Goal: Task Accomplishment & Management: Manage account settings

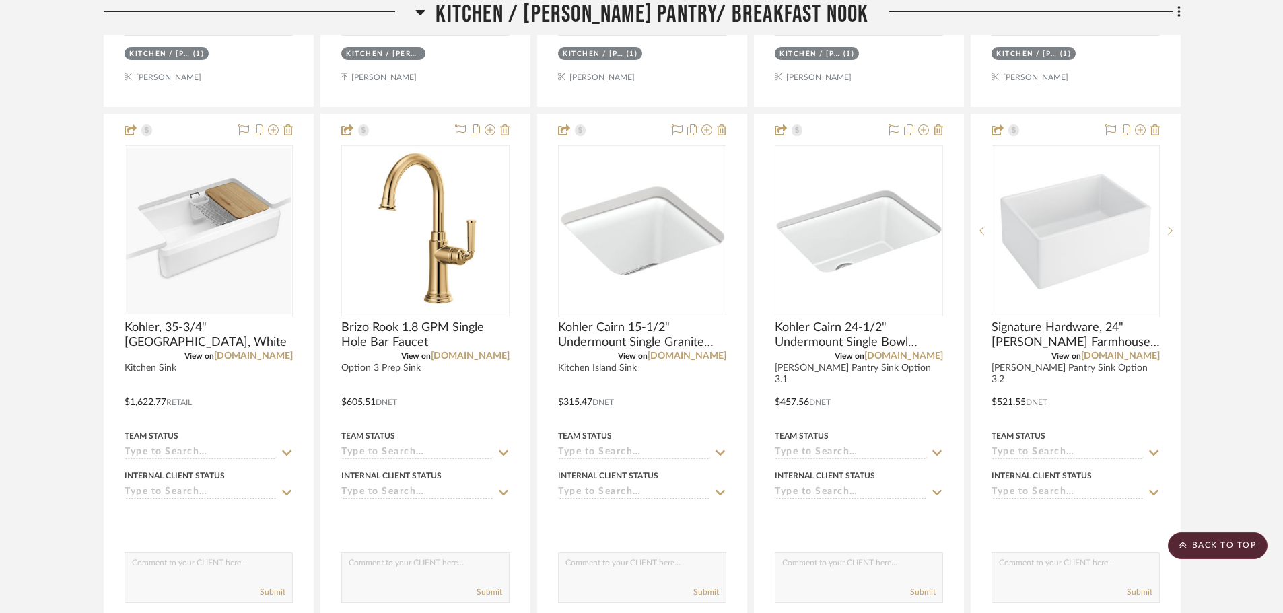
scroll to position [4780, 0]
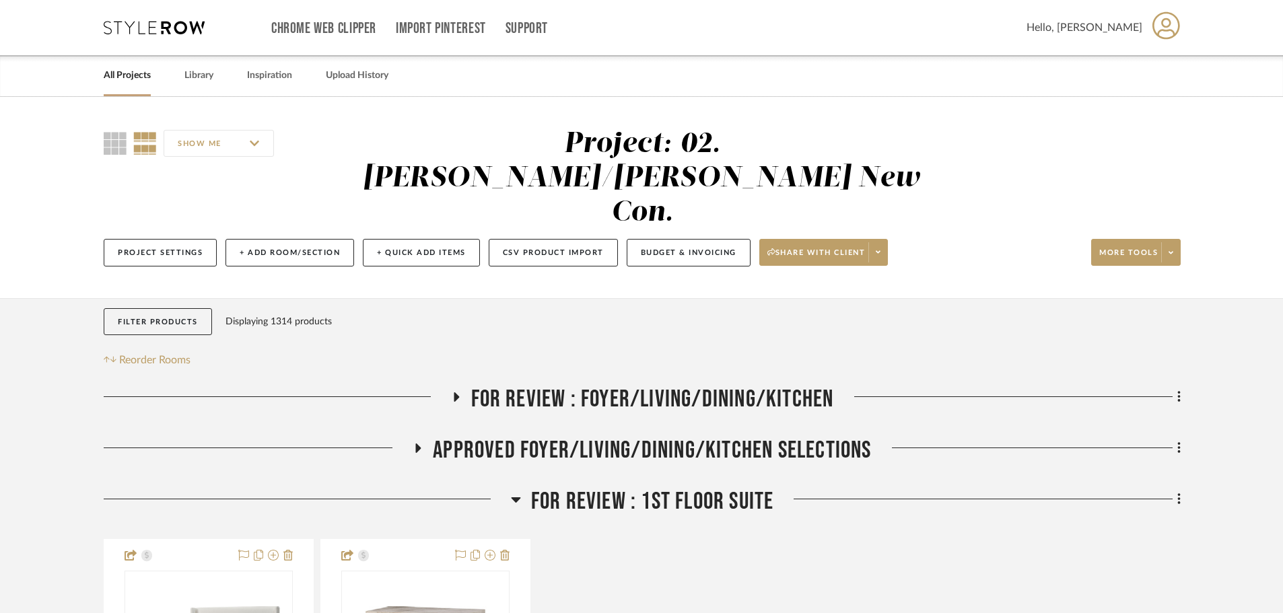
click at [695, 487] on span "FOR REVIEW : 1st Floor Suite" at bounding box center [652, 501] width 243 height 29
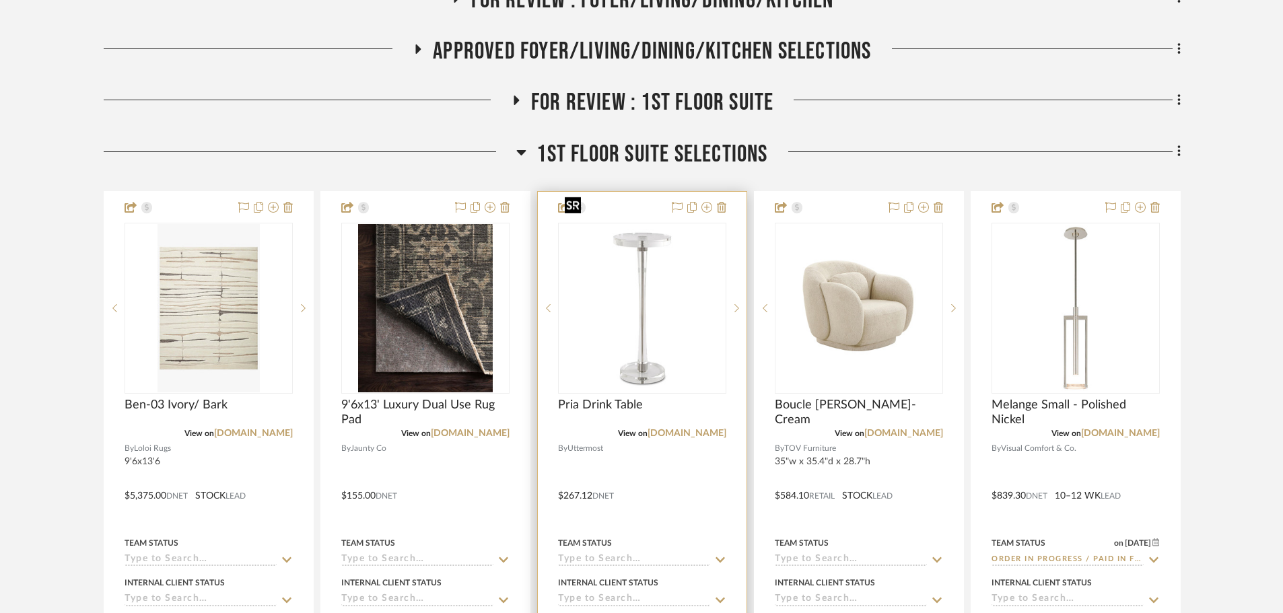
scroll to position [404, 0]
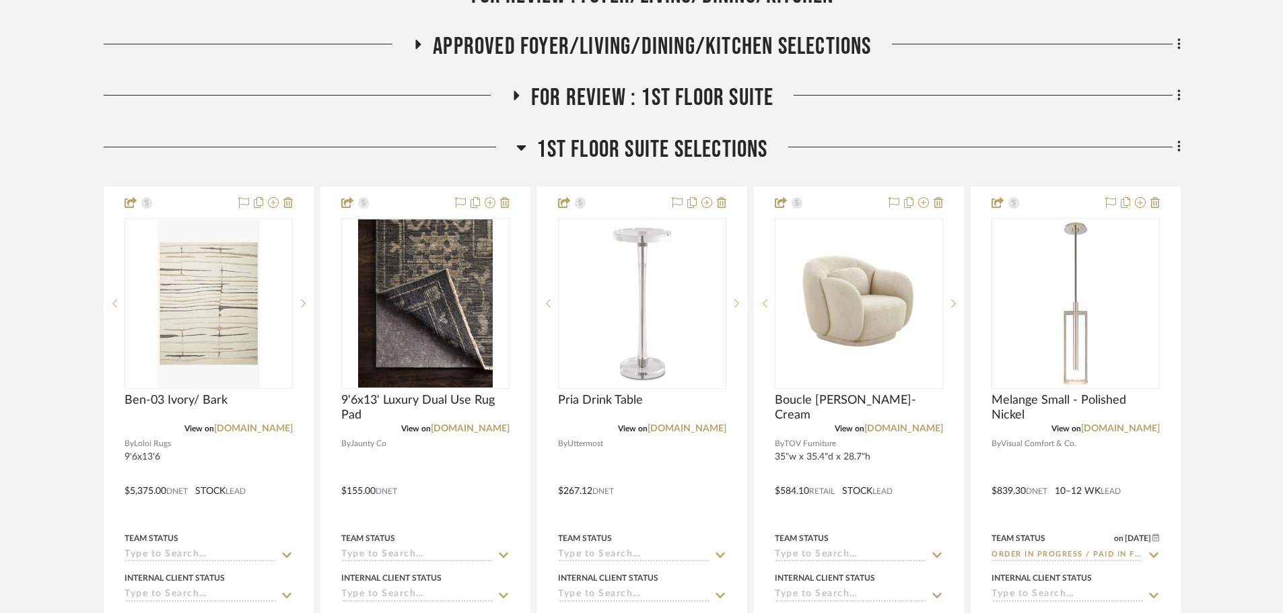
click at [600, 135] on span "1st Floor Suite Selections" at bounding box center [652, 149] width 231 height 29
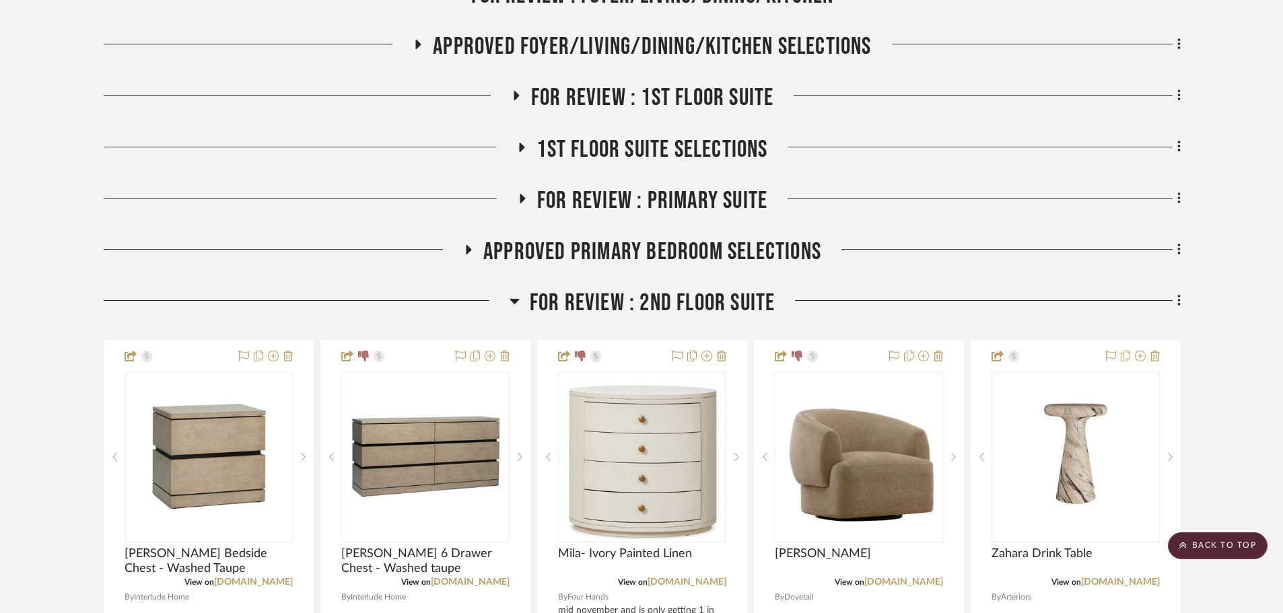
click at [614, 289] on span "FOR REVIEW : 2nd Floor Suite" at bounding box center [653, 303] width 246 height 29
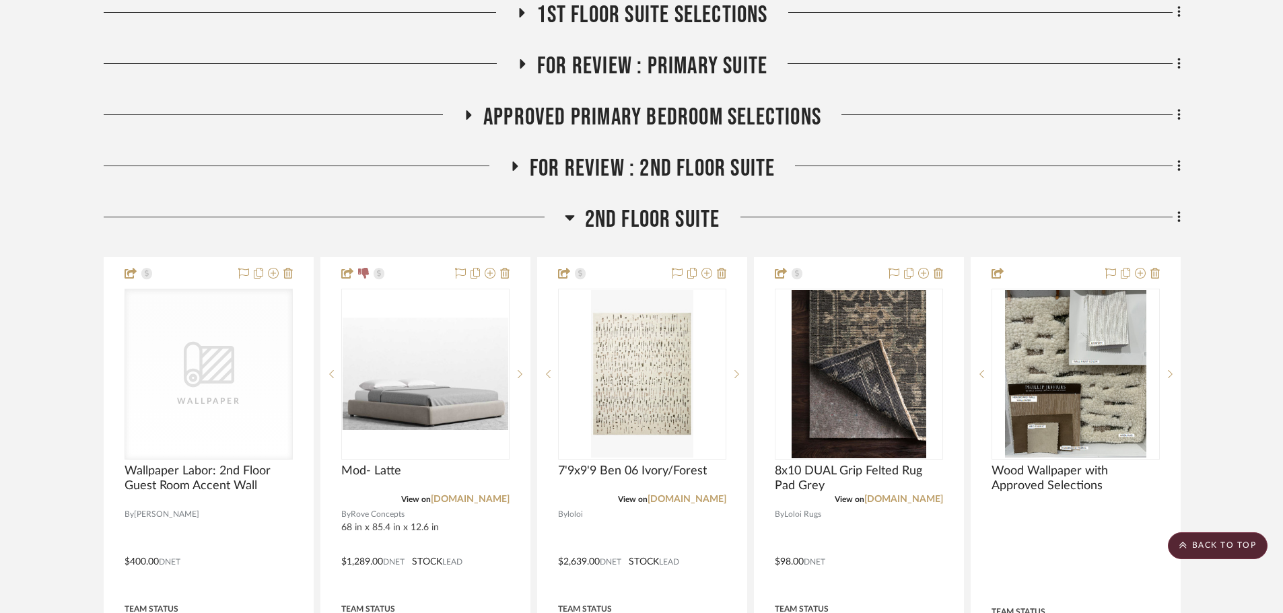
click at [636, 205] on span "2nd Floor Suite" at bounding box center [652, 219] width 135 height 29
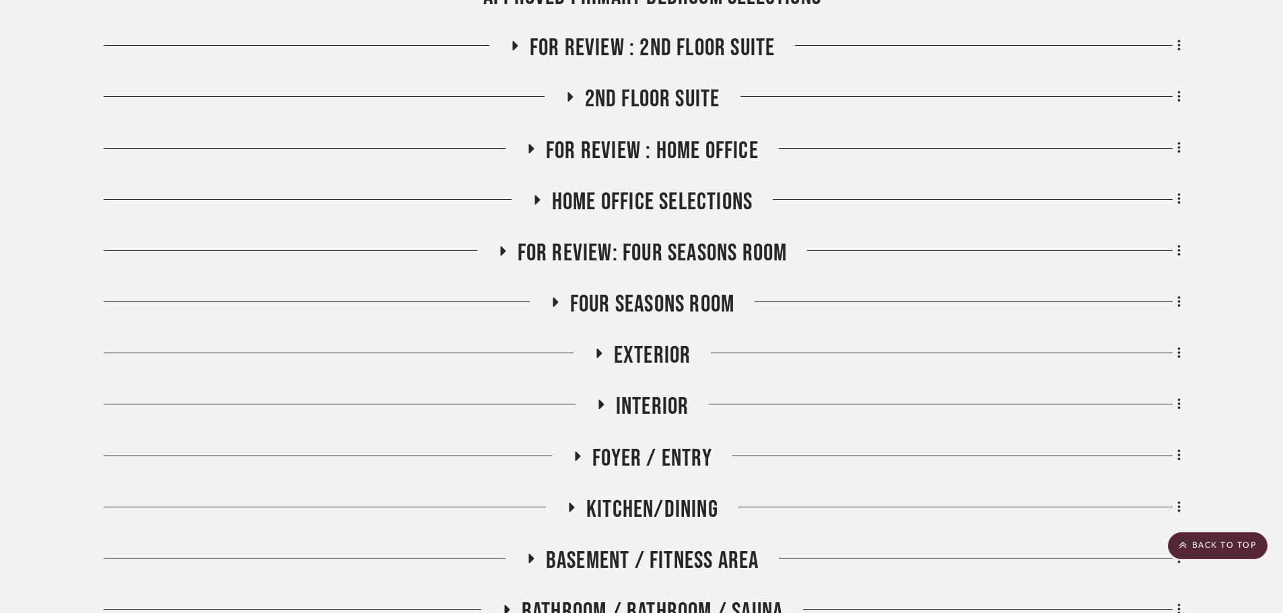
scroll to position [673, 0]
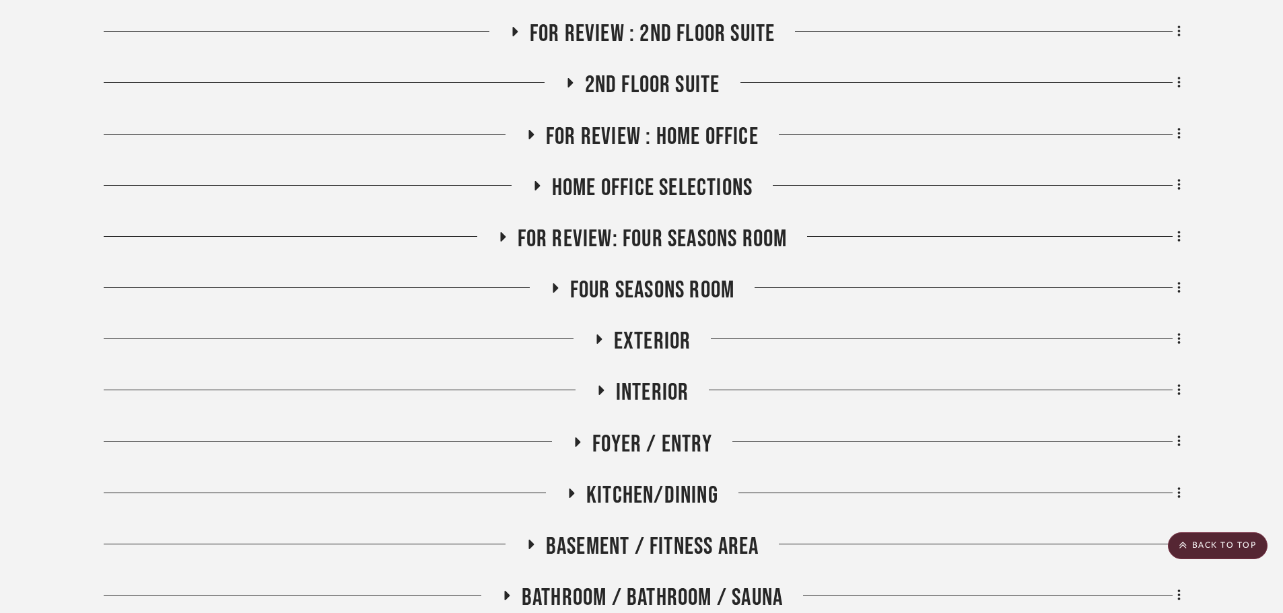
click at [641, 327] on span "Exterior" at bounding box center [652, 341] width 77 height 29
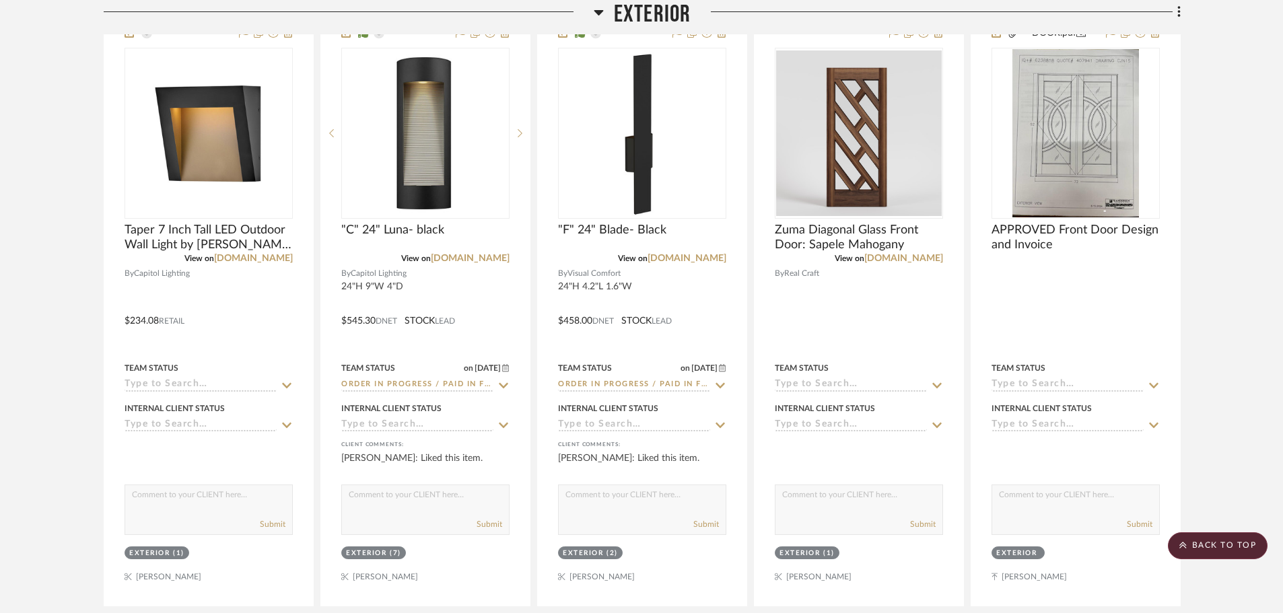
scroll to position [808, 0]
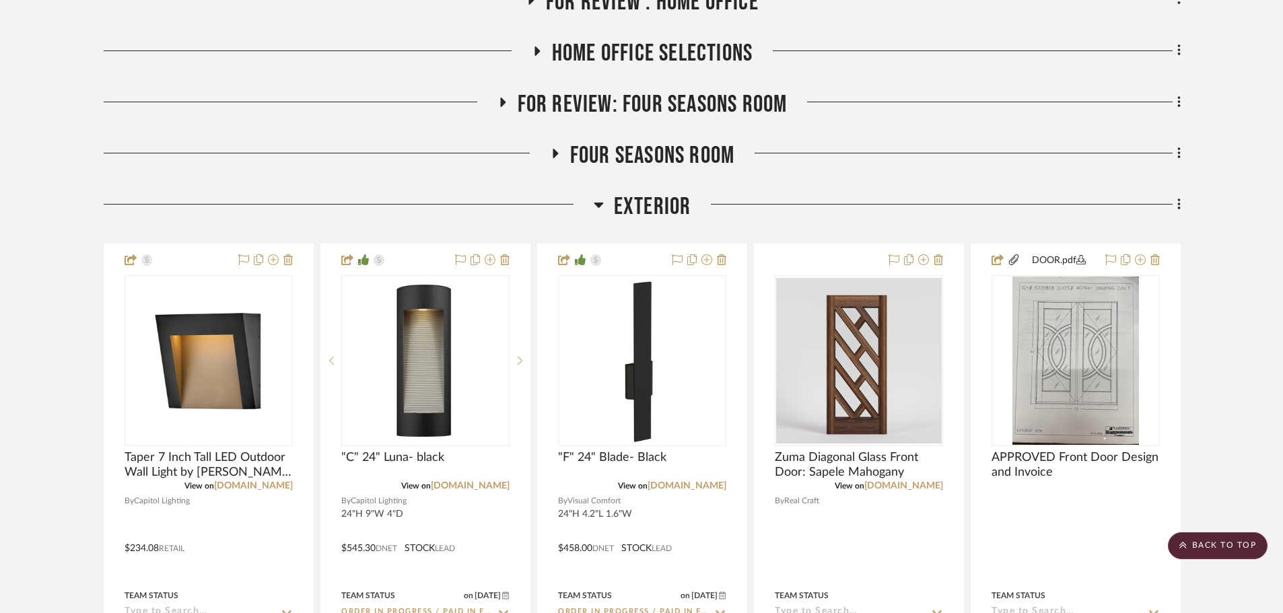
click at [648, 193] on span "Exterior" at bounding box center [652, 207] width 77 height 29
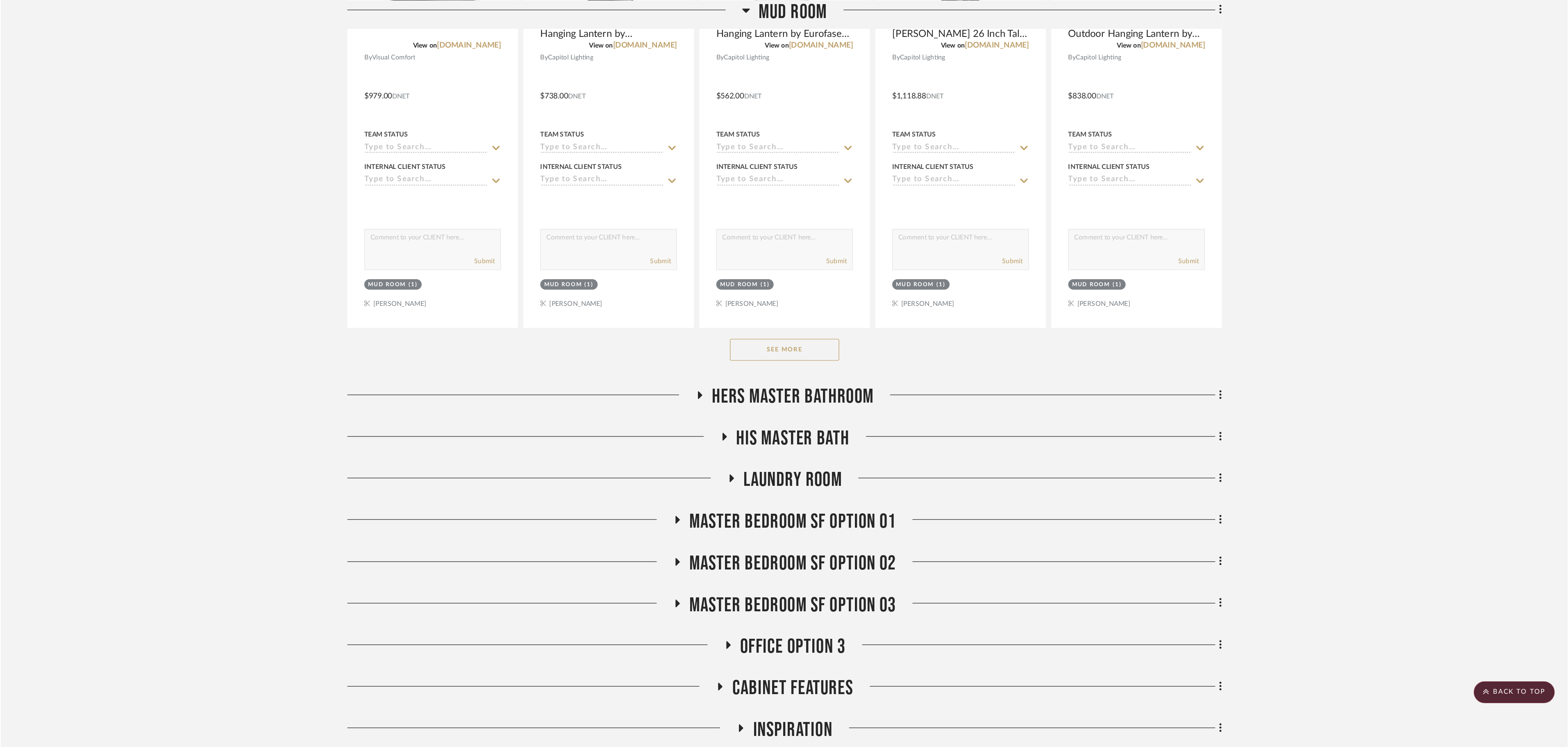
scroll to position [973, 0]
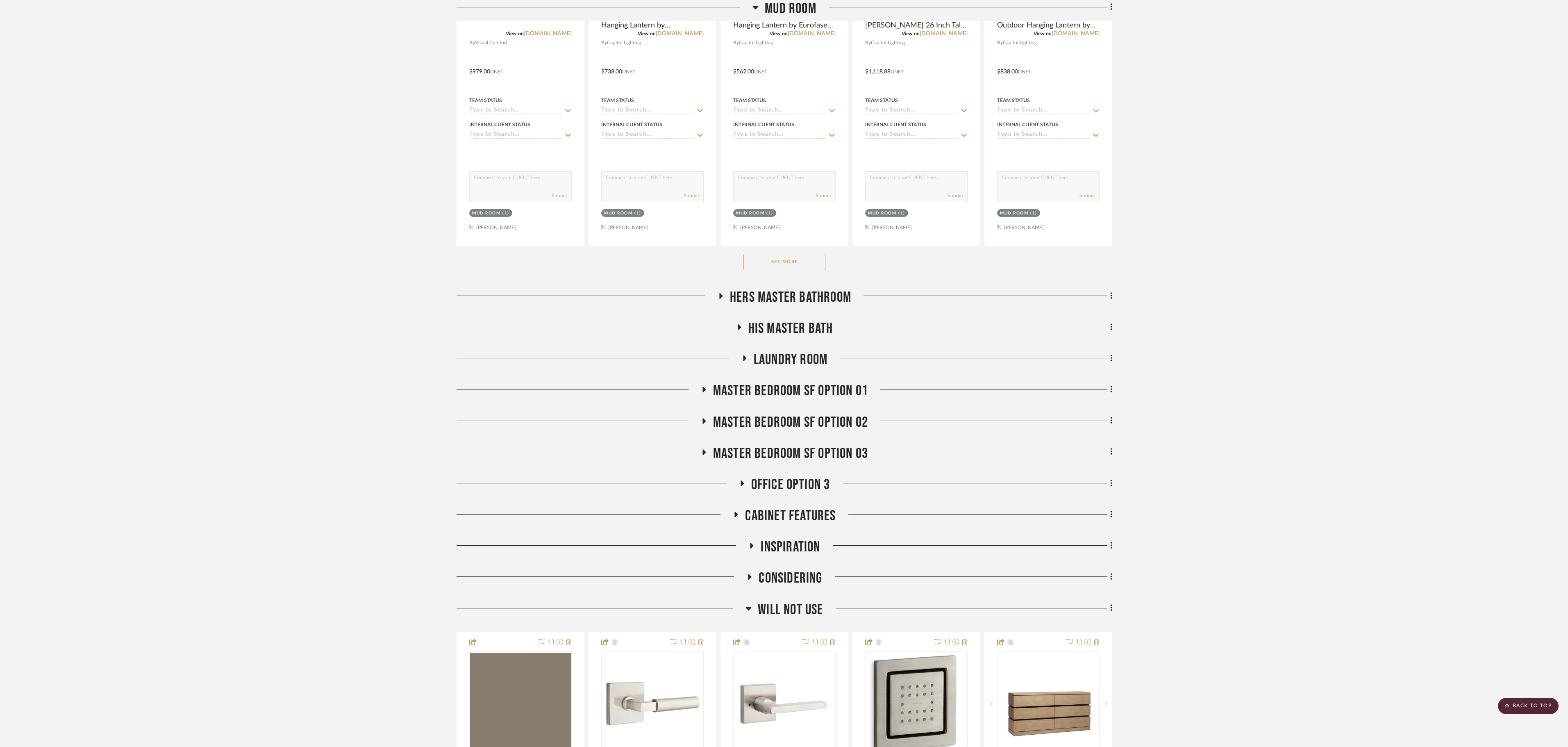
drag, startPoint x: 683, startPoint y: 0, endPoint x: 1157, endPoint y: 412, distance: 628.0
click at [781, 373] on project-details-page "SHOW ME Project: 02. Mazzarelli/Rothstein New Con. Project Settings + Add Room/…" at bounding box center [784, 90] width 1568 height 2008
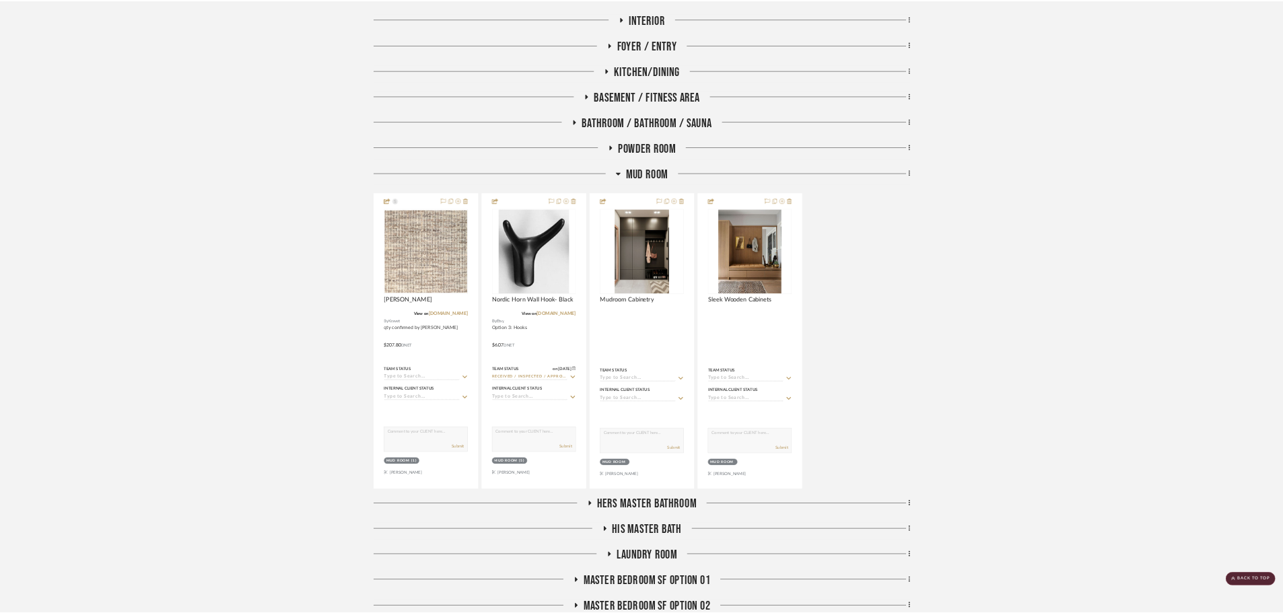
scroll to position [970, 0]
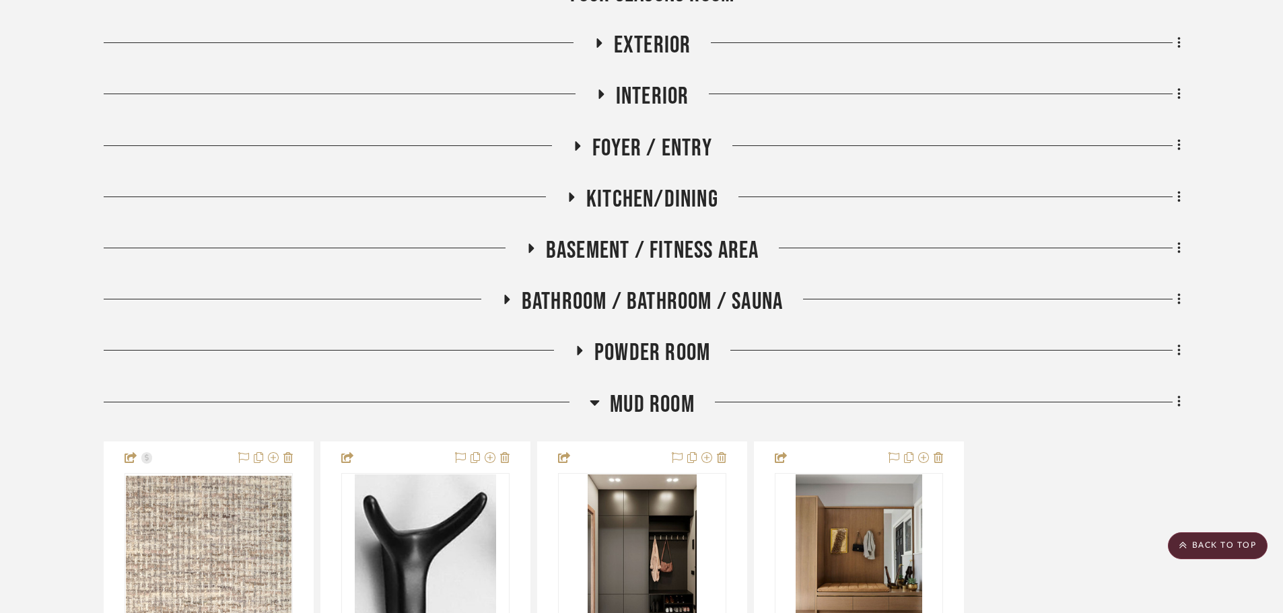
drag, startPoint x: 2540, startPoint y: 1, endPoint x: 97, endPoint y: 351, distance: 2467.7
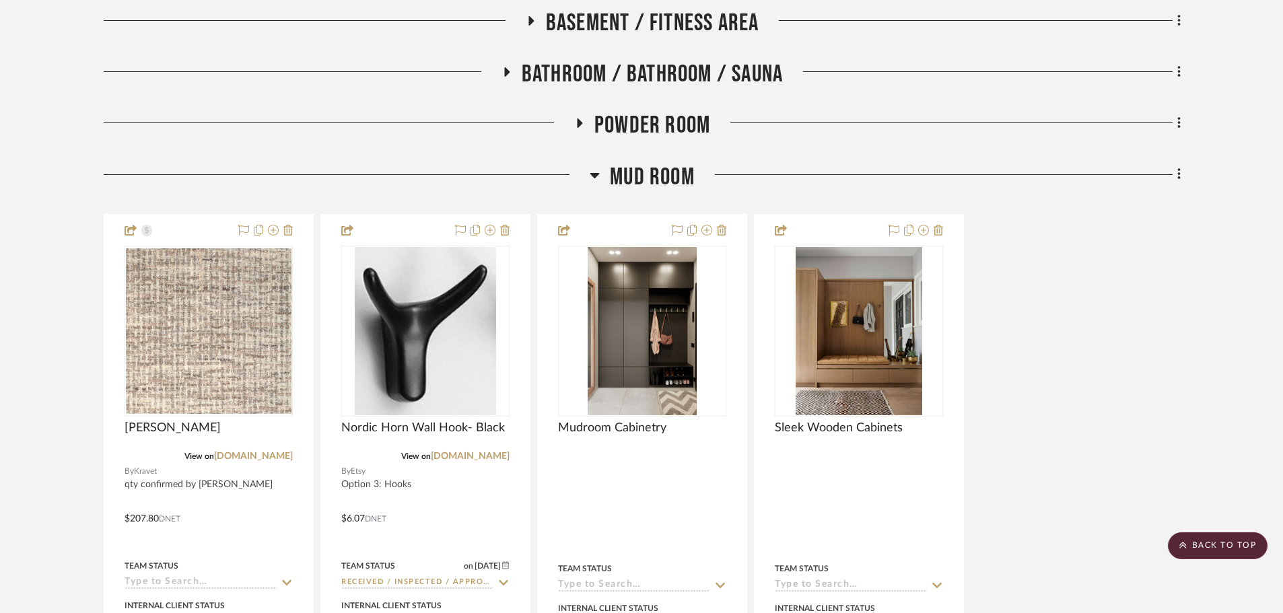
scroll to position [1239, 0]
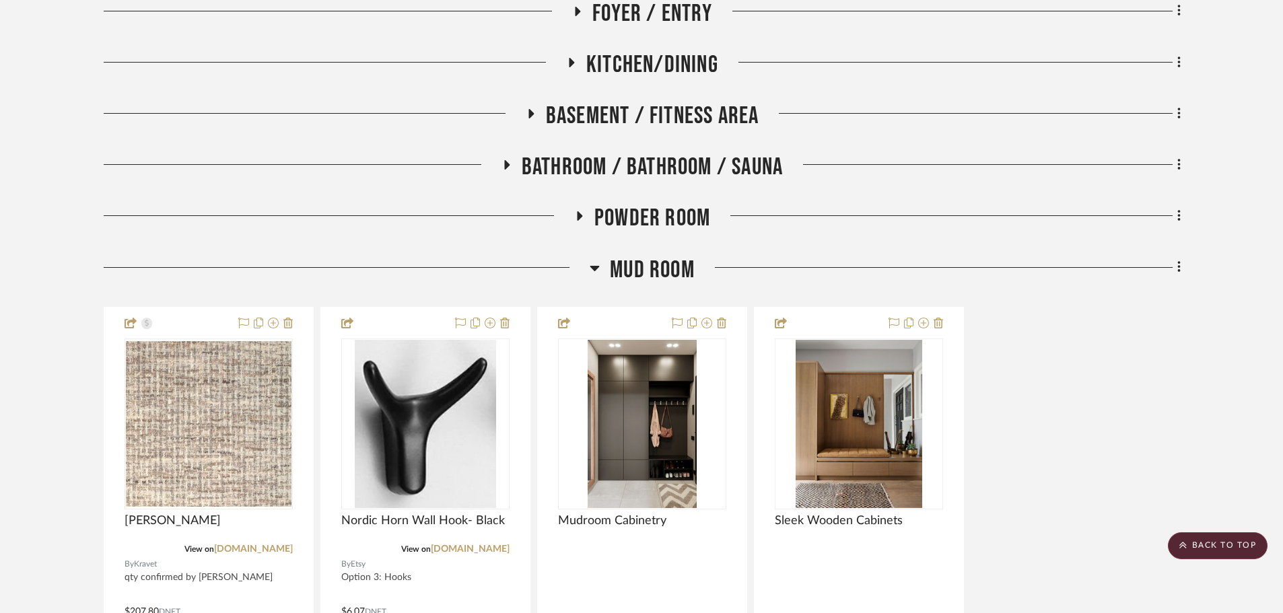
click at [648, 256] on span "Mud Room" at bounding box center [652, 270] width 85 height 29
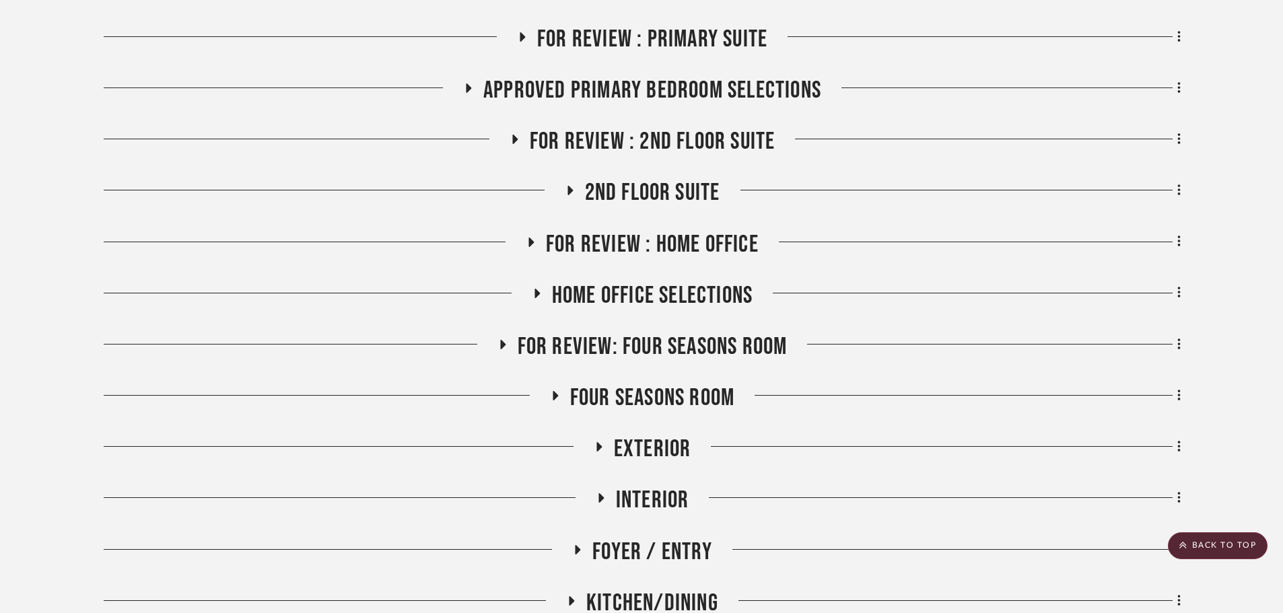
click at [655, 435] on span "Exterior" at bounding box center [652, 449] width 77 height 29
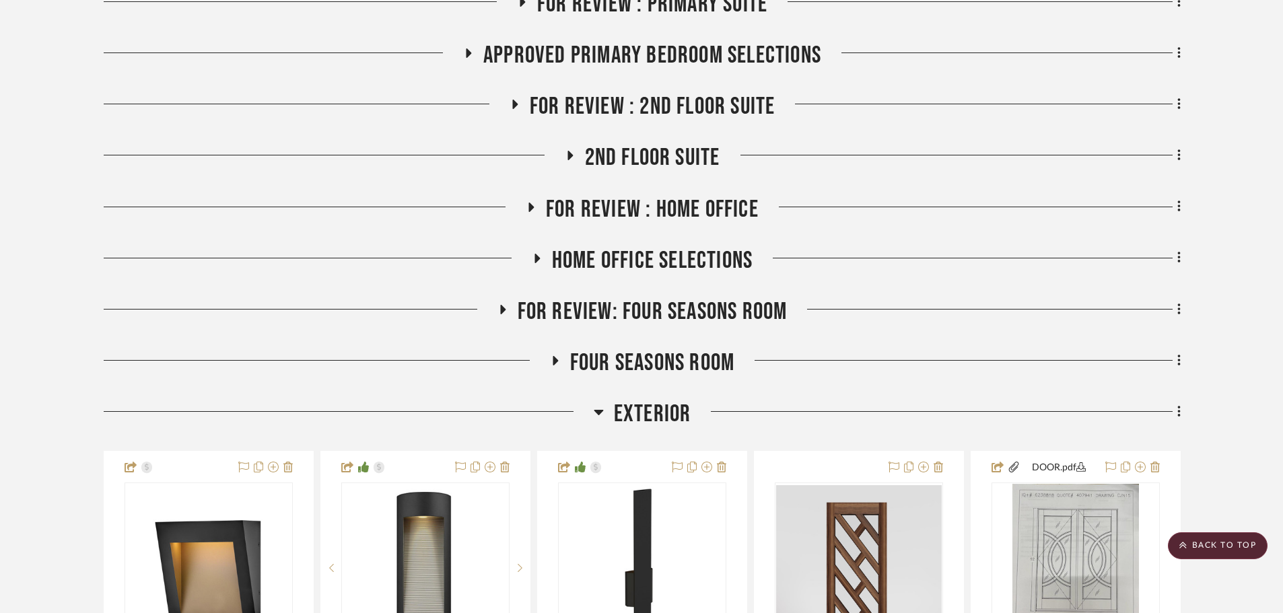
scroll to position [902, 0]
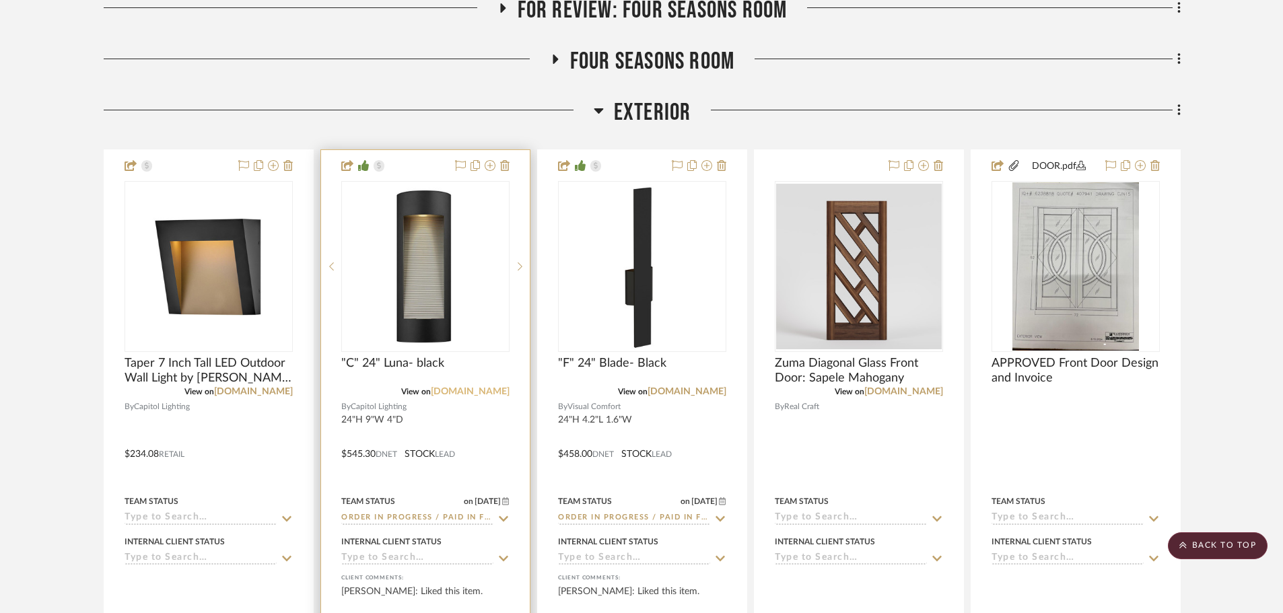
click at [494, 387] on link "1800lighting.com" at bounding box center [470, 391] width 79 height 9
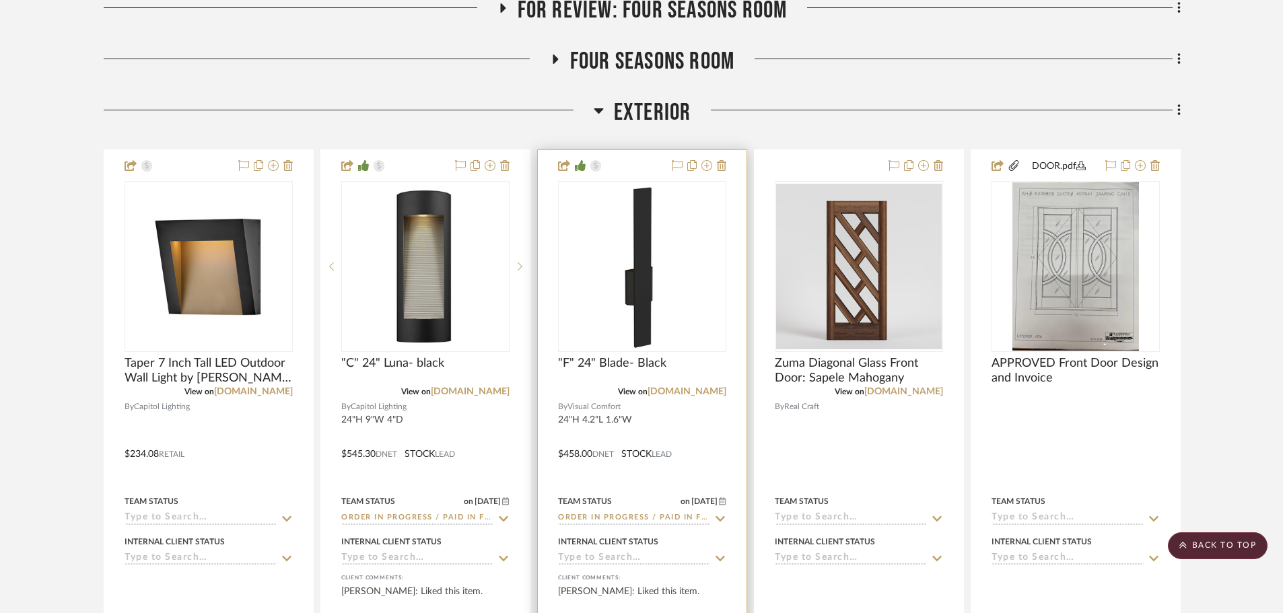
click at [702, 366] on div at bounding box center [642, 444] width 209 height 589
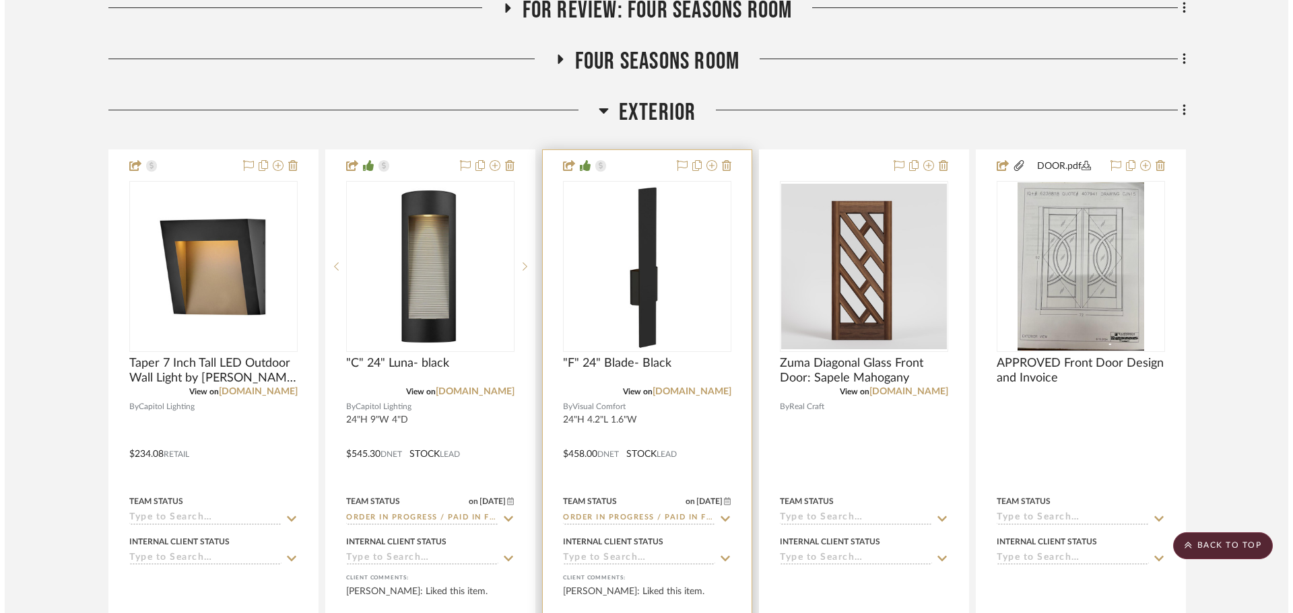
scroll to position [0, 0]
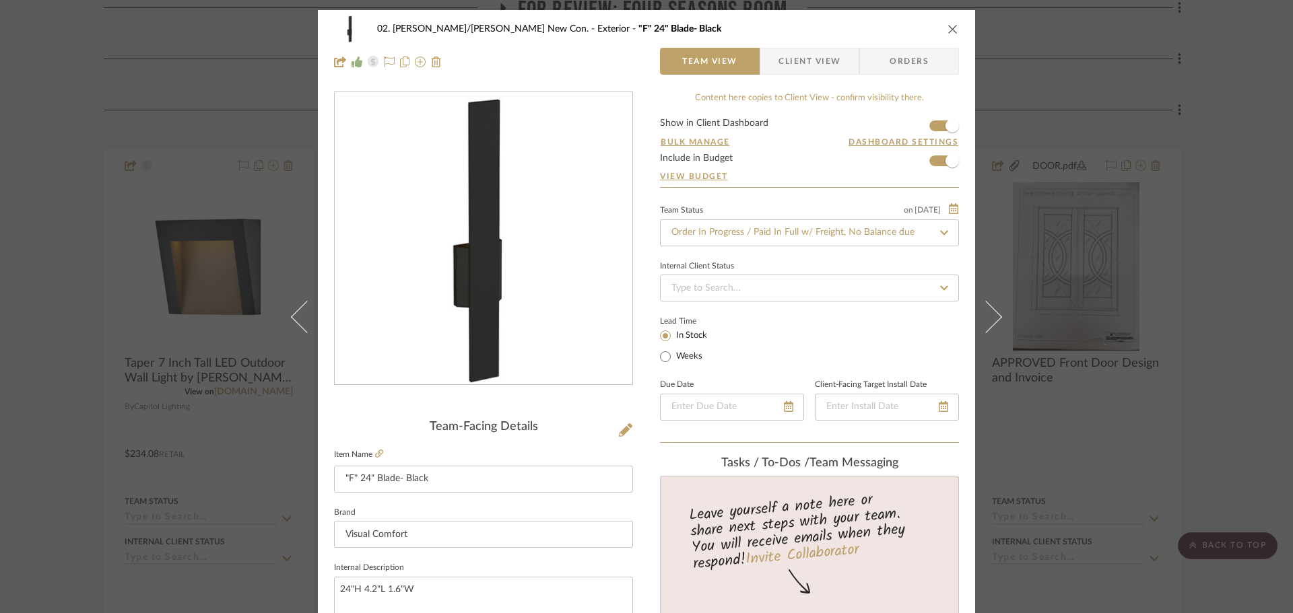
click at [86, 337] on div "02. Mazzarelli/Rothstein New Con. Exterior "F" 24" Blade- Black Team View Clien…" at bounding box center [646, 306] width 1293 height 613
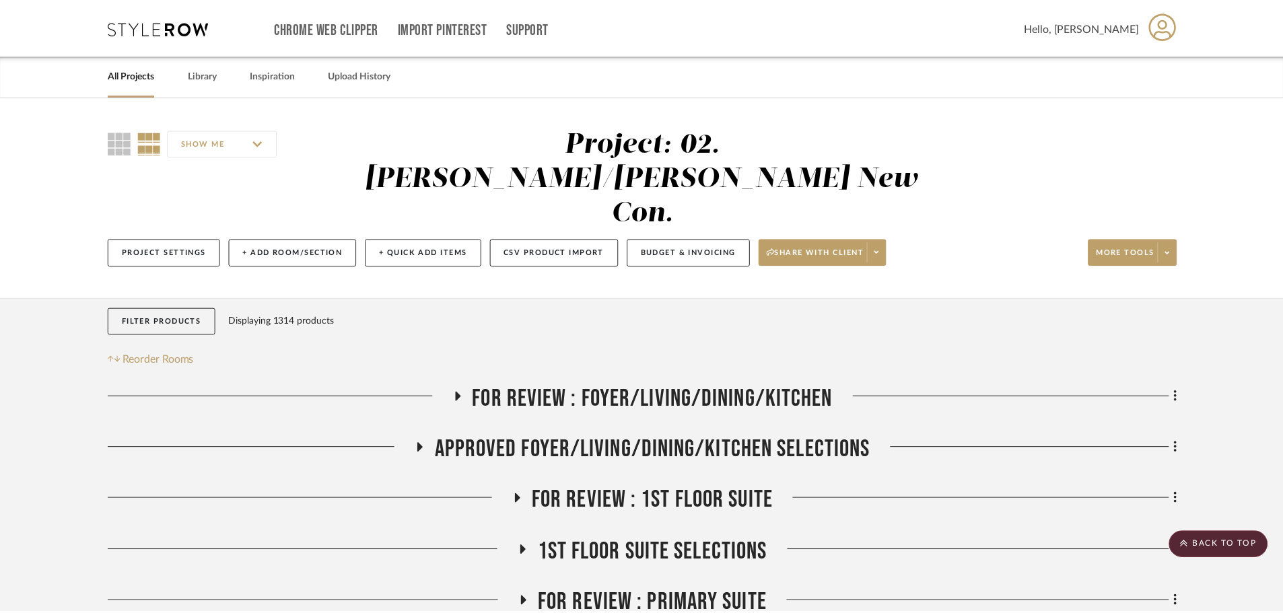
scroll to position [902, 0]
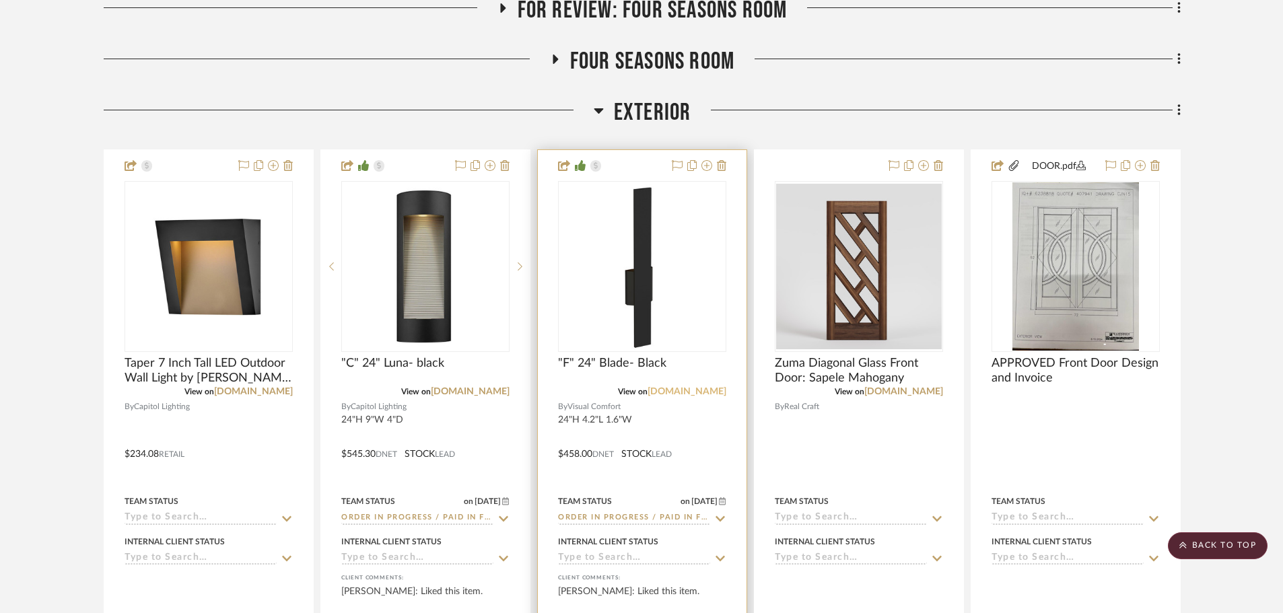
click at [675, 387] on link "visualcomfort.com" at bounding box center [687, 391] width 79 height 9
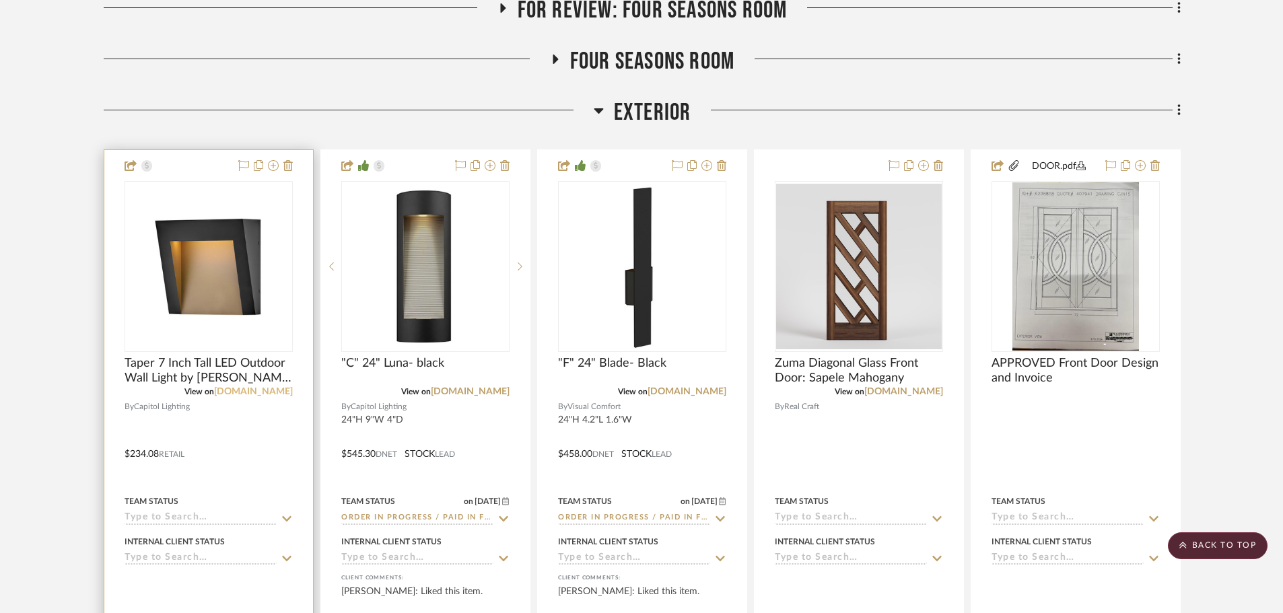
click at [261, 387] on link "1800lighting.com" at bounding box center [253, 391] width 79 height 9
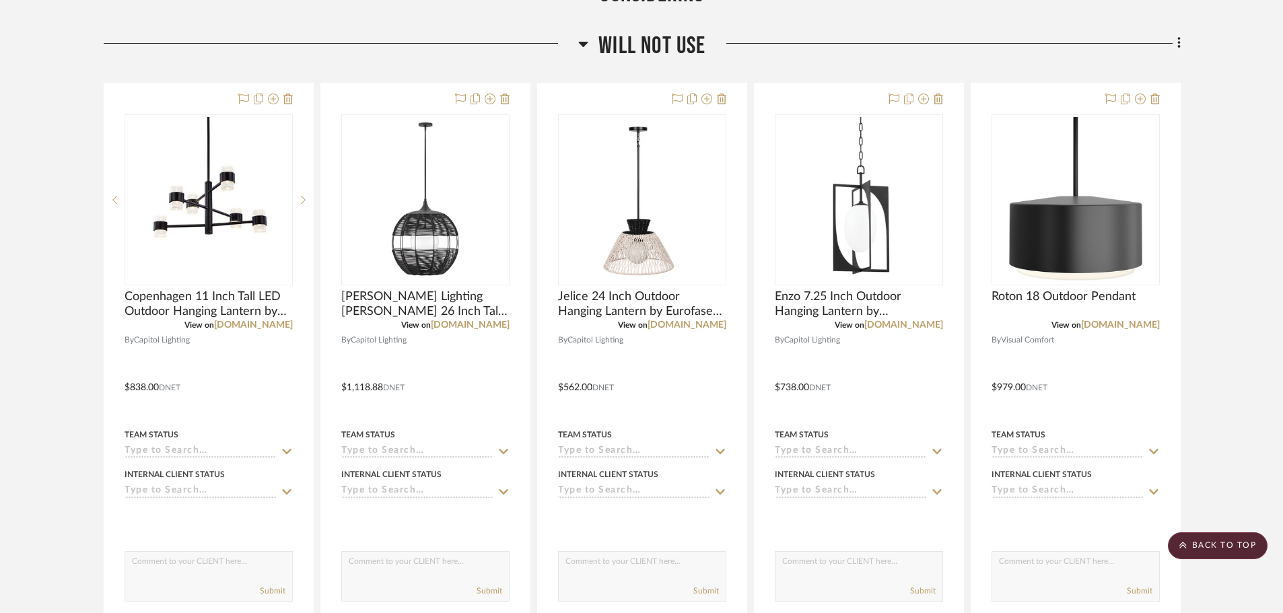
scroll to position [2787, 0]
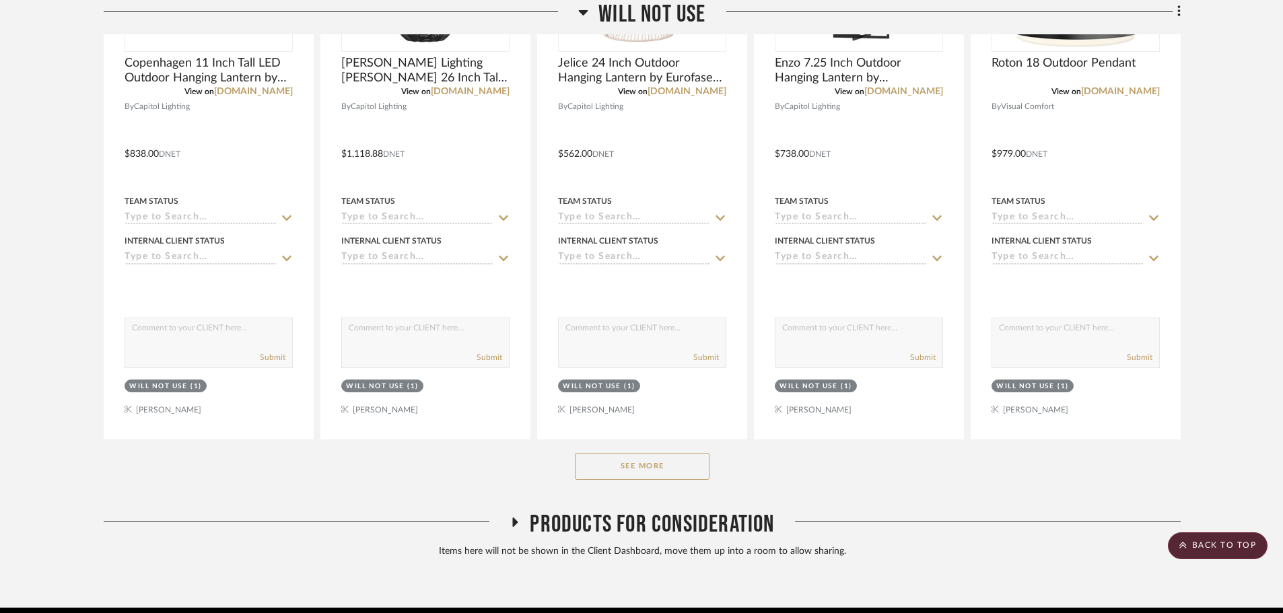
click at [628, 453] on button "See More" at bounding box center [642, 466] width 135 height 27
click at [0, 0] on div at bounding box center [0, 0] width 0 height 0
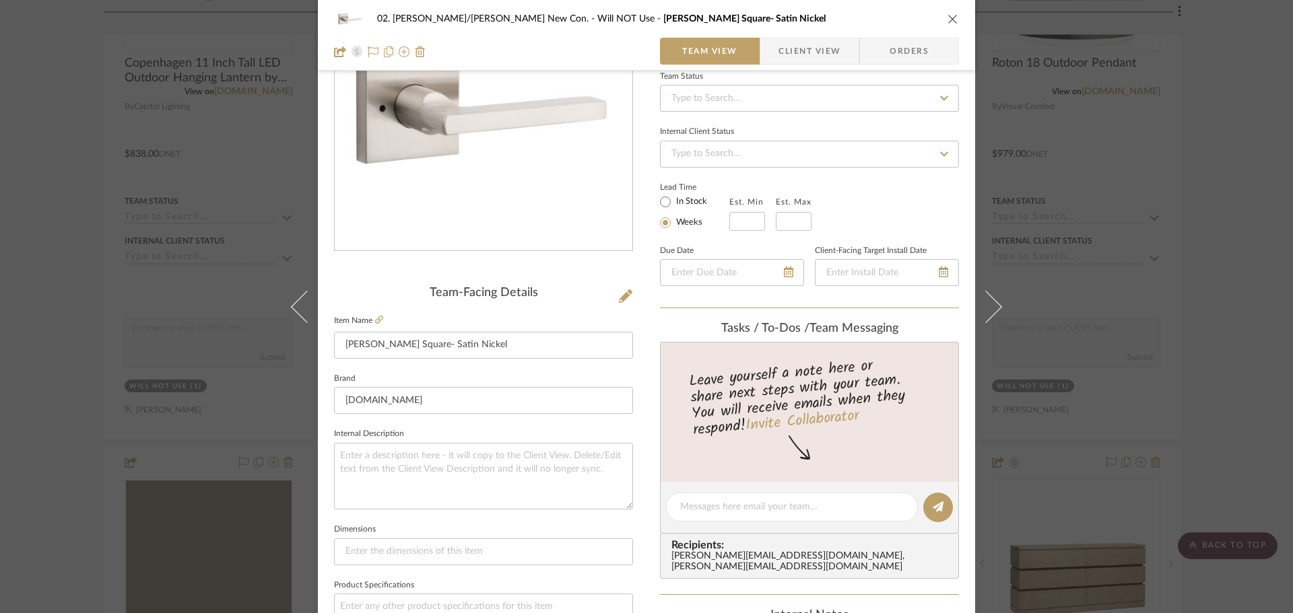
scroll to position [67, 0]
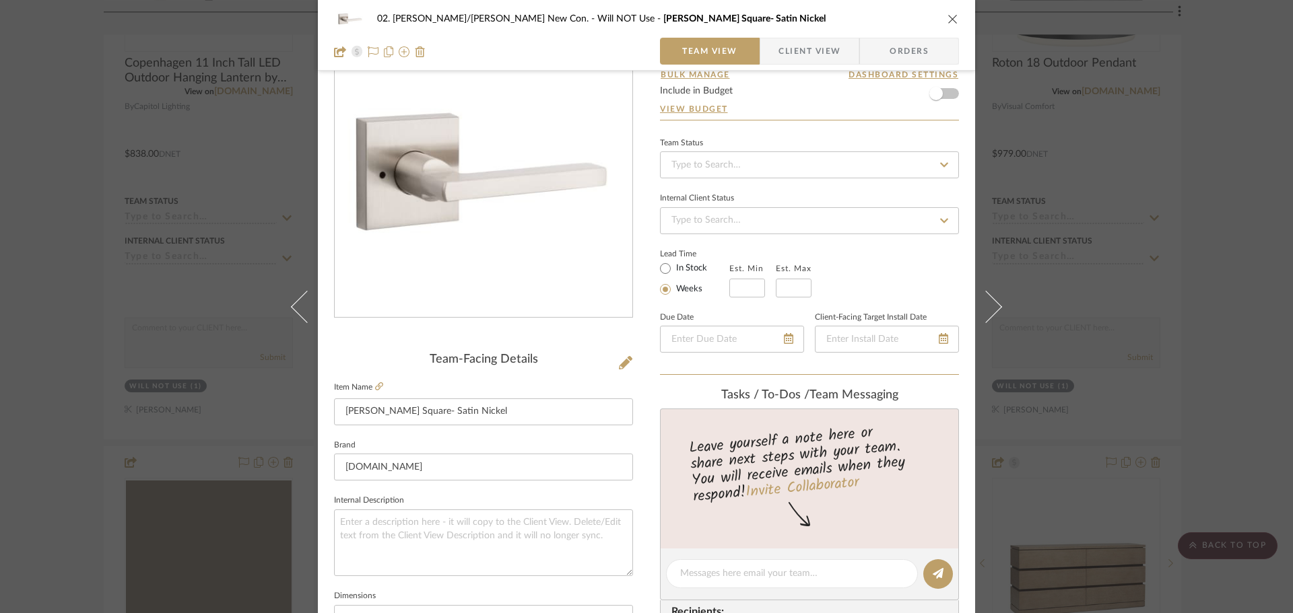
click at [1247, 388] on div "02. Mazzarelli/Rothstein New Con. Will NOT Use Baldwin Square- Satin Nickel Tea…" at bounding box center [646, 306] width 1293 height 613
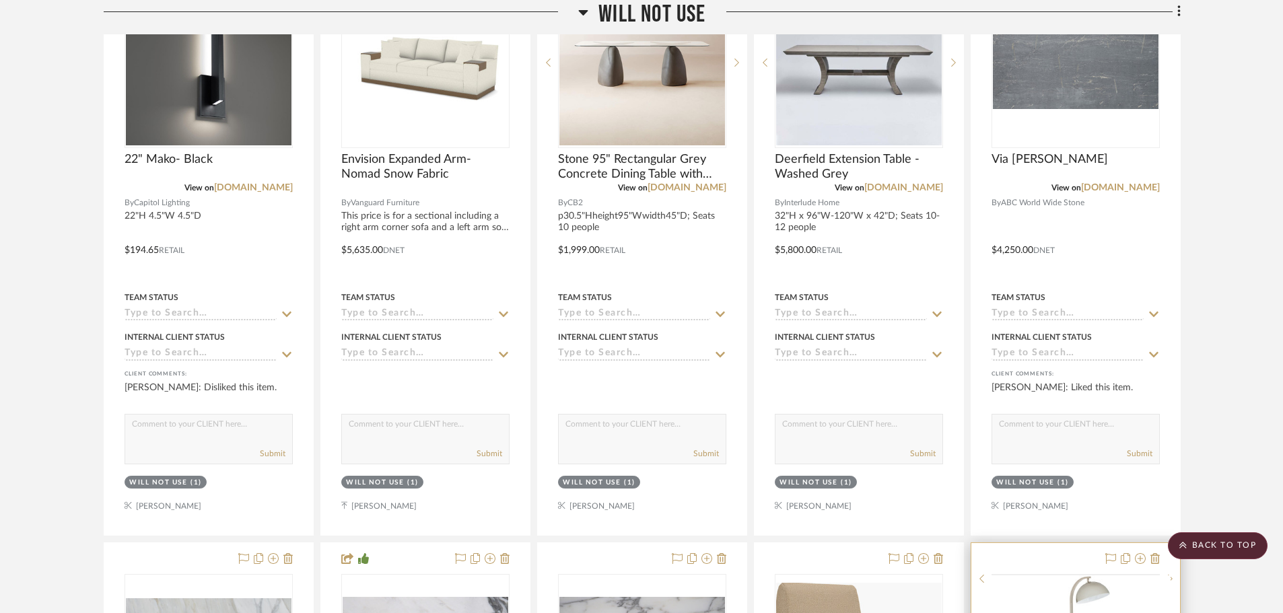
scroll to position [15647, 0]
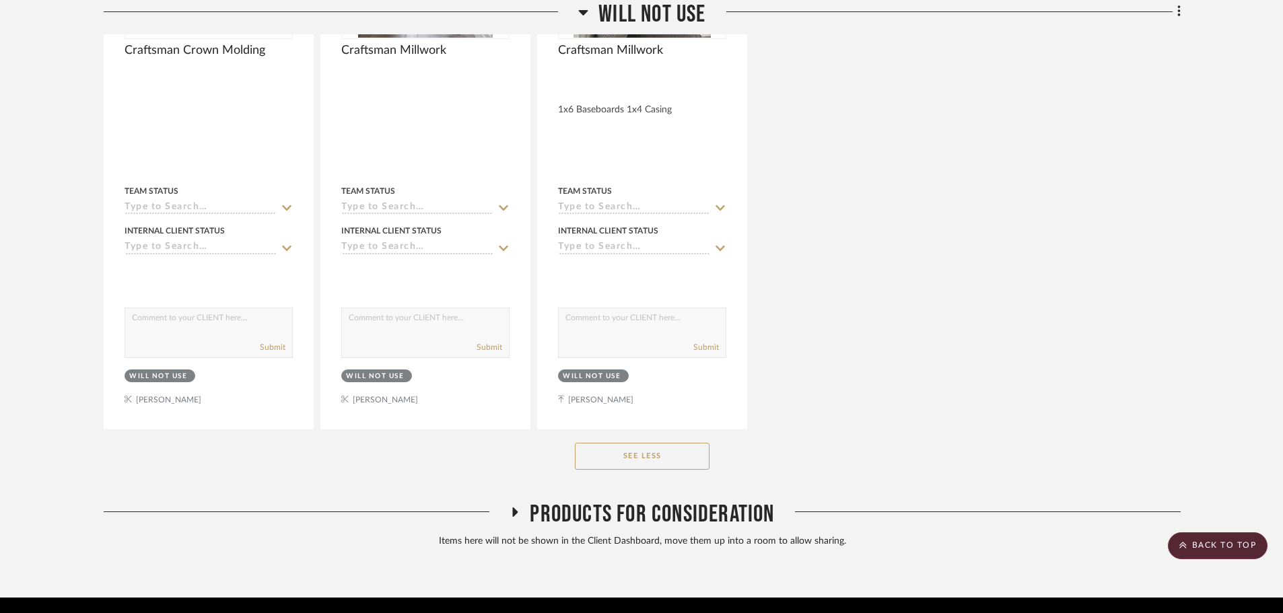
drag, startPoint x: 1231, startPoint y: 144, endPoint x: 1233, endPoint y: 341, distance: 196.6
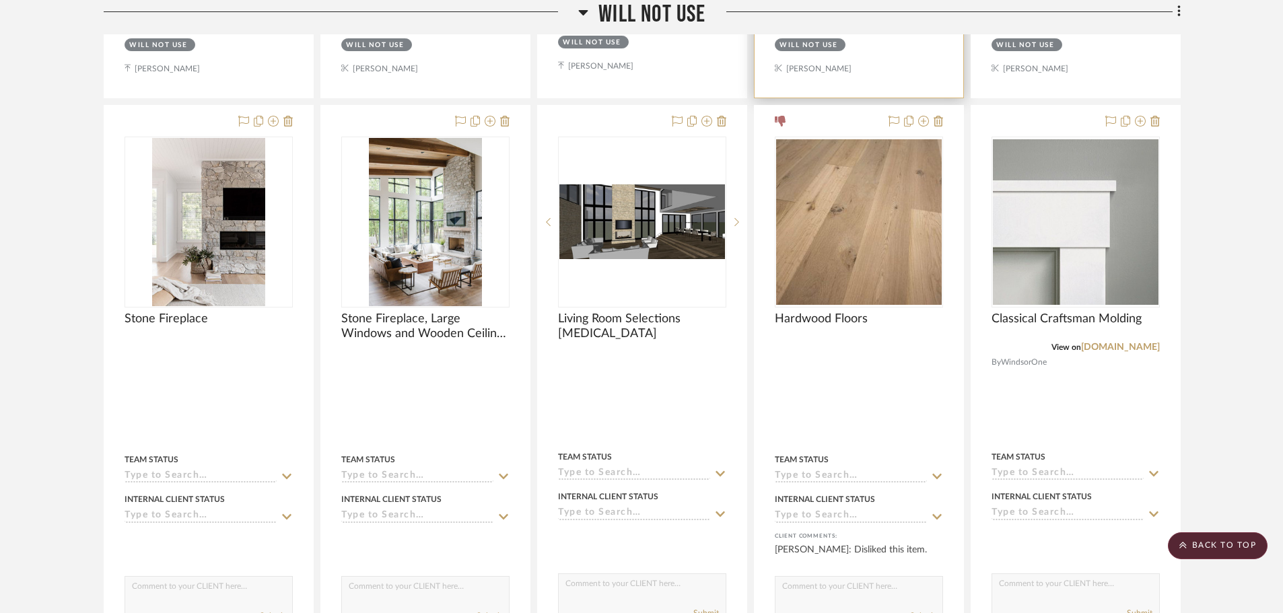
scroll to position [77196, 0]
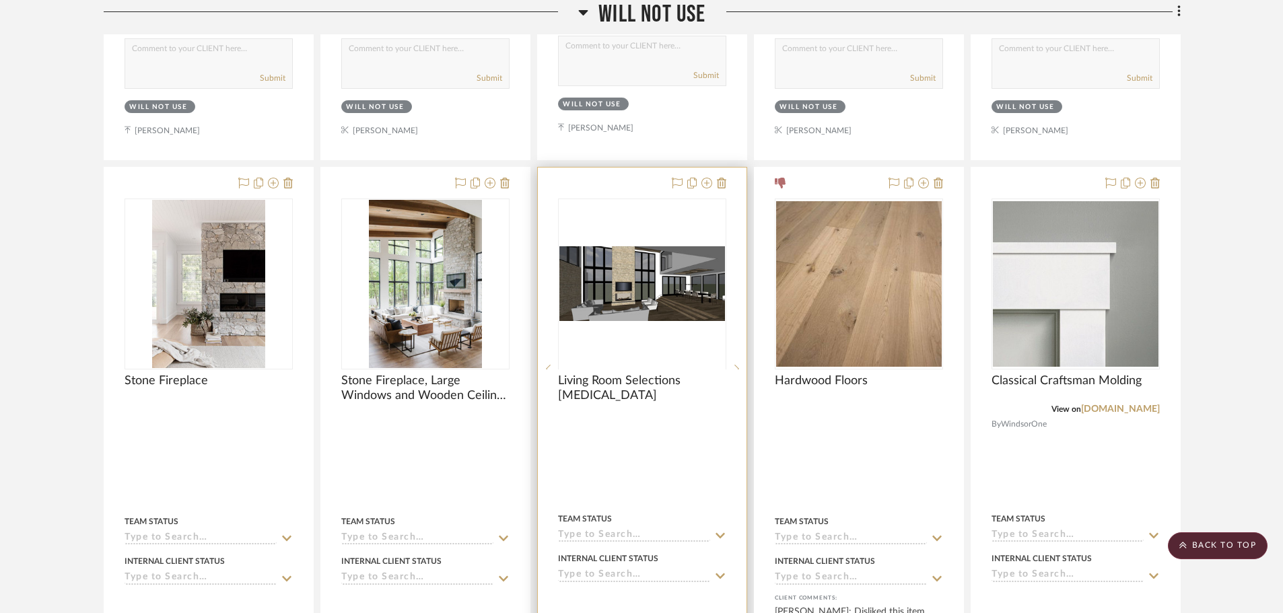
click at [645, 271] on div at bounding box center [642, 369] width 168 height 341
click at [653, 256] on img "0" at bounding box center [643, 283] width 166 height 75
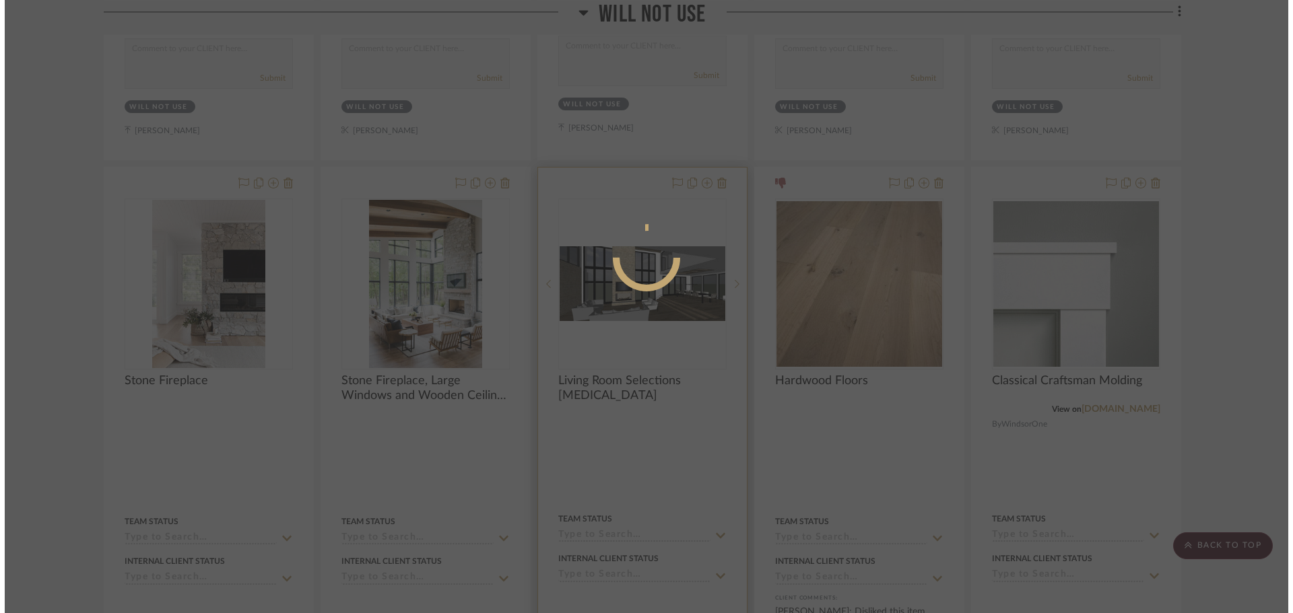
scroll to position [0, 0]
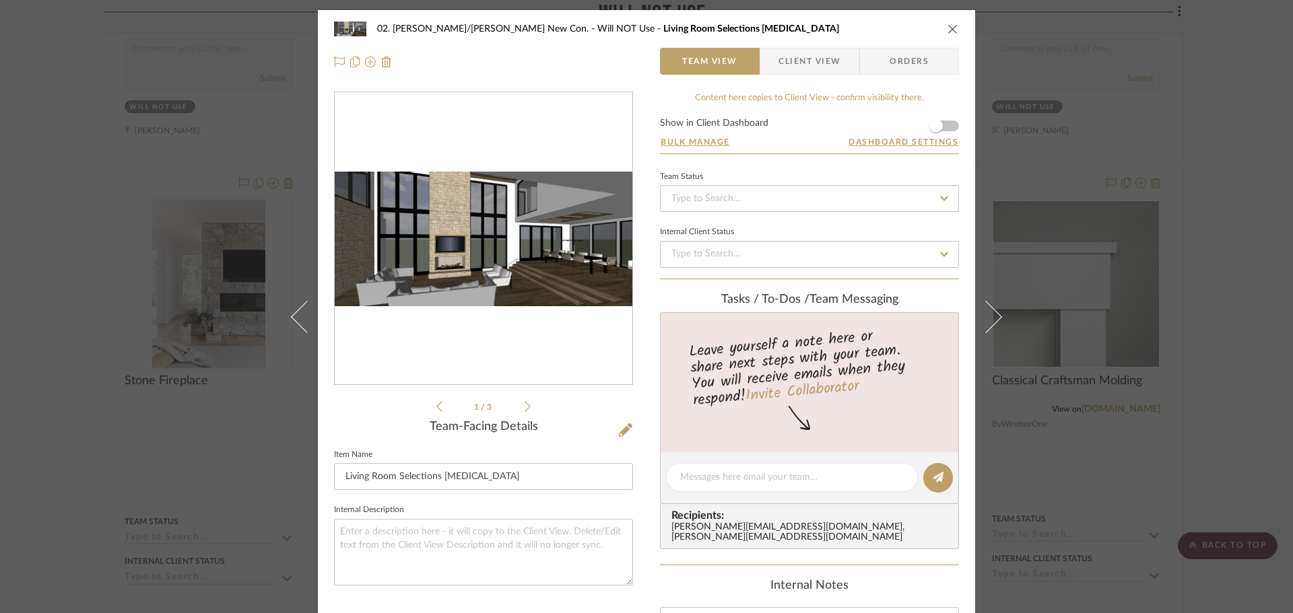
click at [414, 240] on img "0" at bounding box center [484, 239] width 298 height 134
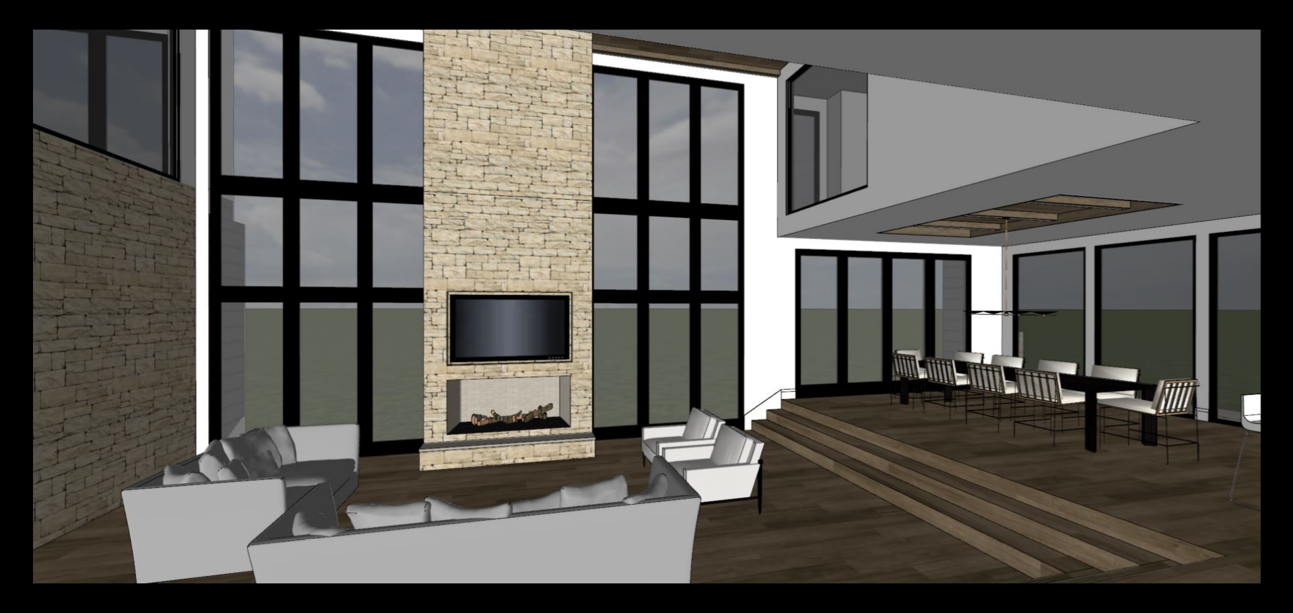
click at [1276, 15] on button at bounding box center [1278, 15] width 30 height 30
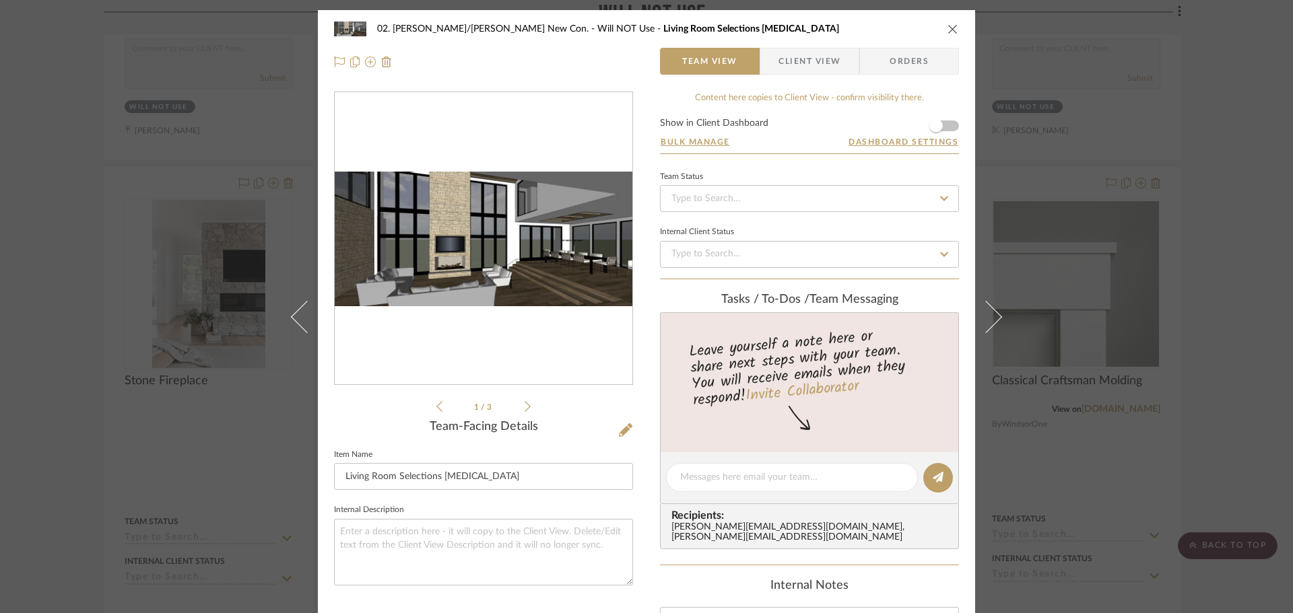
click at [1182, 356] on div "02. Mazzarelli/Rothstein New Con. Will NOT Use Living Room Selections Option 2 …" at bounding box center [646, 306] width 1293 height 613
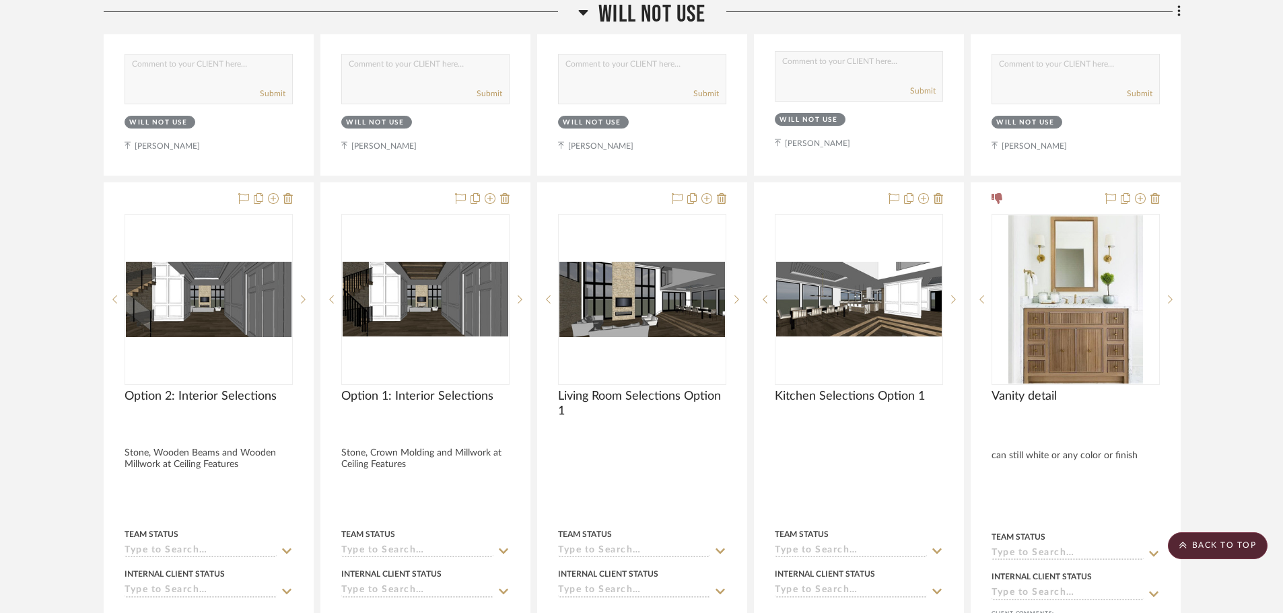
scroll to position [75378, 0]
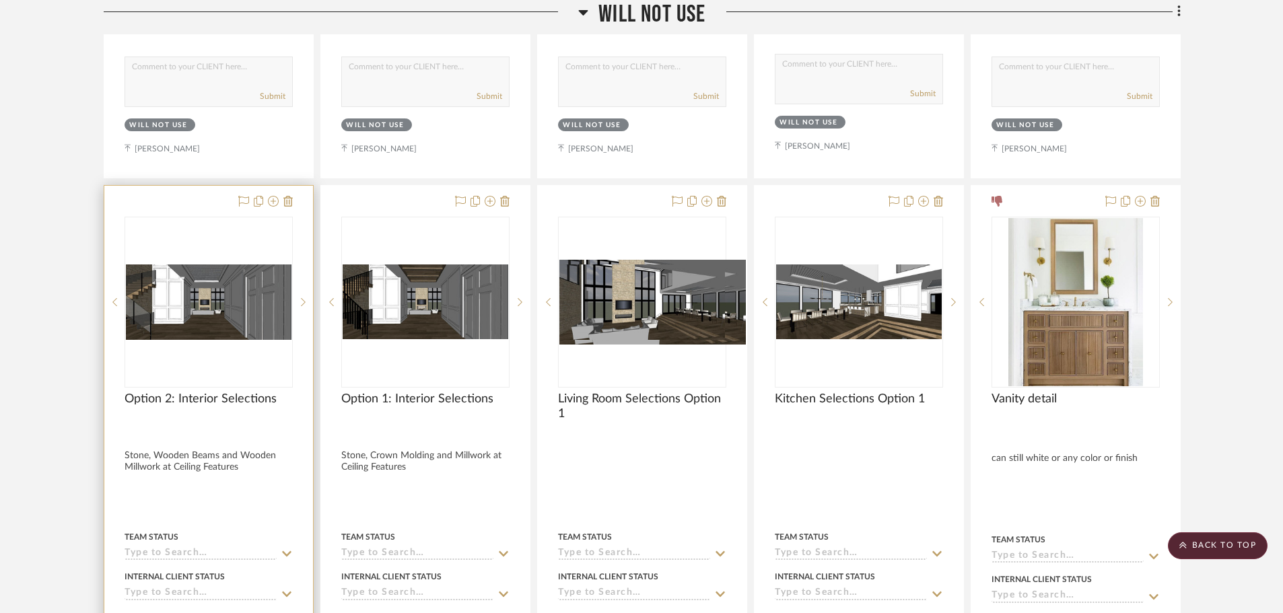
click at [0, 0] on img at bounding box center [0, 0] width 0 height 0
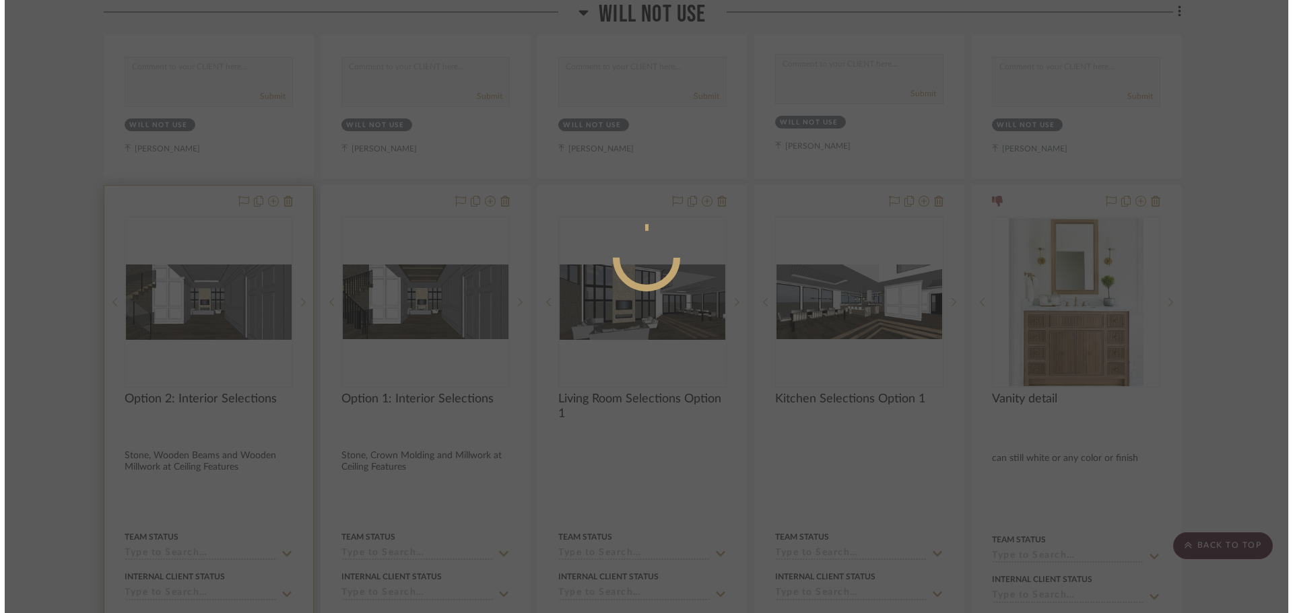
scroll to position [0, 0]
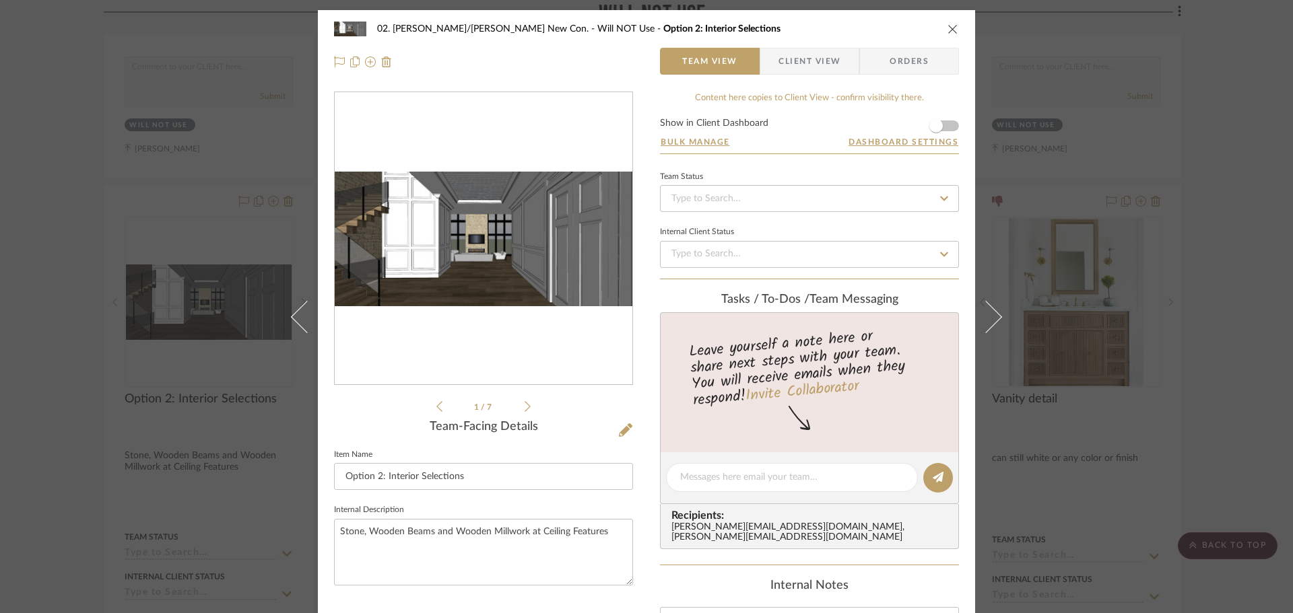
click at [473, 242] on img "0" at bounding box center [484, 239] width 298 height 135
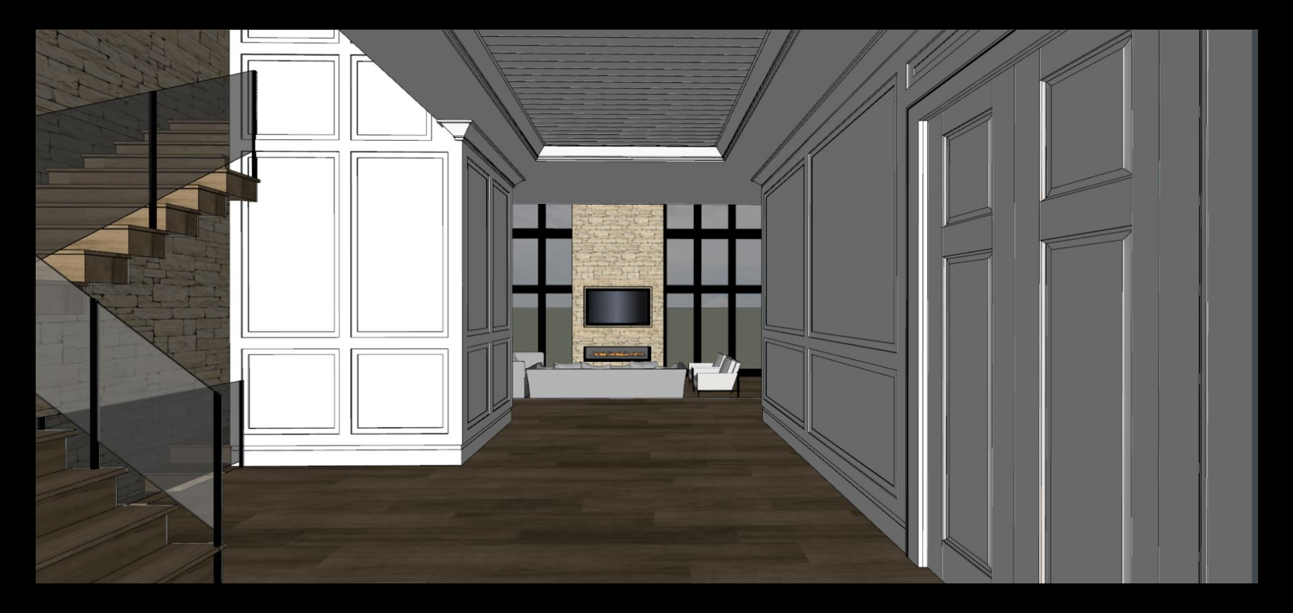
click at [1273, 24] on button at bounding box center [1278, 15] width 30 height 30
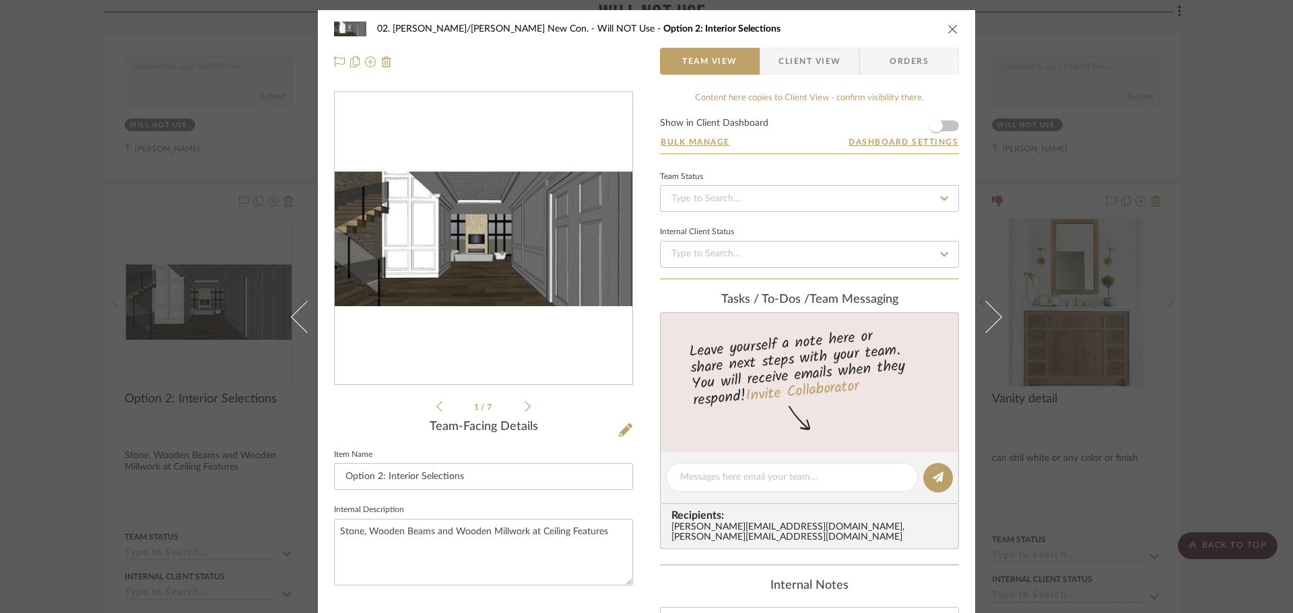
click at [1170, 275] on div "02. Mazzarelli/Rothstein New Con. Will NOT Use Option 2: Interior Selections Te…" at bounding box center [646, 306] width 1293 height 613
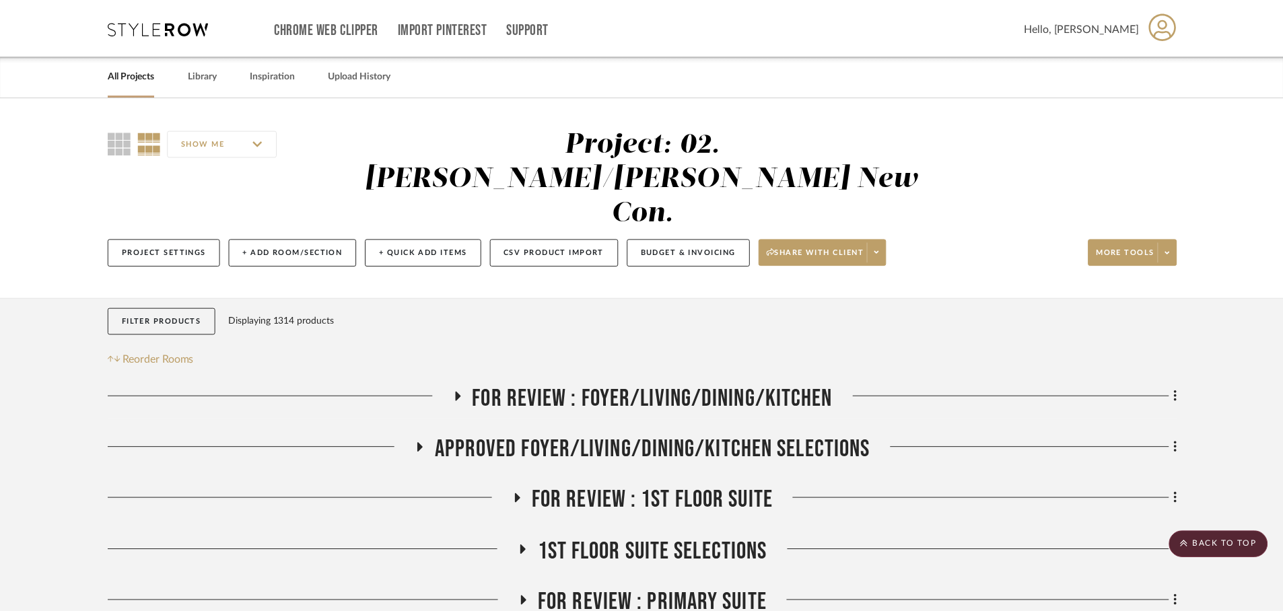
scroll to position [75378, 0]
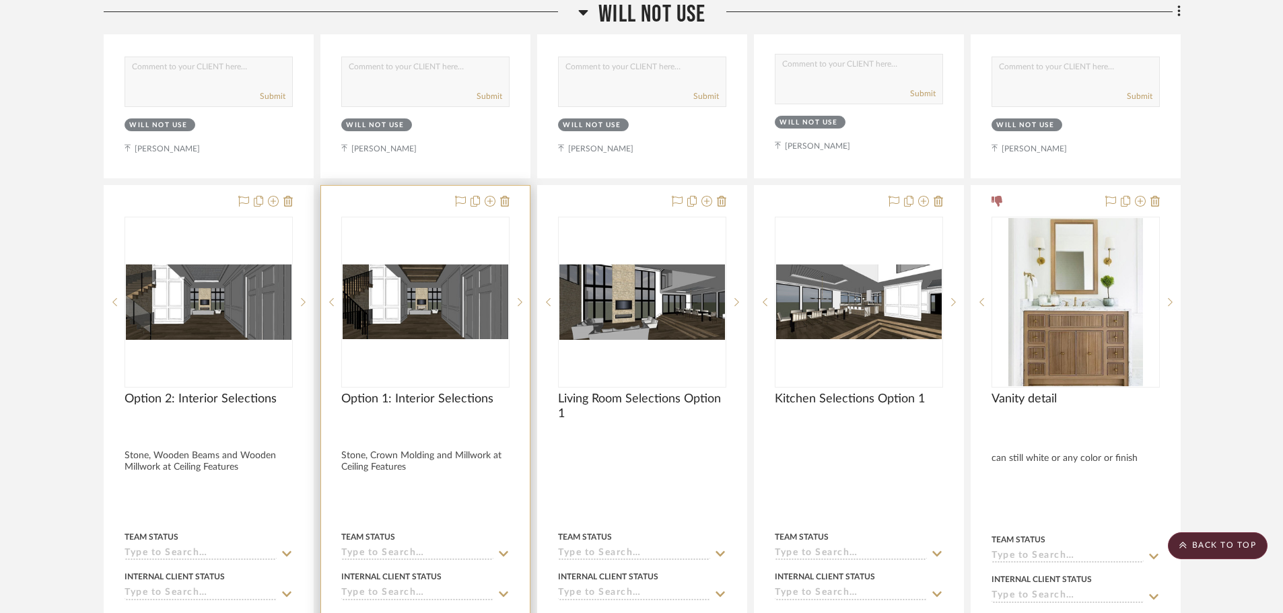
click at [393, 289] on img "0" at bounding box center [426, 302] width 166 height 75
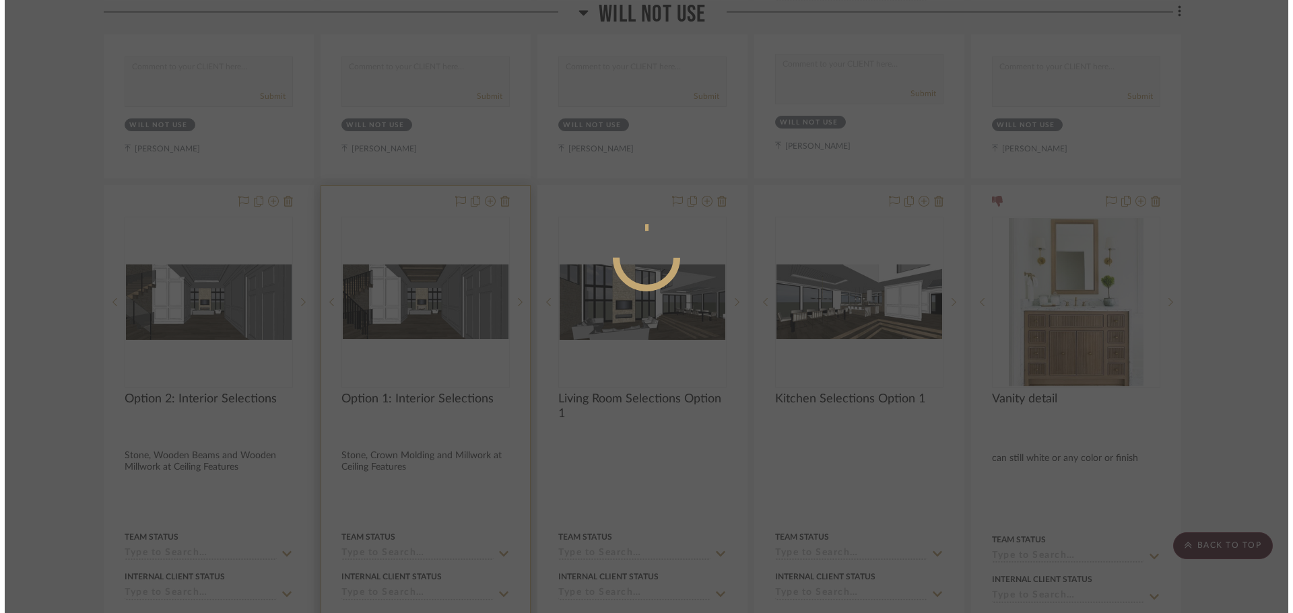
scroll to position [0, 0]
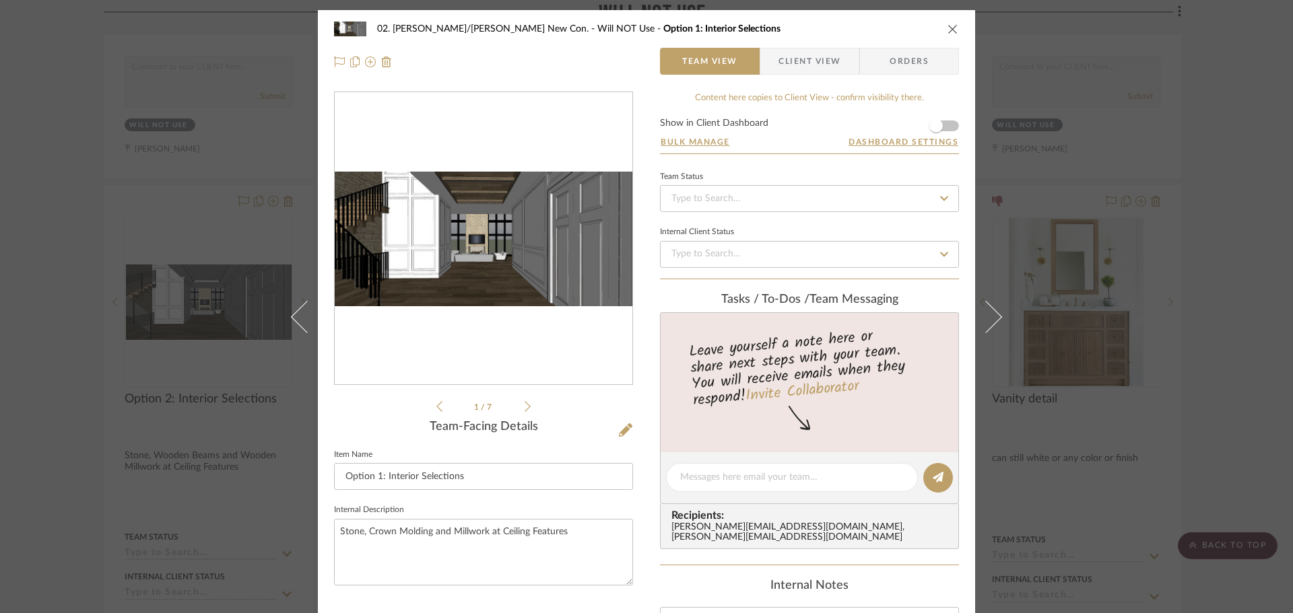
click at [533, 257] on img "0" at bounding box center [484, 239] width 298 height 134
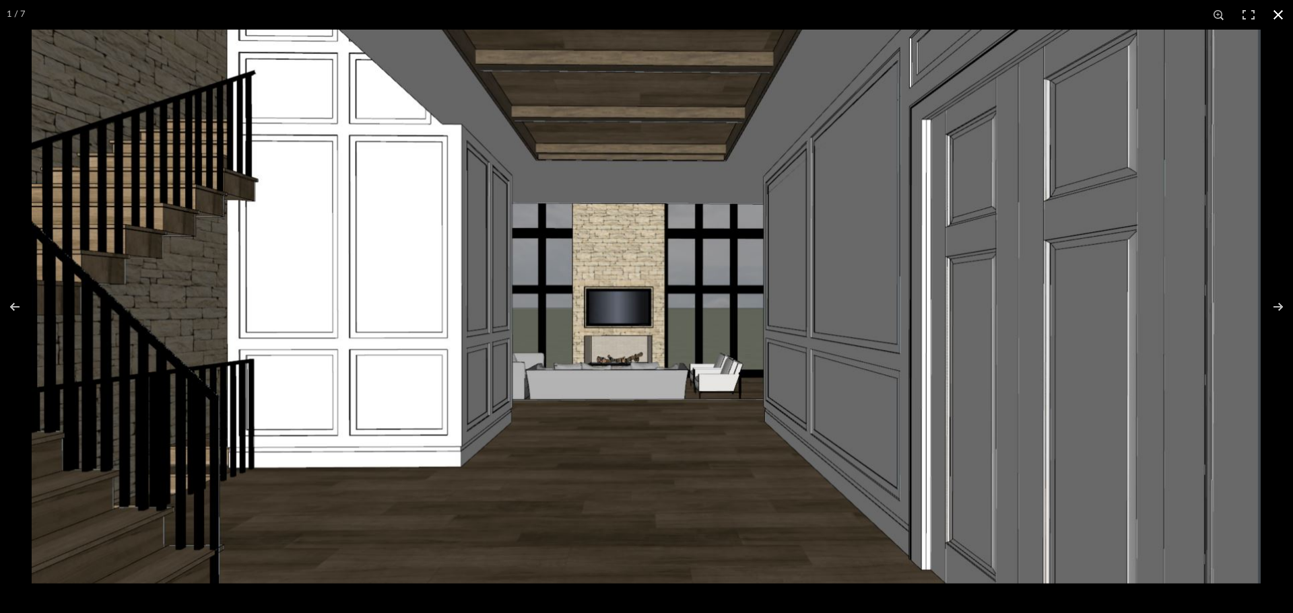
click at [1269, 9] on button at bounding box center [1278, 15] width 30 height 30
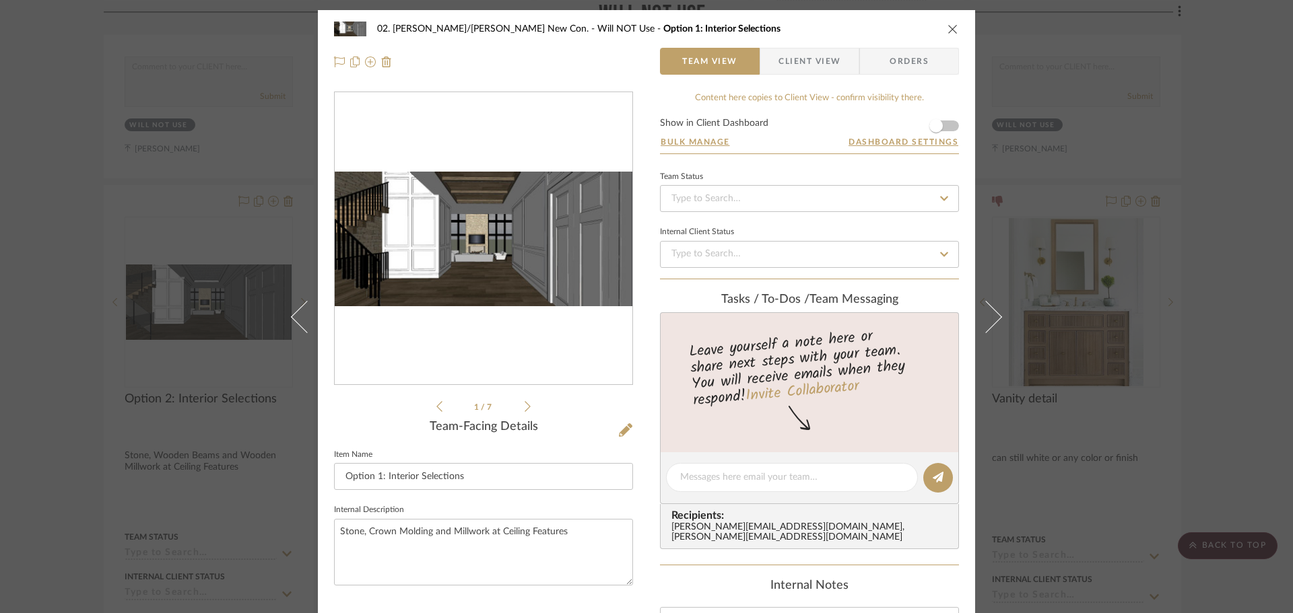
click at [84, 368] on div "02. Mazzarelli/Rothstein New Con. Will NOT Use Option 1: Interior Selections Te…" at bounding box center [646, 306] width 1293 height 613
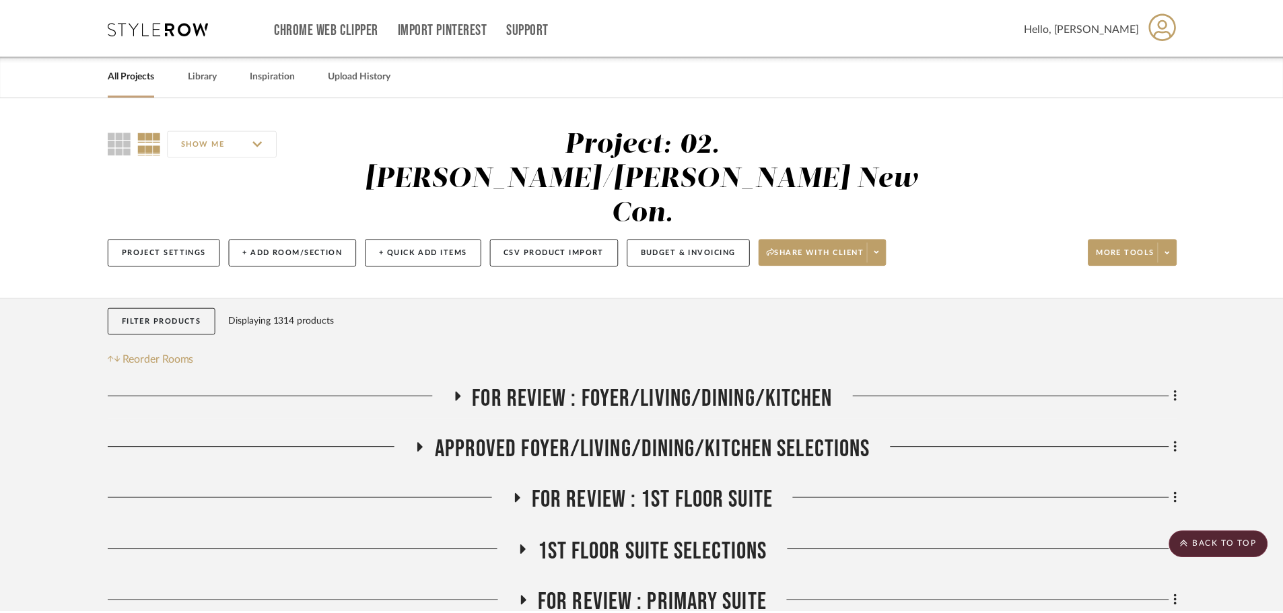
scroll to position [75378, 0]
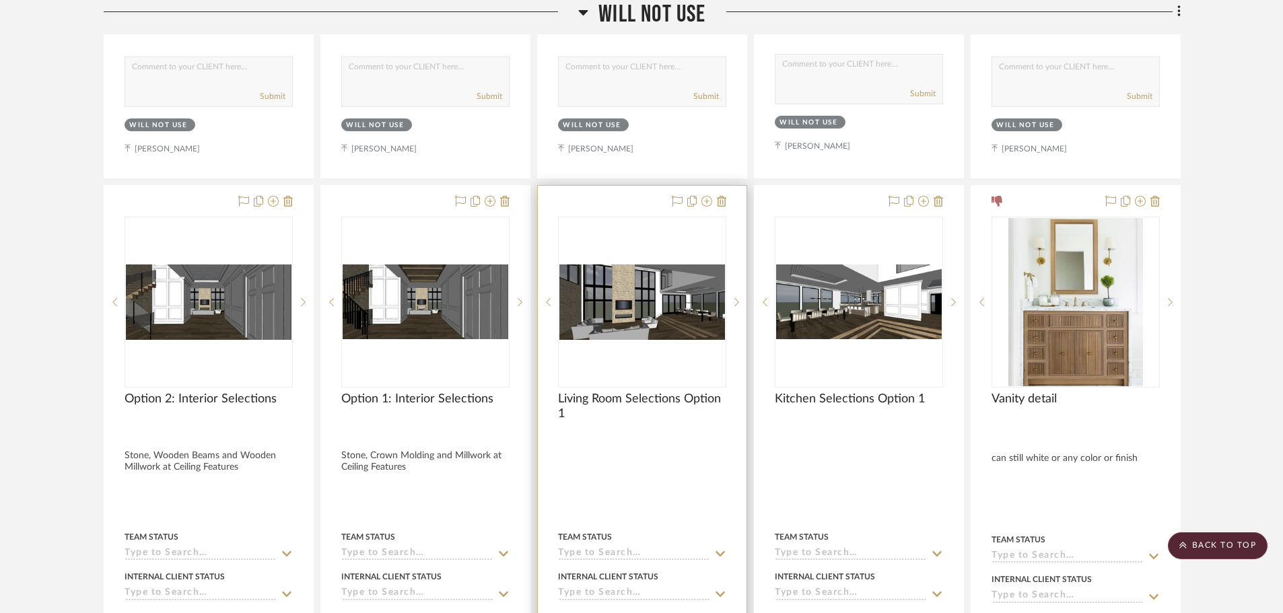
click at [659, 287] on img "0" at bounding box center [643, 302] width 166 height 75
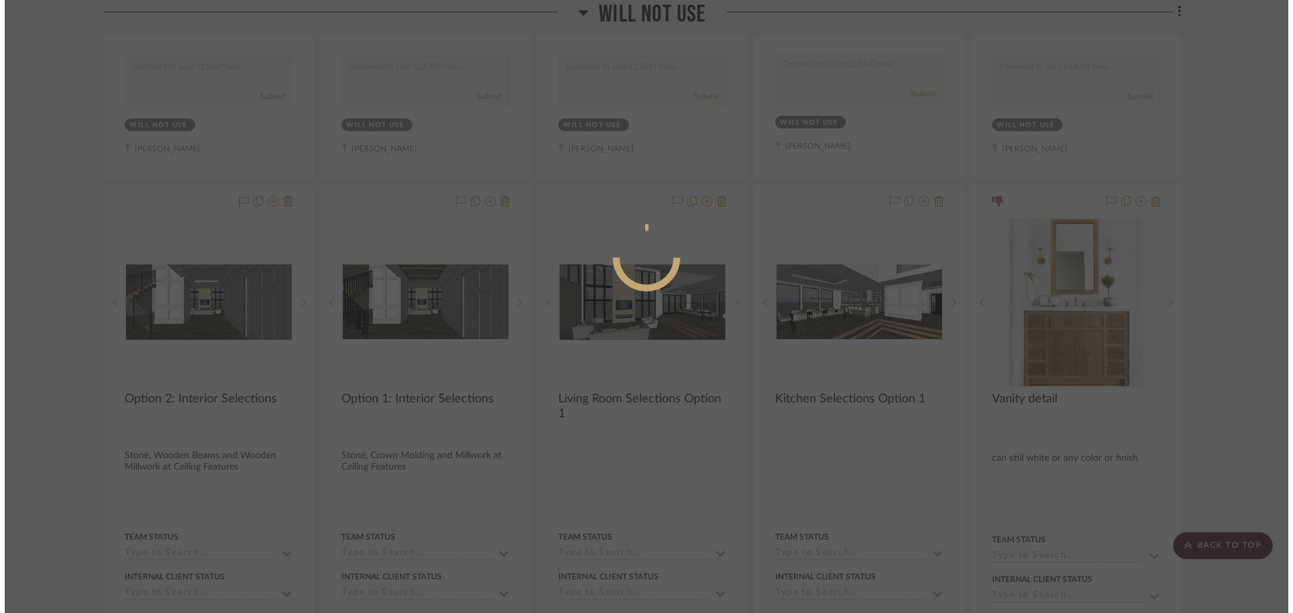
scroll to position [0, 0]
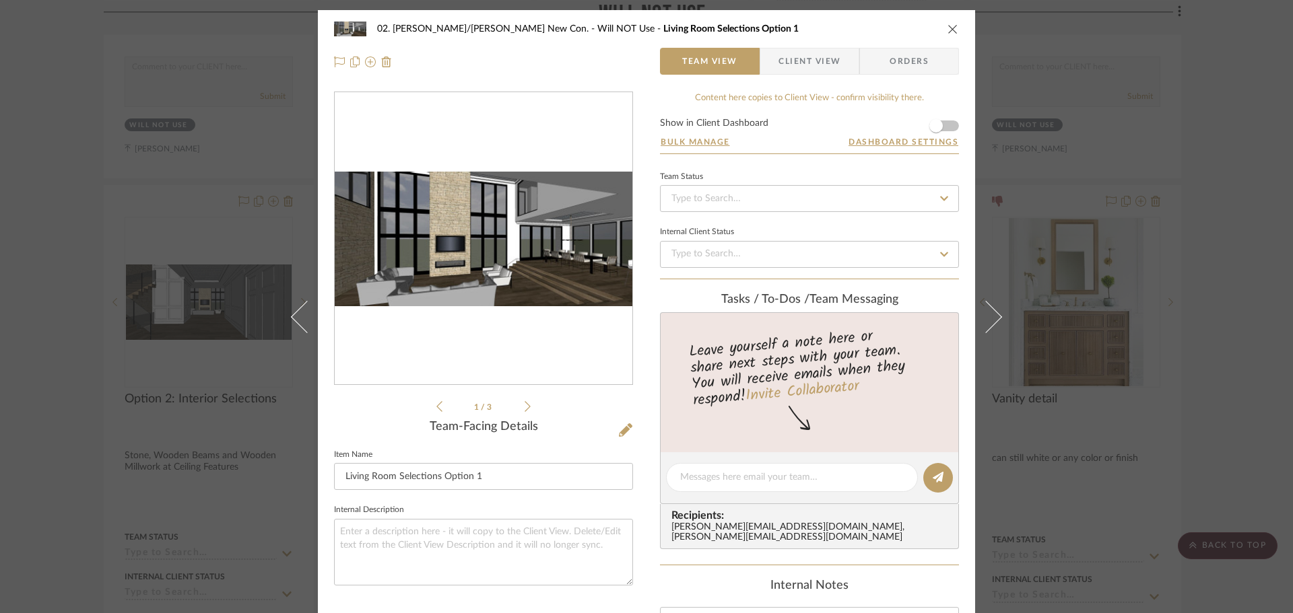
click at [481, 325] on div at bounding box center [484, 239] width 298 height 294
click at [532, 269] on img "0" at bounding box center [484, 239] width 298 height 135
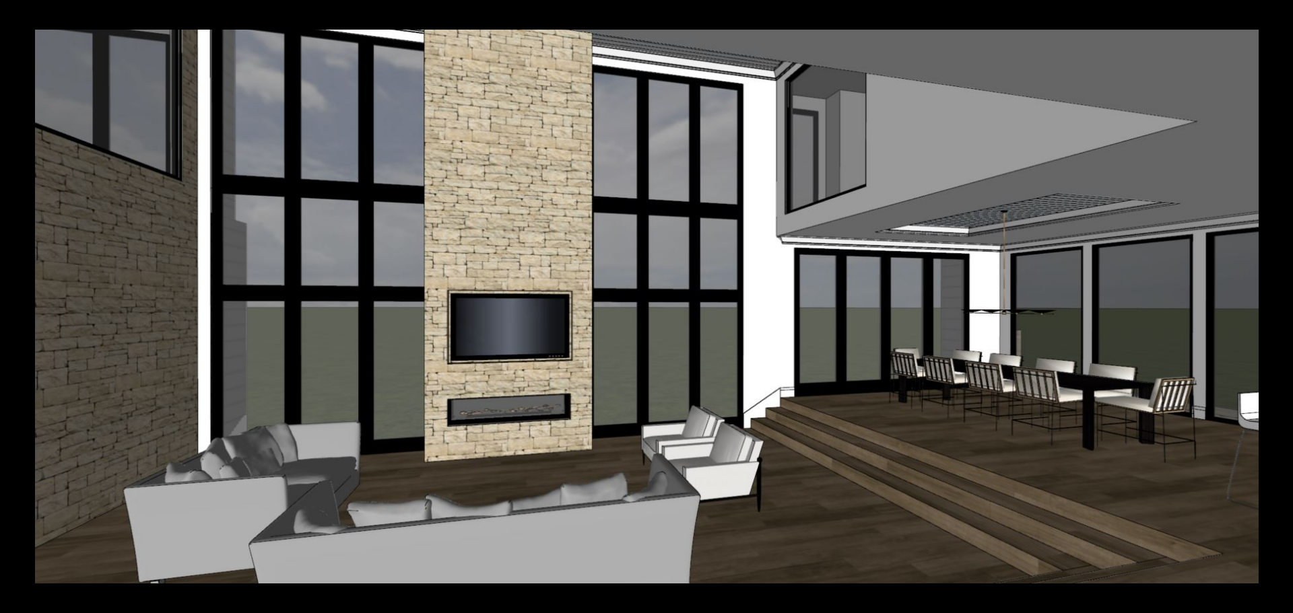
click at [1278, 25] on button at bounding box center [1278, 15] width 30 height 30
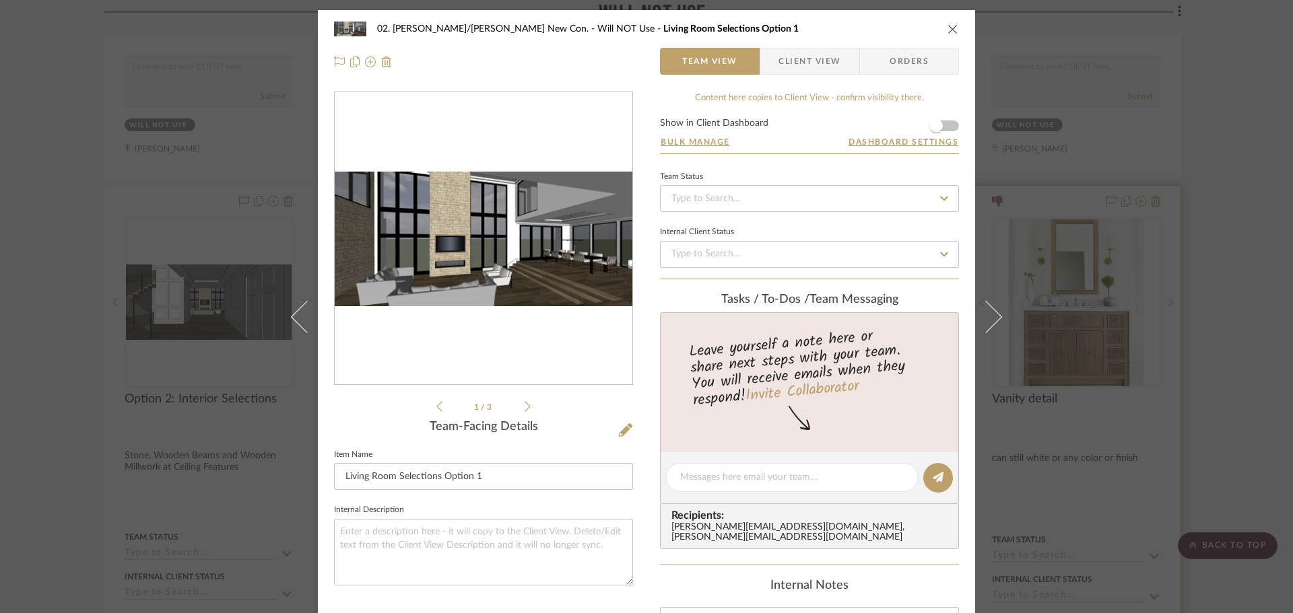
drag, startPoint x: 1179, startPoint y: 277, endPoint x: 1157, endPoint y: 316, distance: 44.6
click at [1180, 285] on div "02. Mazzarelli/Rothstein New Con. Will NOT Use Living Room Selections Option 1 …" at bounding box center [646, 306] width 1293 height 613
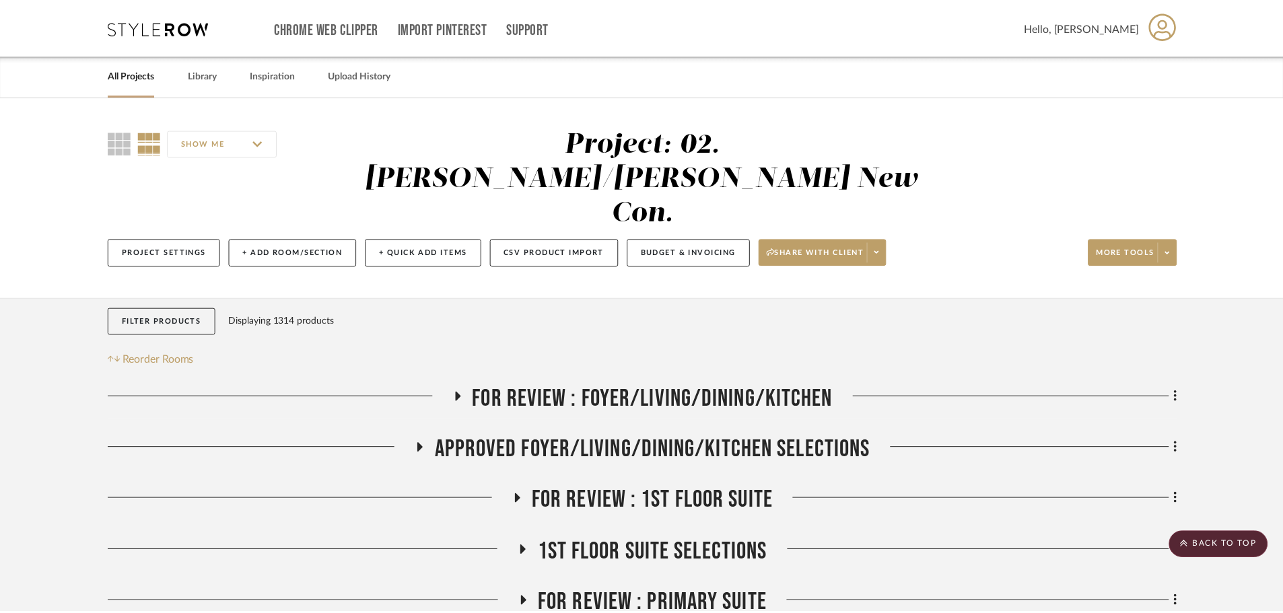
scroll to position [75378, 0]
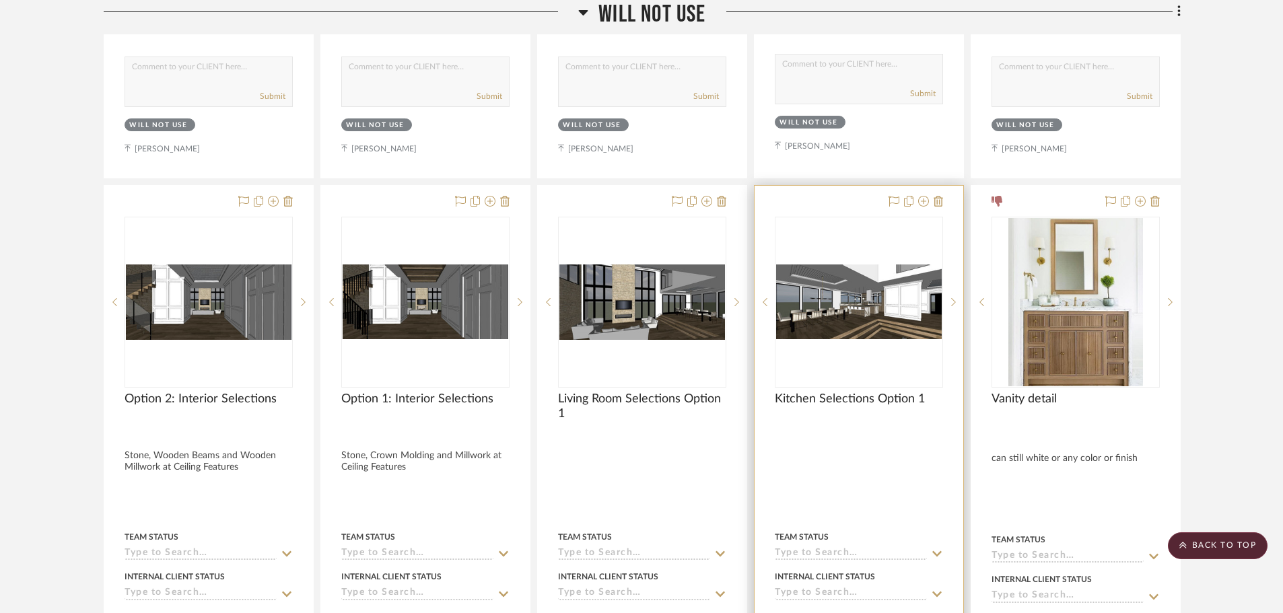
click at [0, 0] on img at bounding box center [0, 0] width 0 height 0
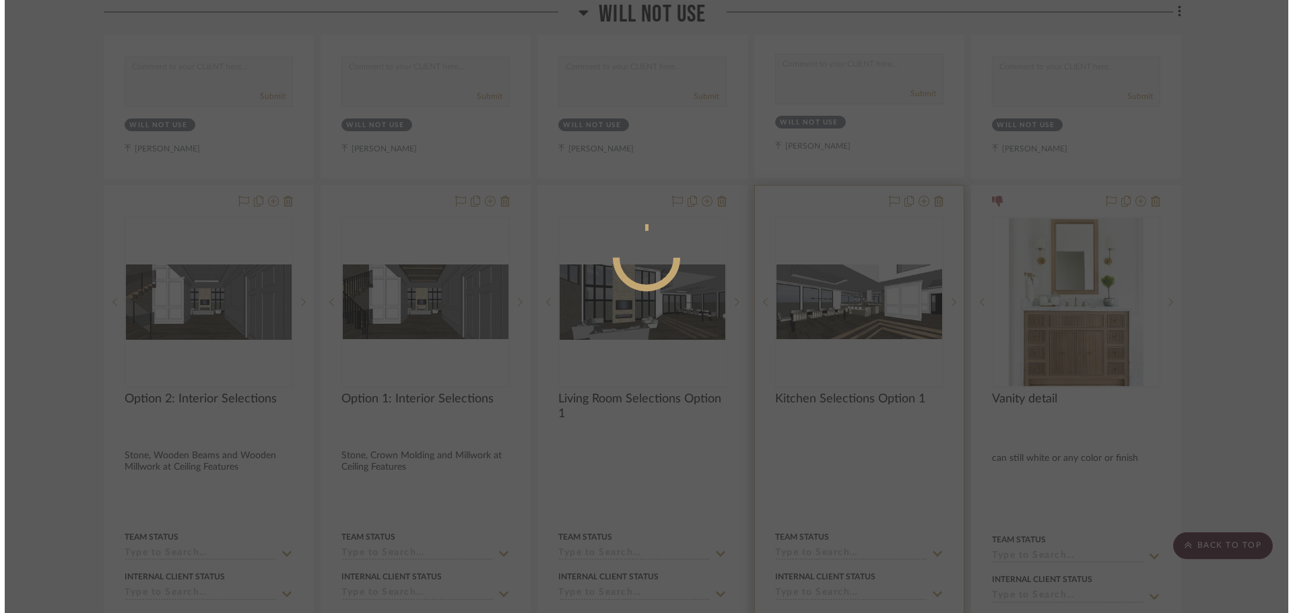
scroll to position [0, 0]
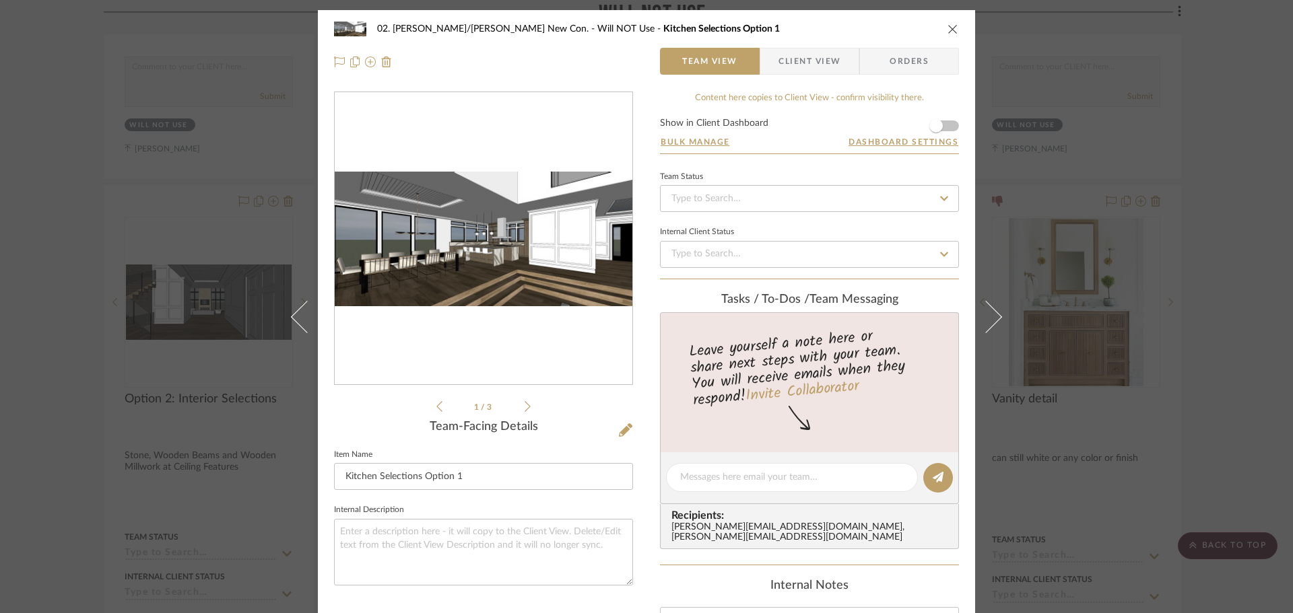
click at [551, 277] on img "0" at bounding box center [484, 239] width 298 height 135
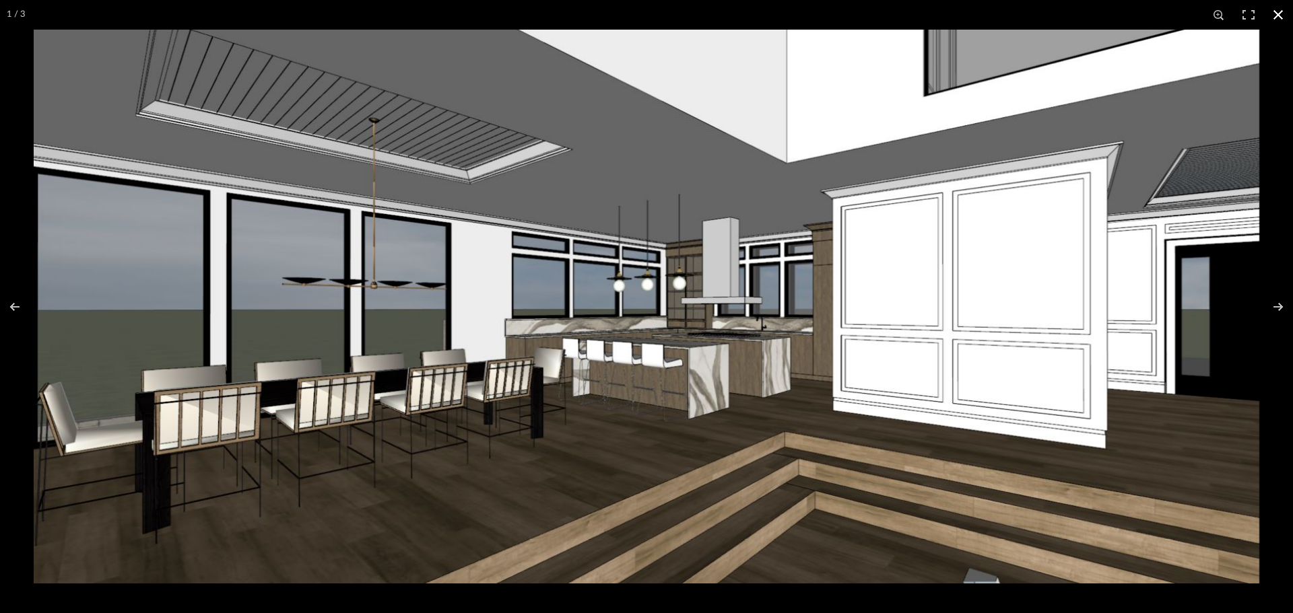
click at [1283, 19] on button at bounding box center [1278, 15] width 30 height 30
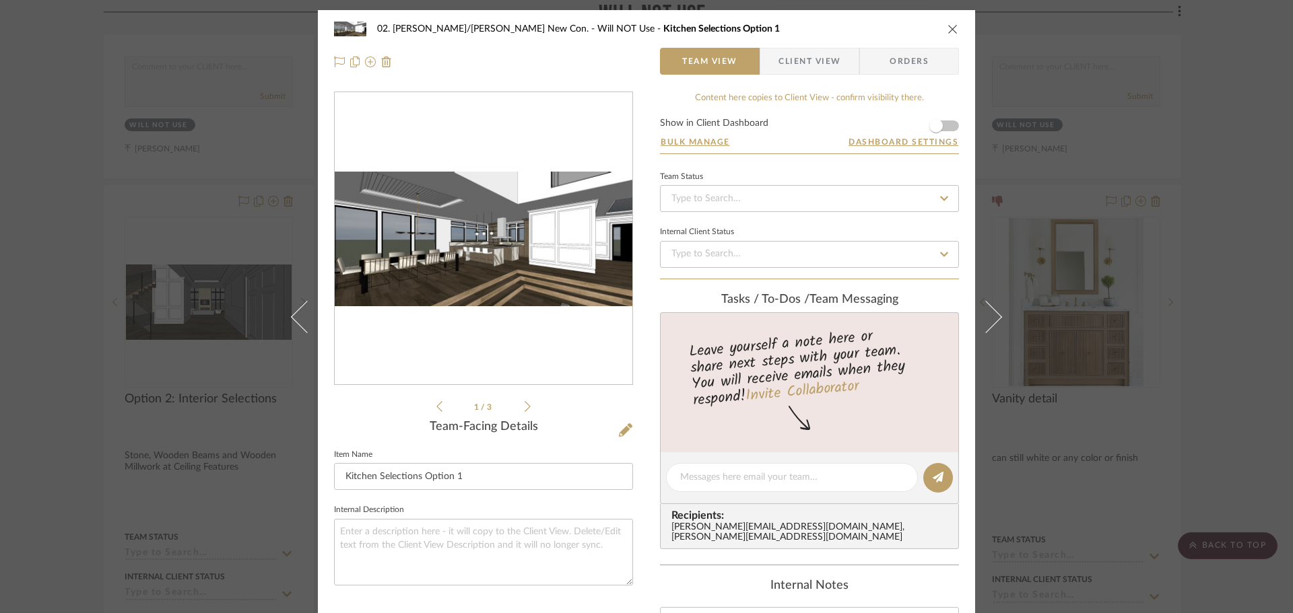
click at [1188, 284] on div "02. Mazzarelli/Rothstein New Con. Will NOT Use Kitchen Selections Option 1 Team…" at bounding box center [646, 306] width 1293 height 613
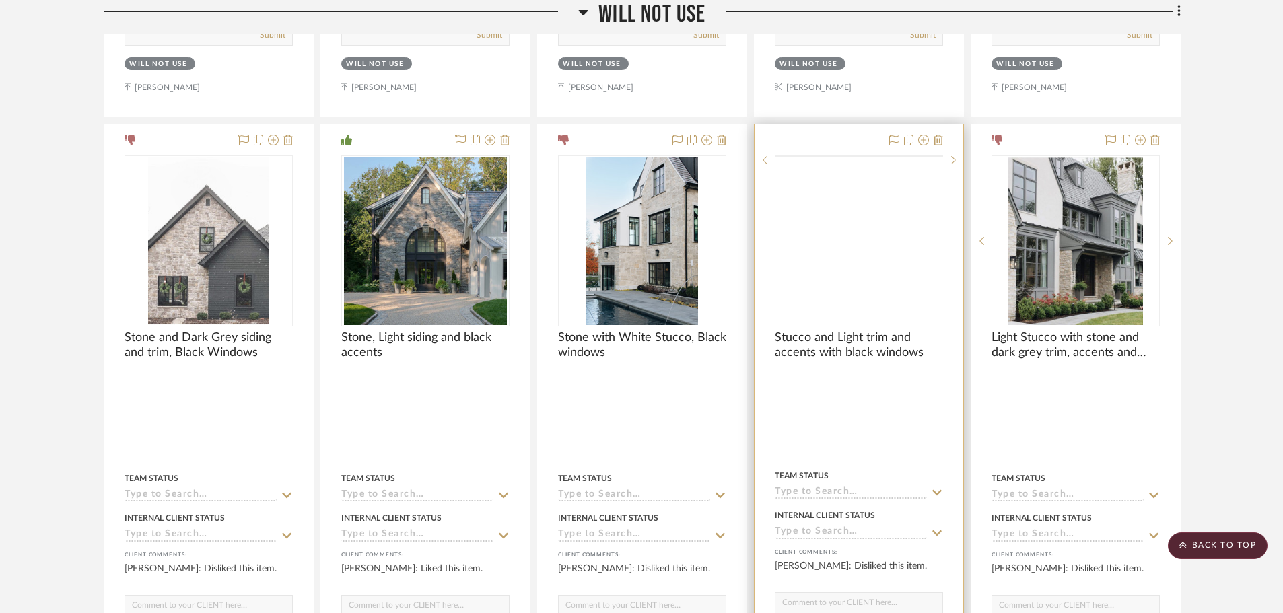
scroll to position [74637, 0]
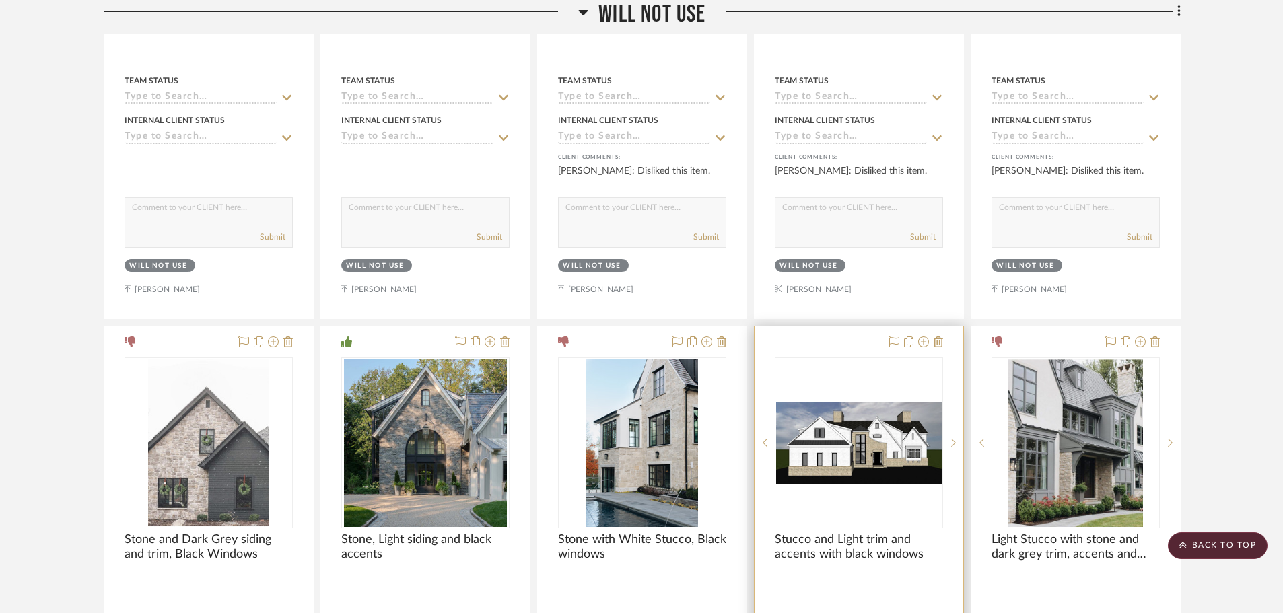
click at [889, 419] on img "0" at bounding box center [859, 443] width 166 height 82
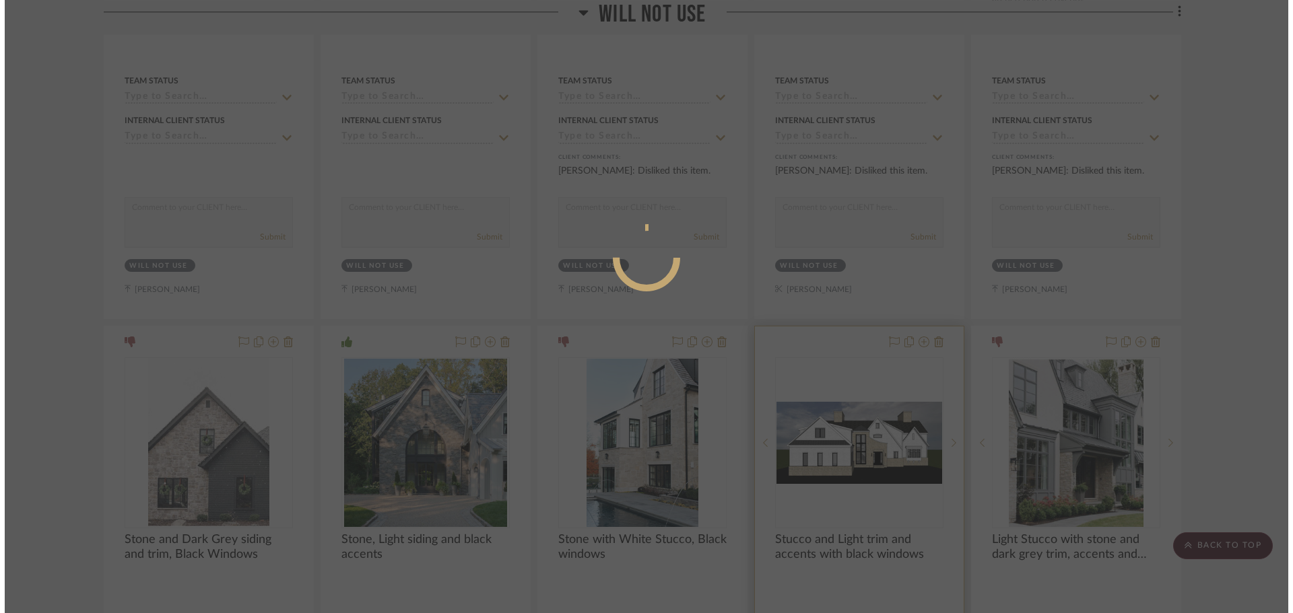
scroll to position [0, 0]
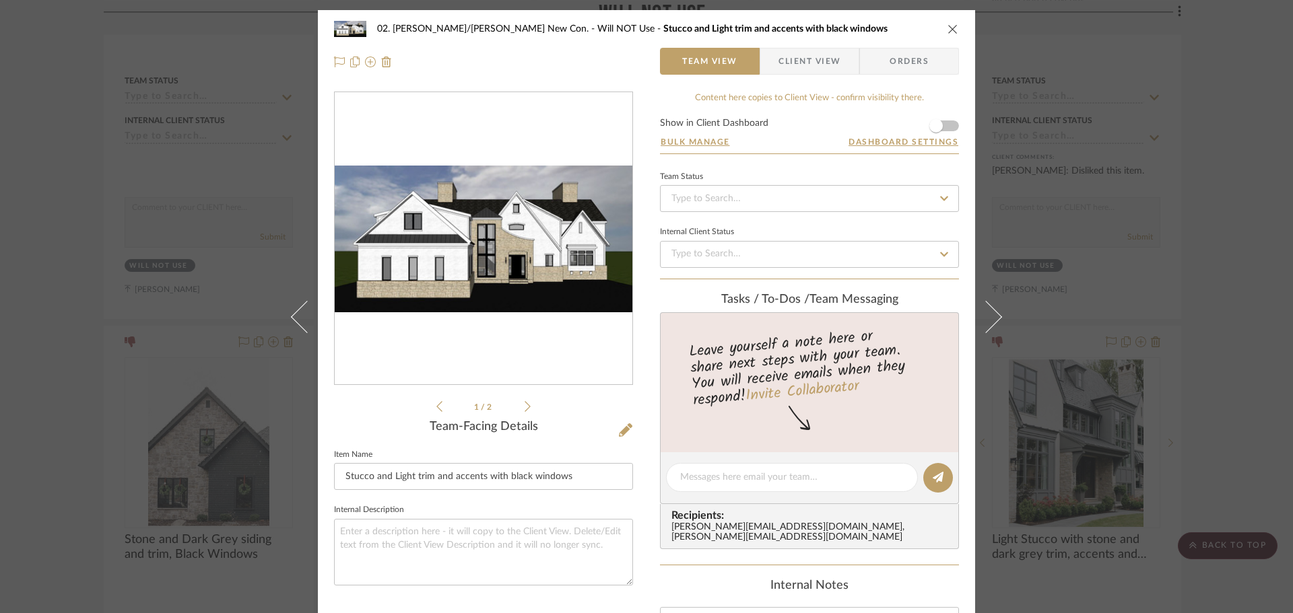
click at [537, 259] on img "0" at bounding box center [484, 239] width 298 height 147
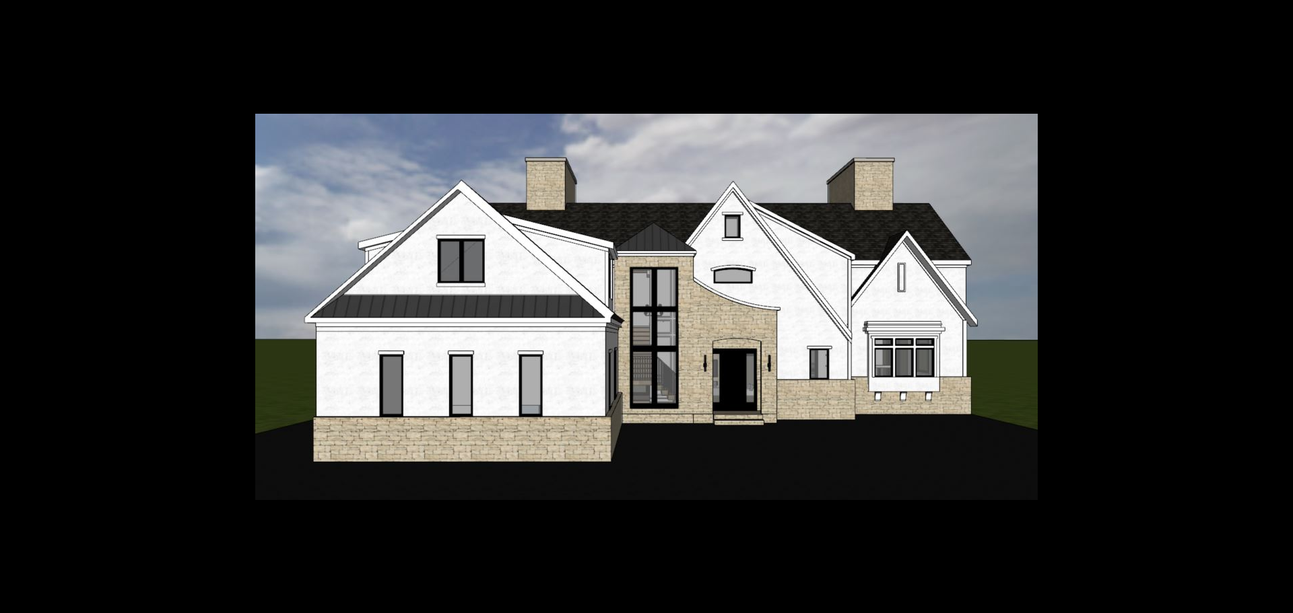
click at [1283, 17] on button at bounding box center [1278, 15] width 30 height 30
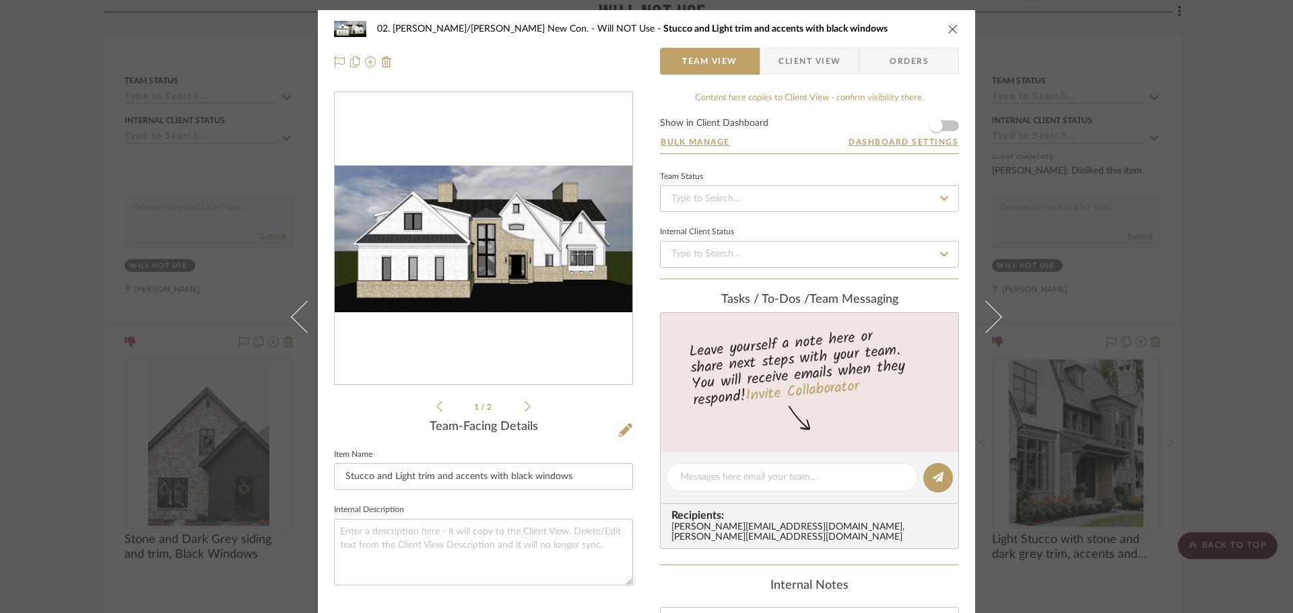
click at [1220, 292] on div "02. Mazzarelli/Rothstein New Con. Will NOT Use Stucco and Light trim and accent…" at bounding box center [646, 306] width 1293 height 613
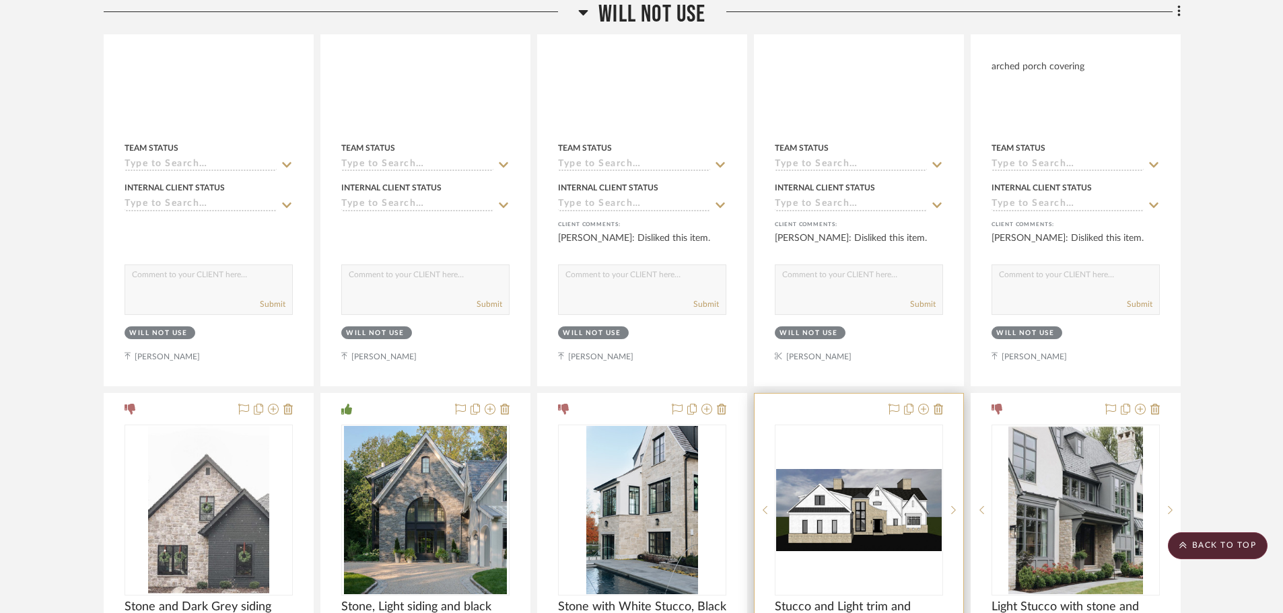
scroll to position [74233, 0]
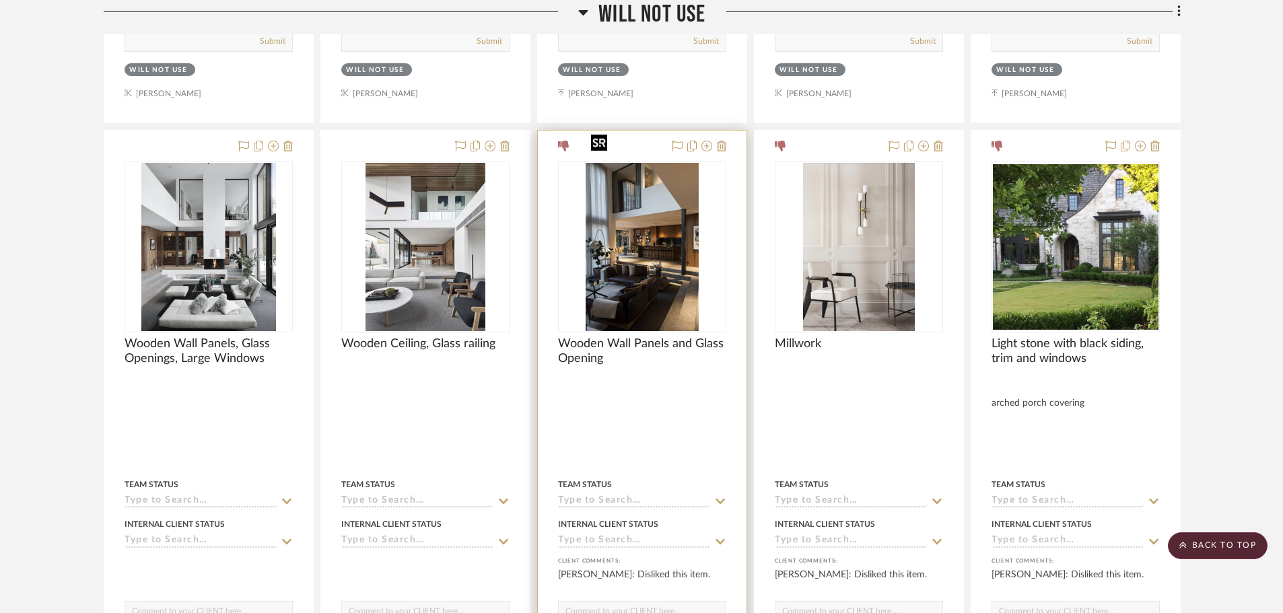
click at [0, 0] on img at bounding box center [0, 0] width 0 height 0
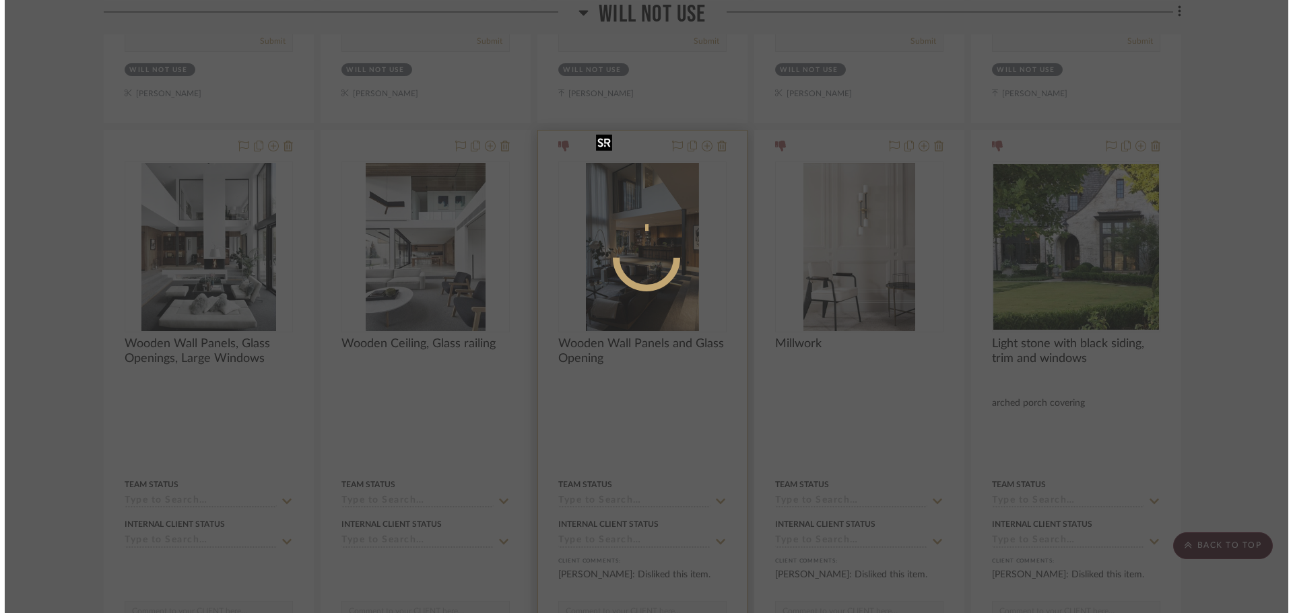
scroll to position [0, 0]
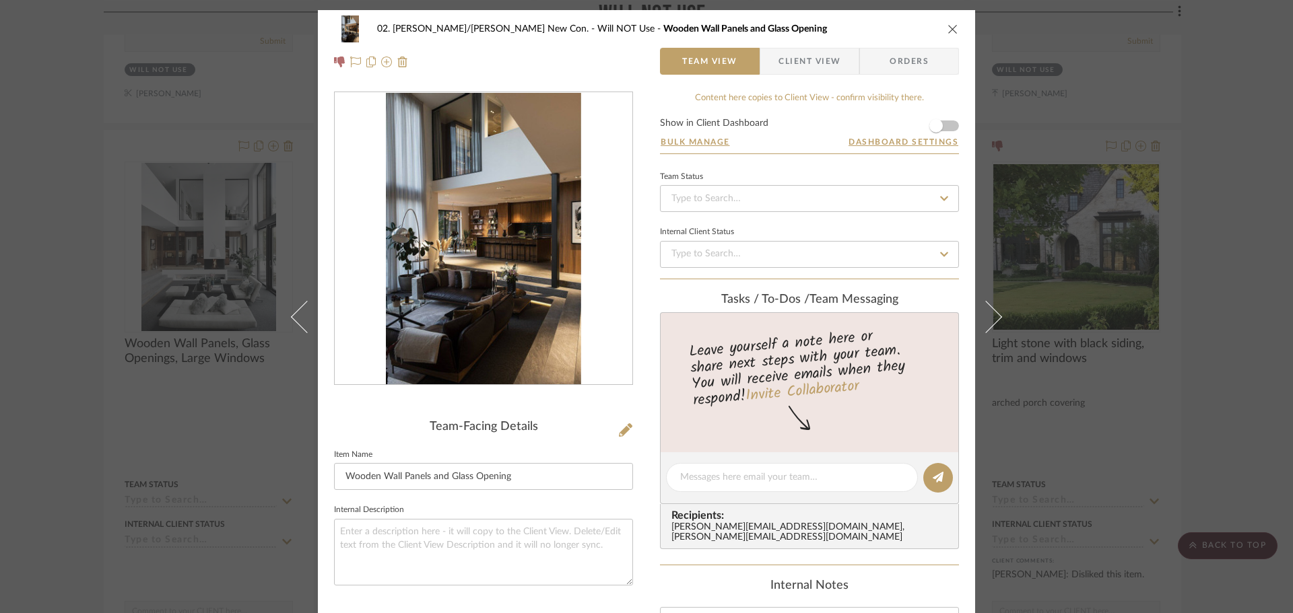
click at [490, 252] on img "0" at bounding box center [483, 239] width 195 height 292
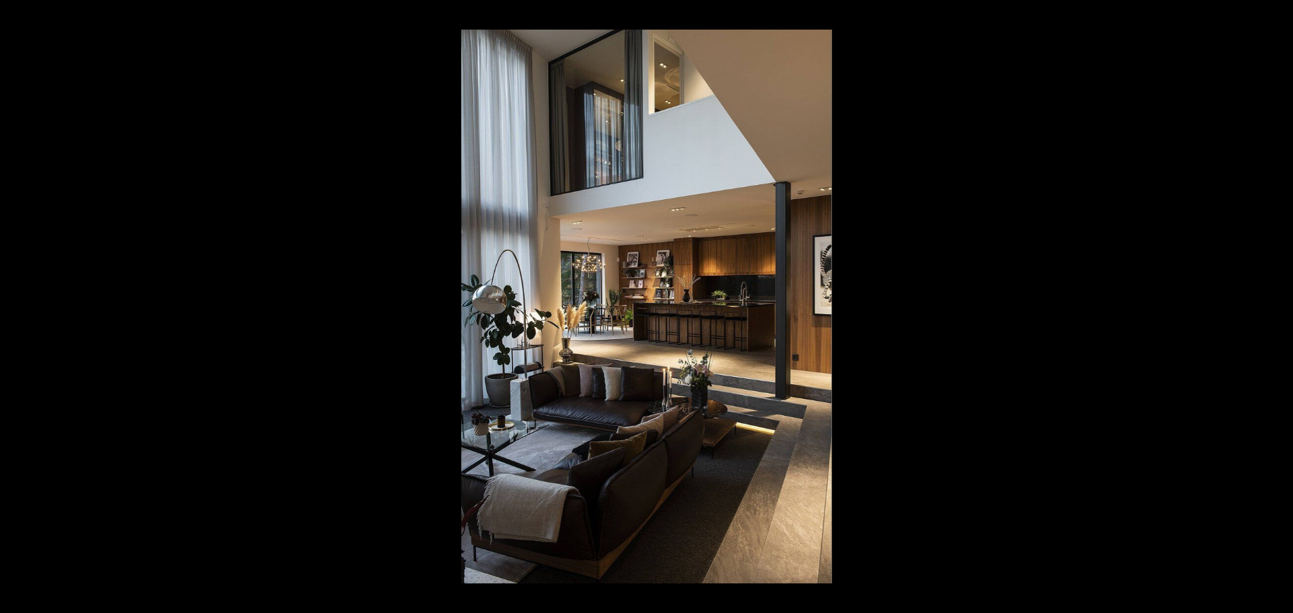
click at [1064, 464] on div at bounding box center [1107, 336] width 1293 height 613
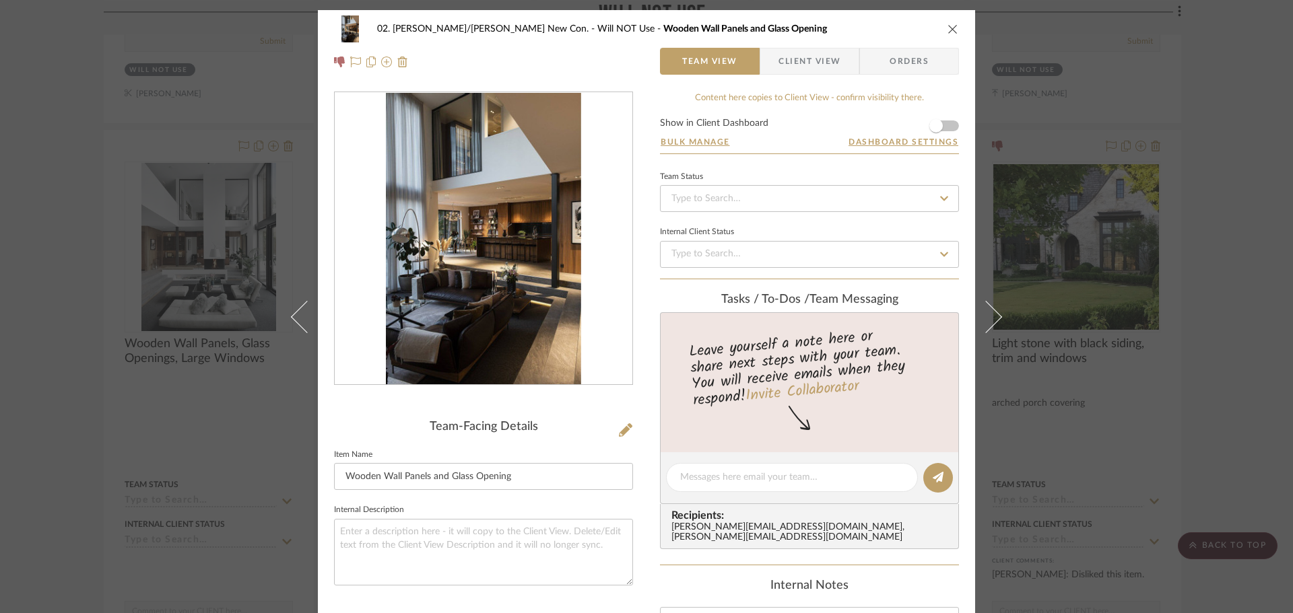
click at [1192, 456] on div "02. Mazzarelli/Rothstein New Con. Will NOT Use Wooden Wall Panels and Glass Ope…" at bounding box center [646, 306] width 1293 height 613
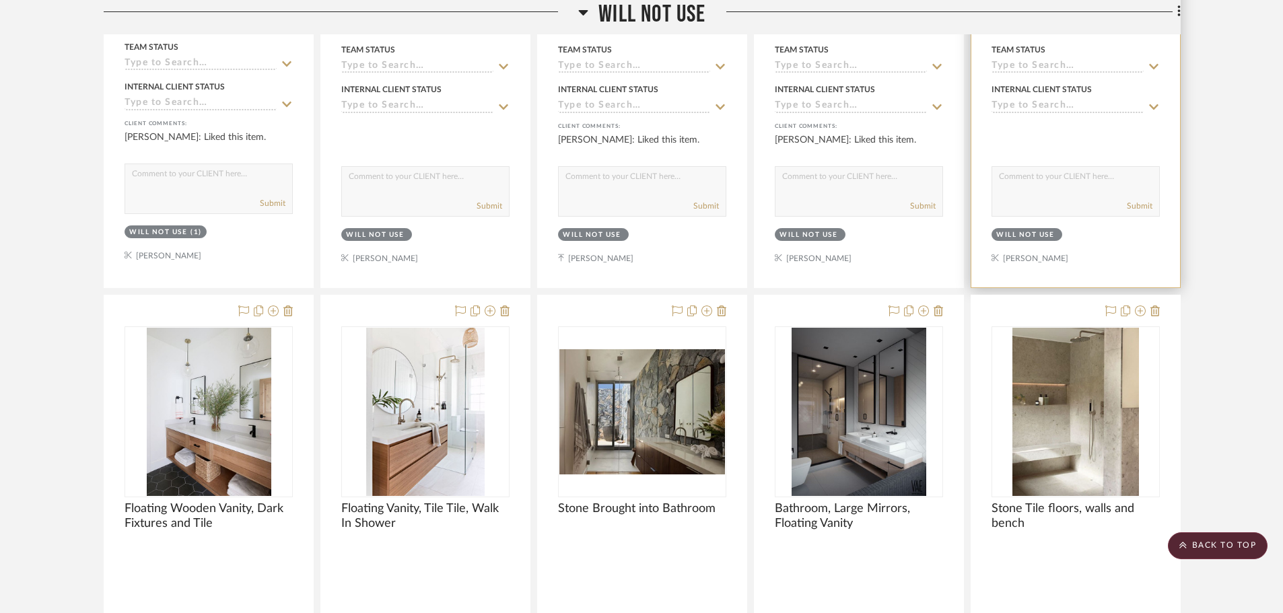
scroll to position [70669, 0]
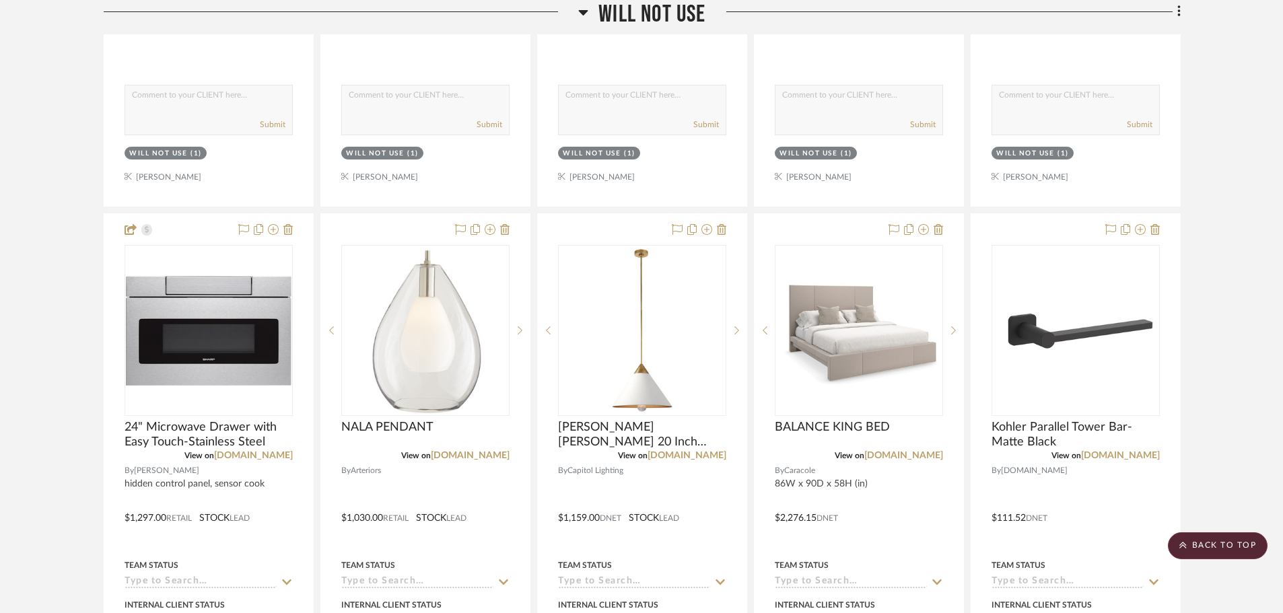
drag, startPoint x: 1242, startPoint y: 302, endPoint x: 1236, endPoint y: 205, distance: 97.1
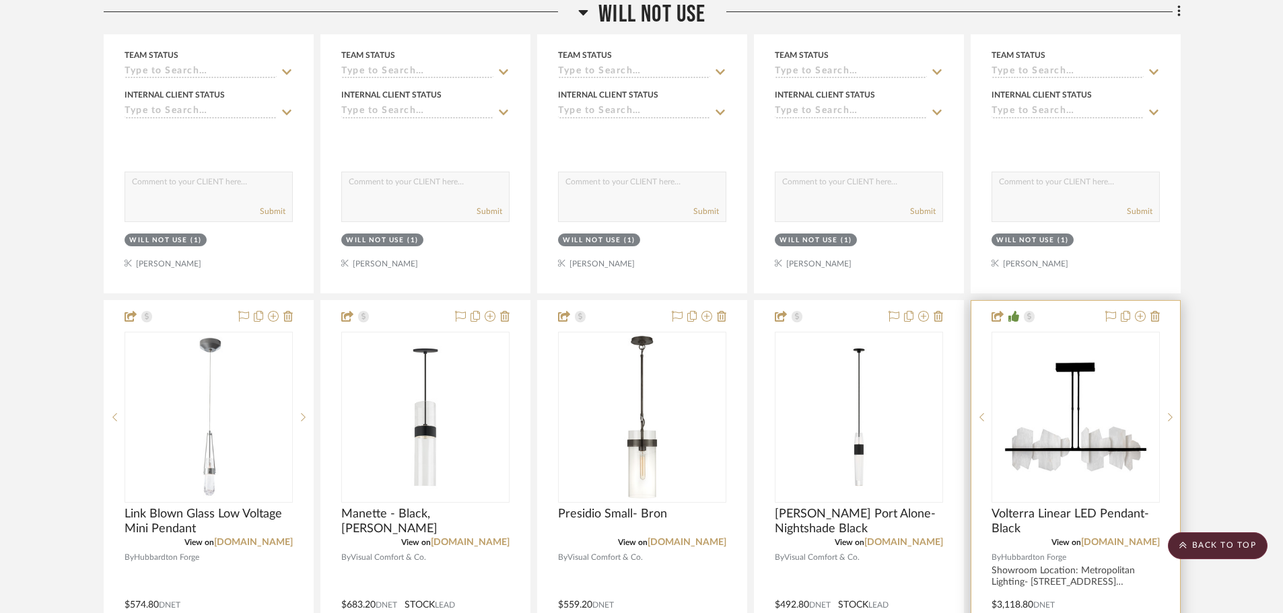
scroll to position [45989, 0]
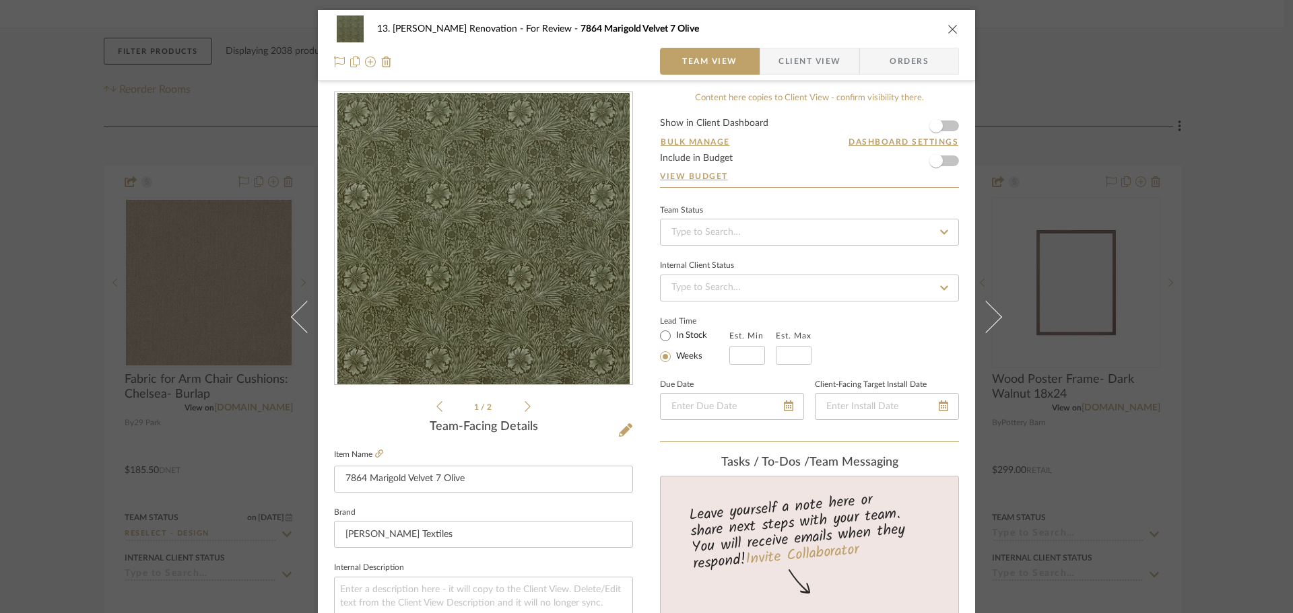
scroll to position [28, 0]
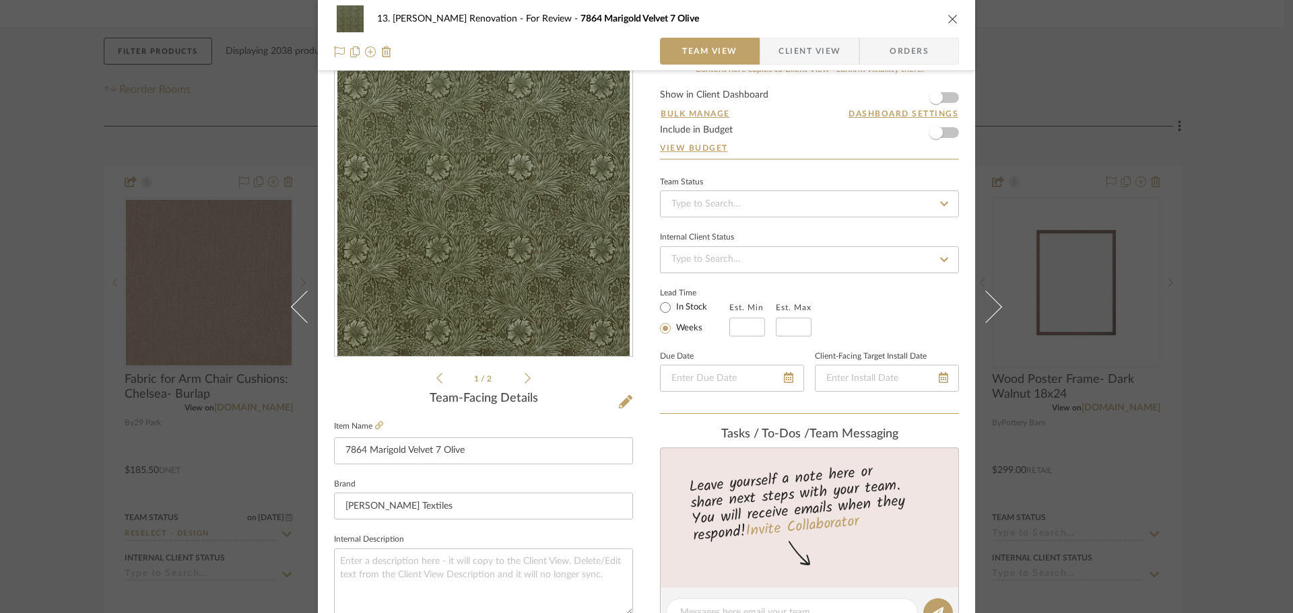
click at [68, 302] on div "13. Quinn Renovation For Review 7864 Marigold Velvet 7 Olive Team View Client V…" at bounding box center [646, 306] width 1293 height 613
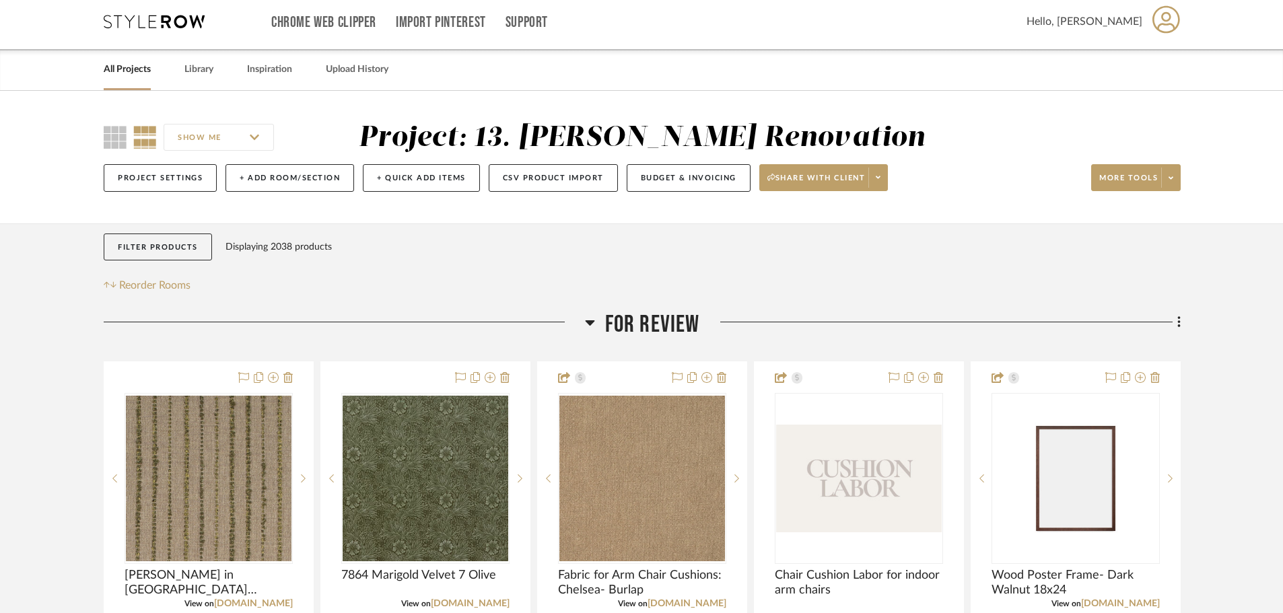
scroll to position [0, 0]
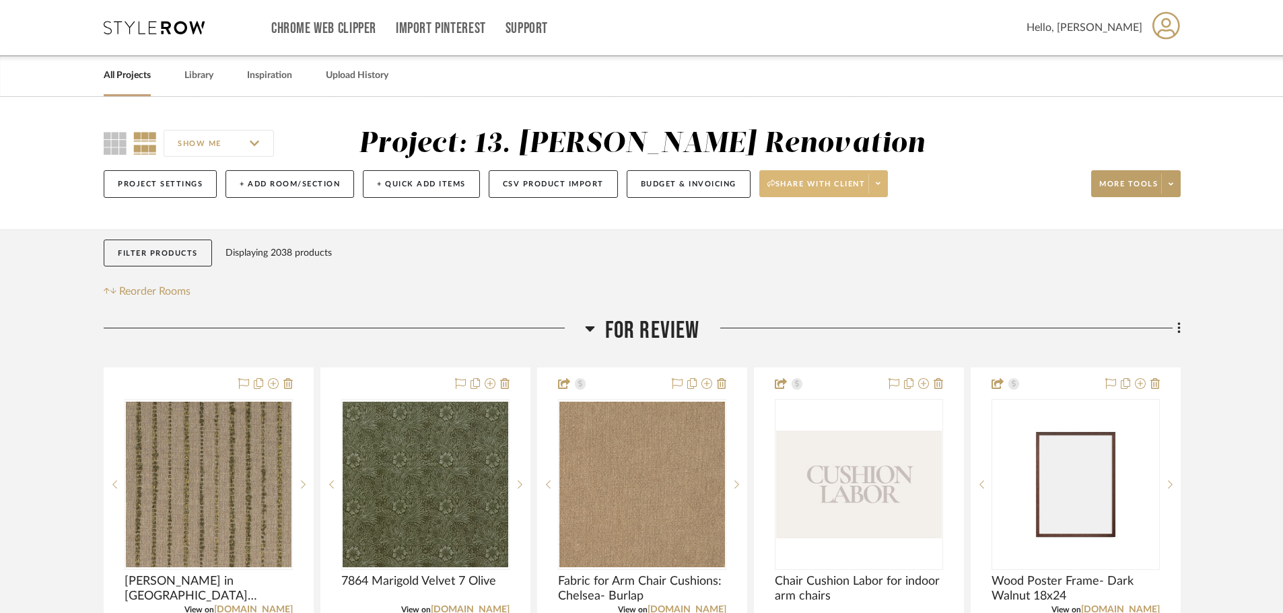
click at [877, 181] on span at bounding box center [878, 184] width 19 height 20
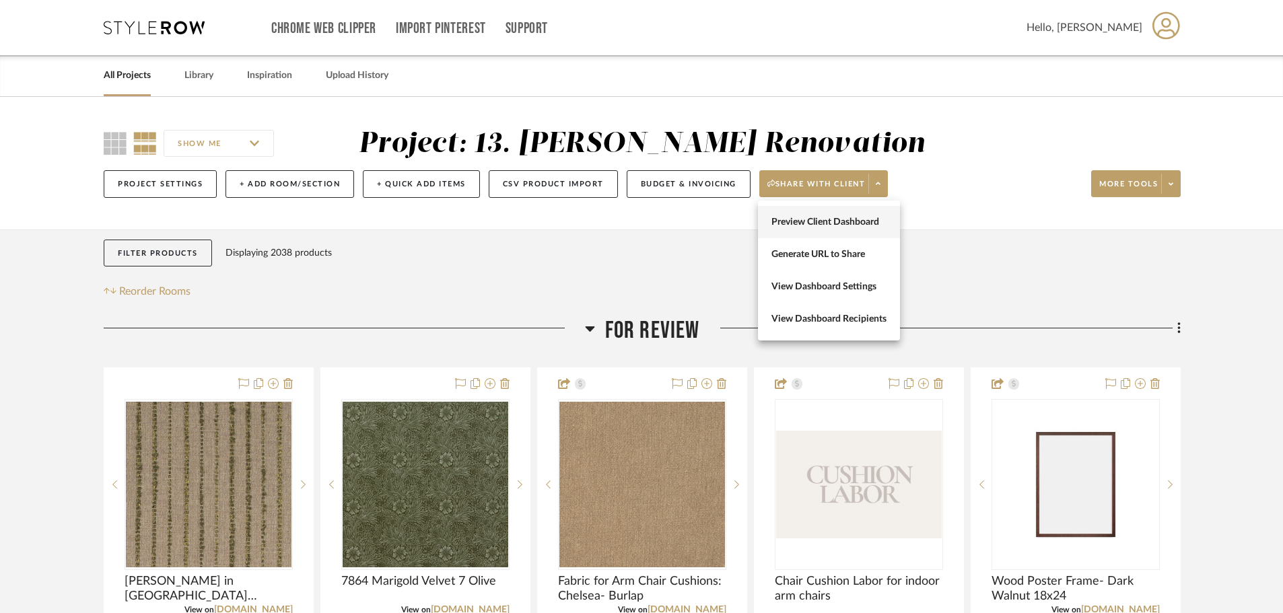
click at [856, 219] on span "Preview Client Dashboard" at bounding box center [829, 222] width 115 height 11
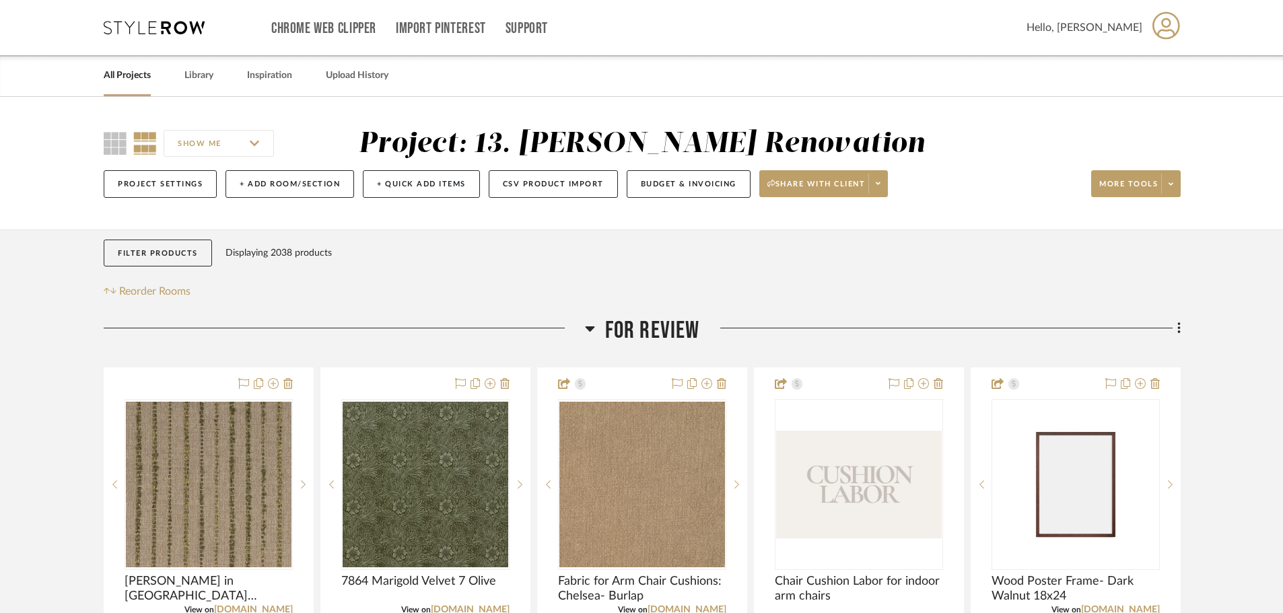
click at [648, 334] on span "For Review" at bounding box center [652, 330] width 95 height 29
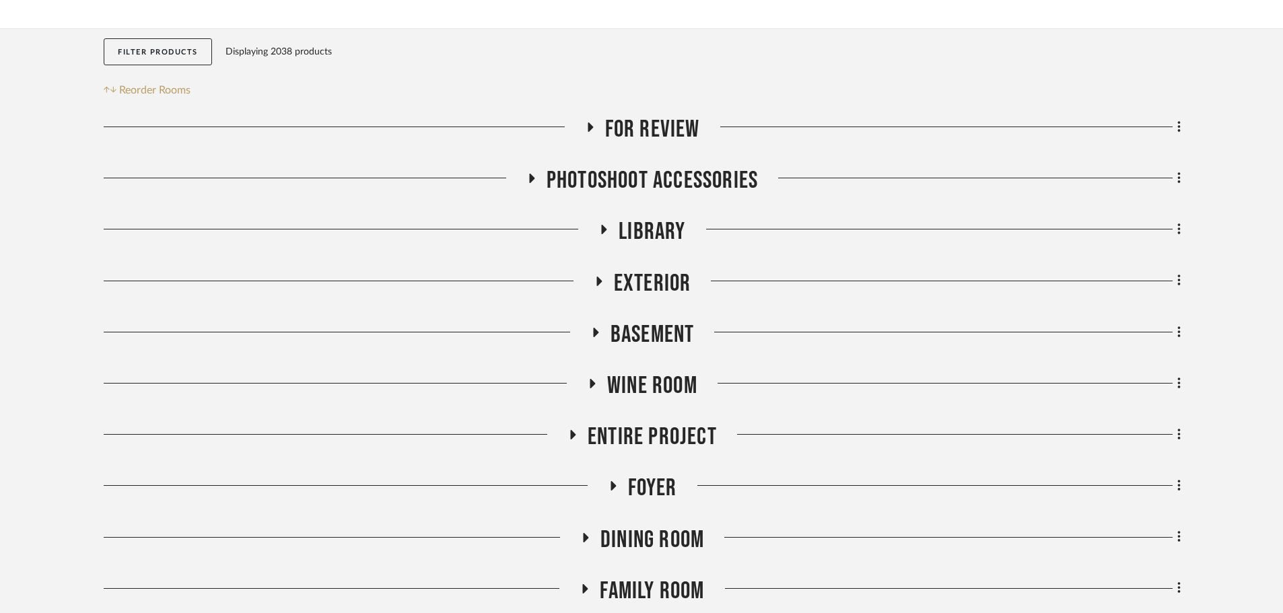
scroll to position [202, 0]
click at [654, 282] on span "Exterior" at bounding box center [652, 283] width 77 height 29
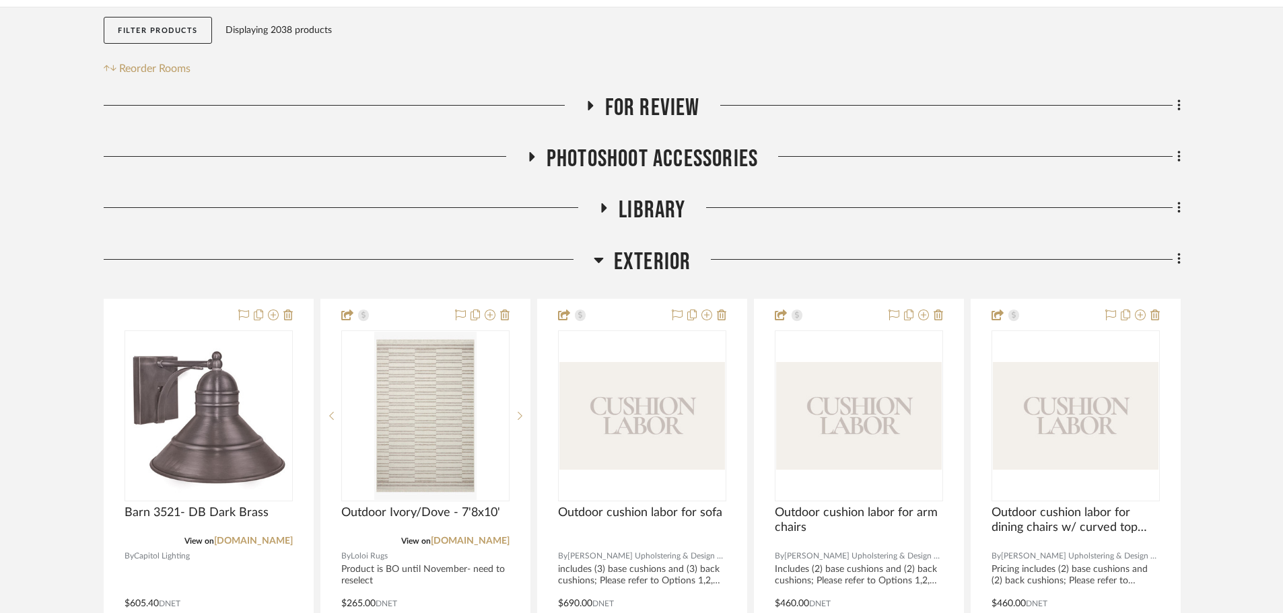
scroll to position [269, 0]
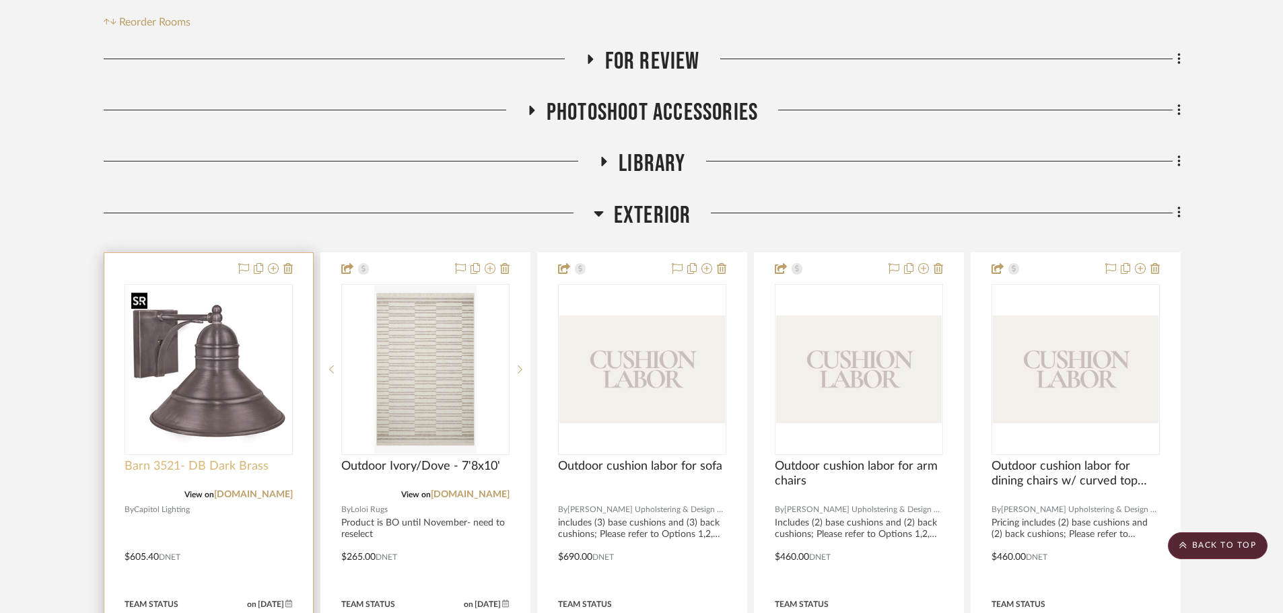
click at [159, 471] on span "Barn 3521- DB Dark Brass" at bounding box center [197, 466] width 144 height 15
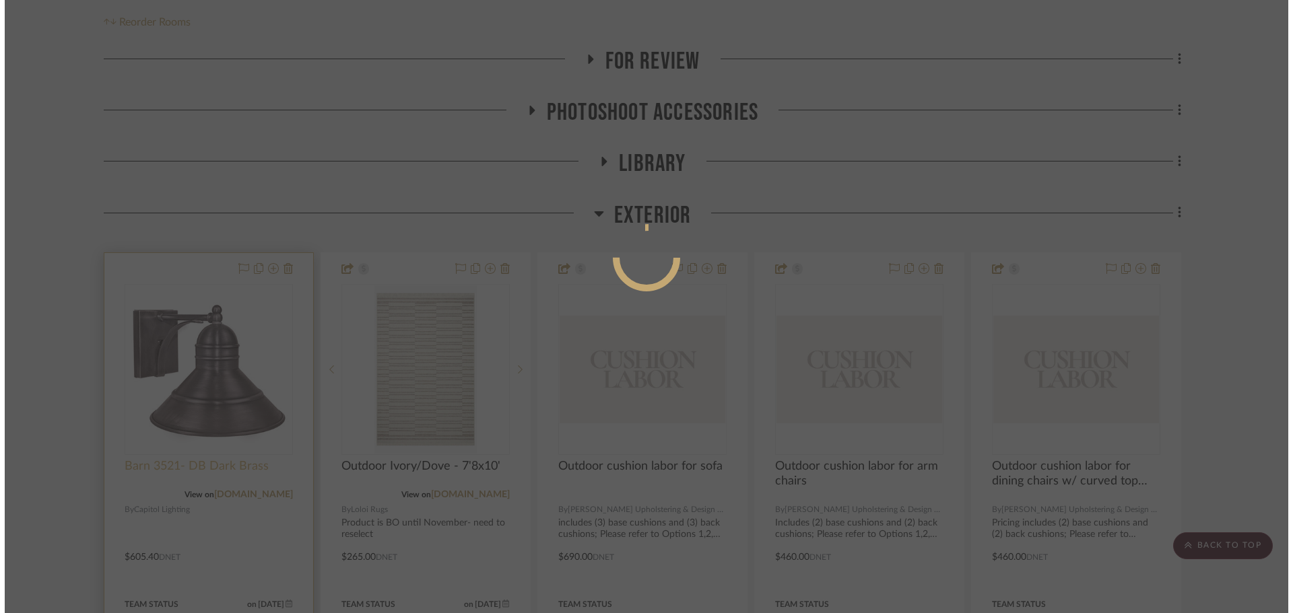
scroll to position [0, 0]
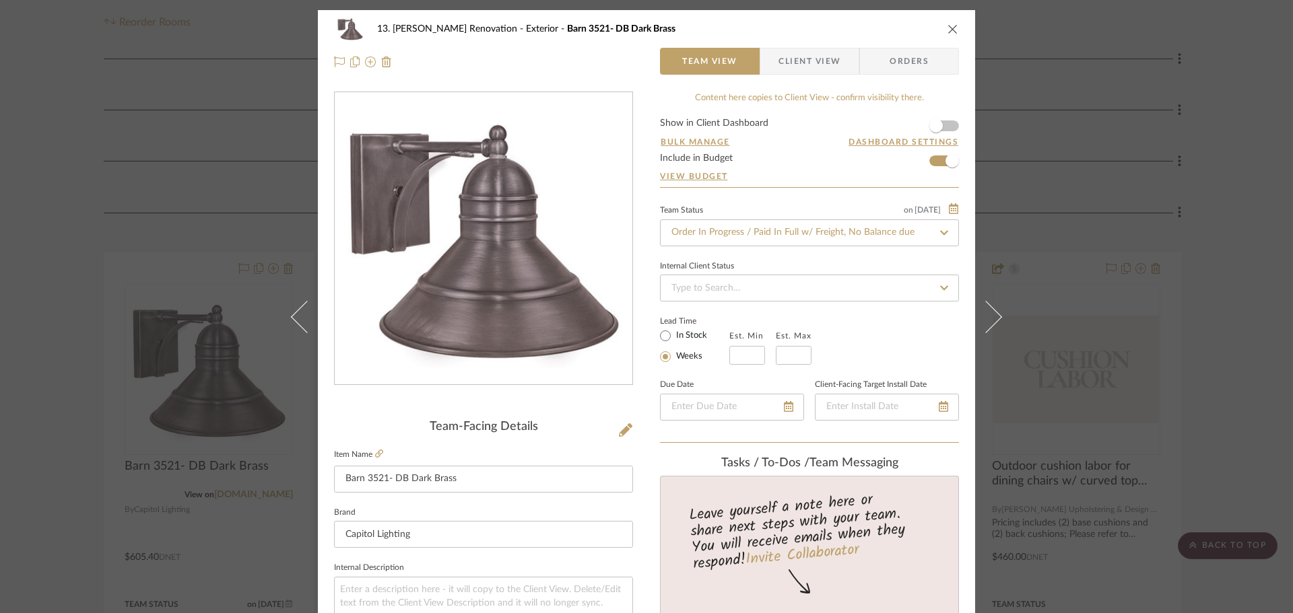
click at [939, 125] on span "button" at bounding box center [936, 126] width 30 height 30
click at [843, 71] on span "Client View" at bounding box center [809, 61] width 98 height 27
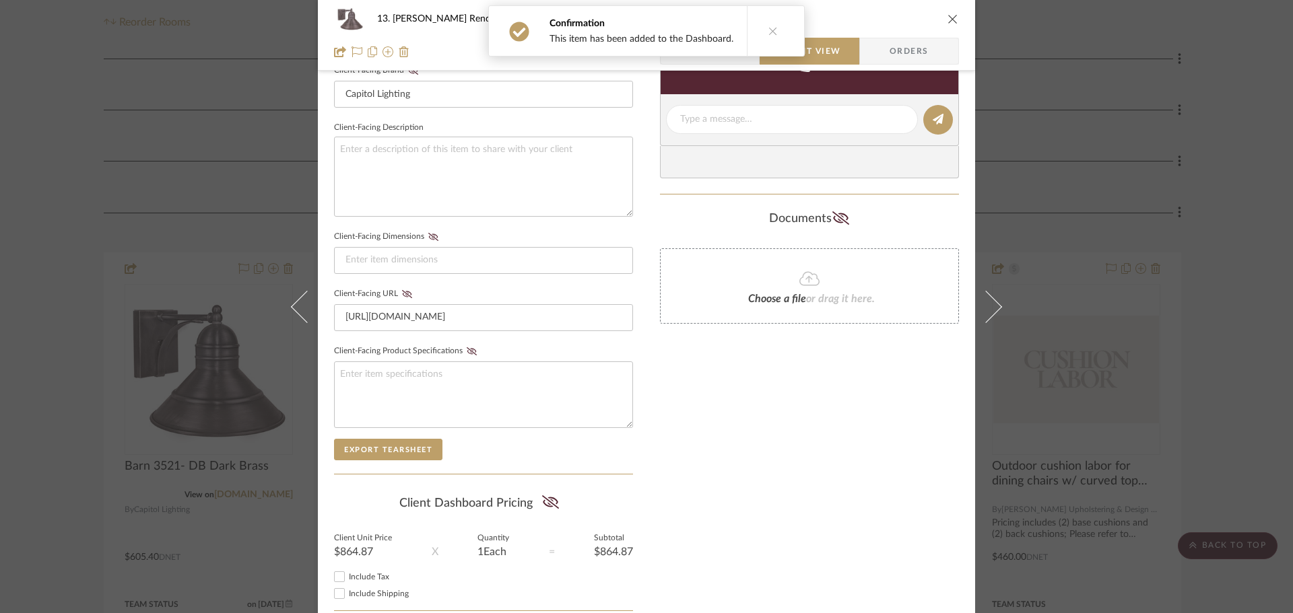
scroll to position [518, 0]
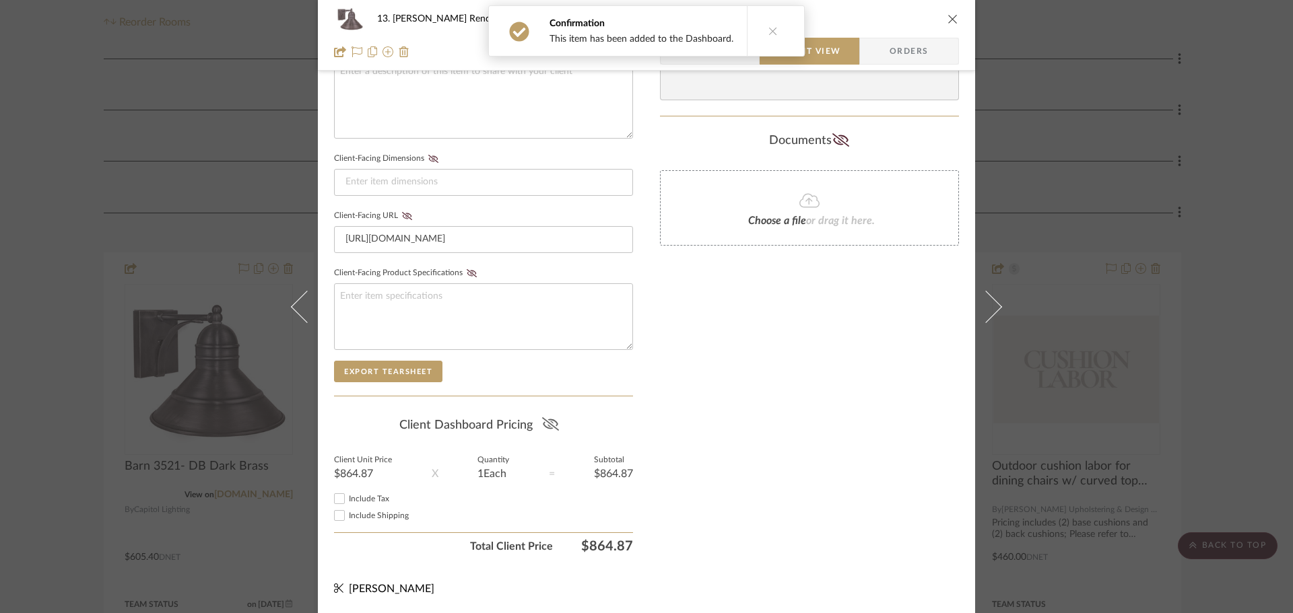
click at [542, 421] on icon at bounding box center [550, 423] width 17 height 13
click at [667, 446] on div "Only content on this tab can share to Dashboard. Click eyeball icon to show or …" at bounding box center [809, 67] width 299 height 986
click at [71, 404] on div "13. Quinn Renovation Exterior Barn 3521- DB Dark Brass Team View Client View Or…" at bounding box center [646, 306] width 1293 height 613
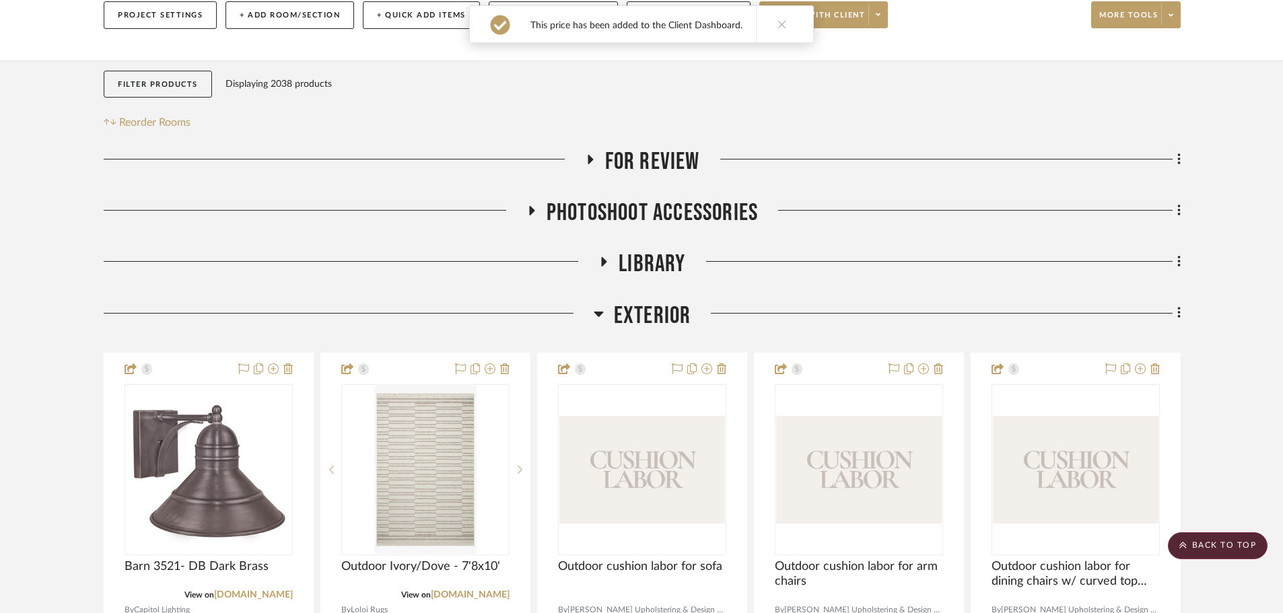
scroll to position [0, 0]
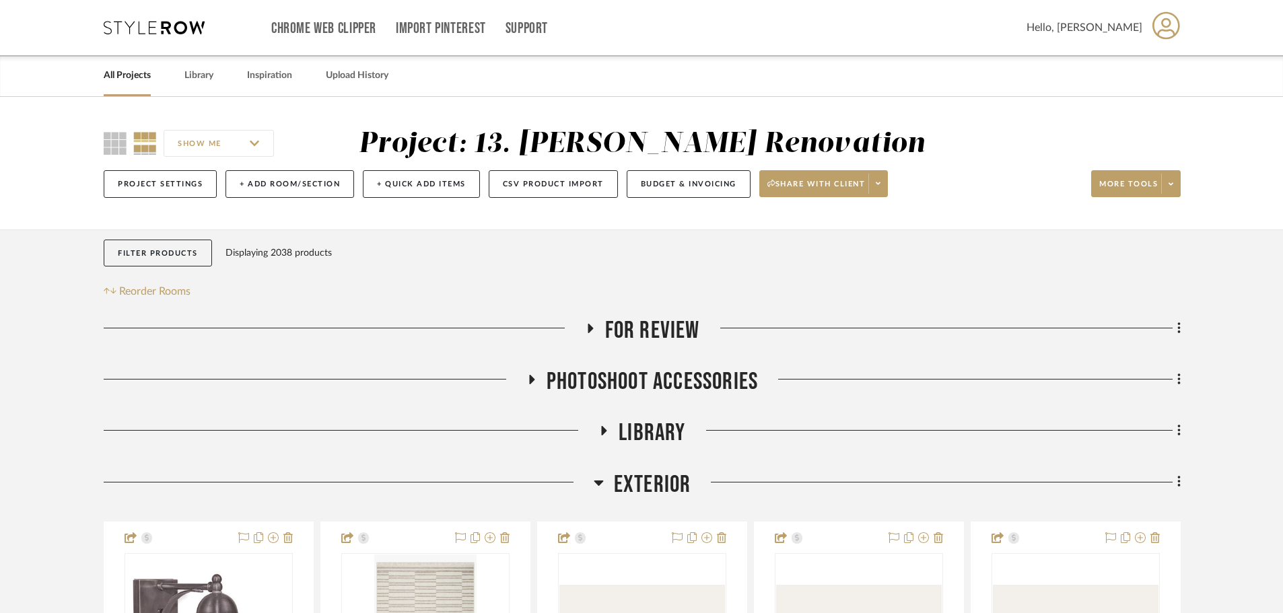
click at [623, 331] on span "For Review" at bounding box center [652, 330] width 95 height 29
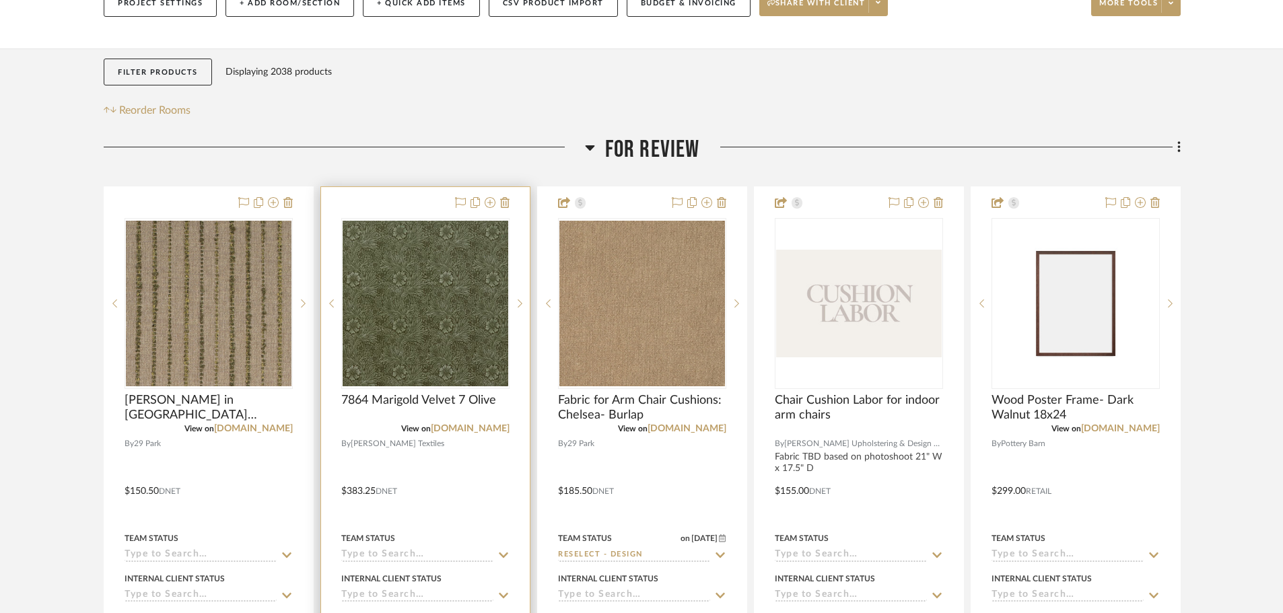
scroll to position [202, 0]
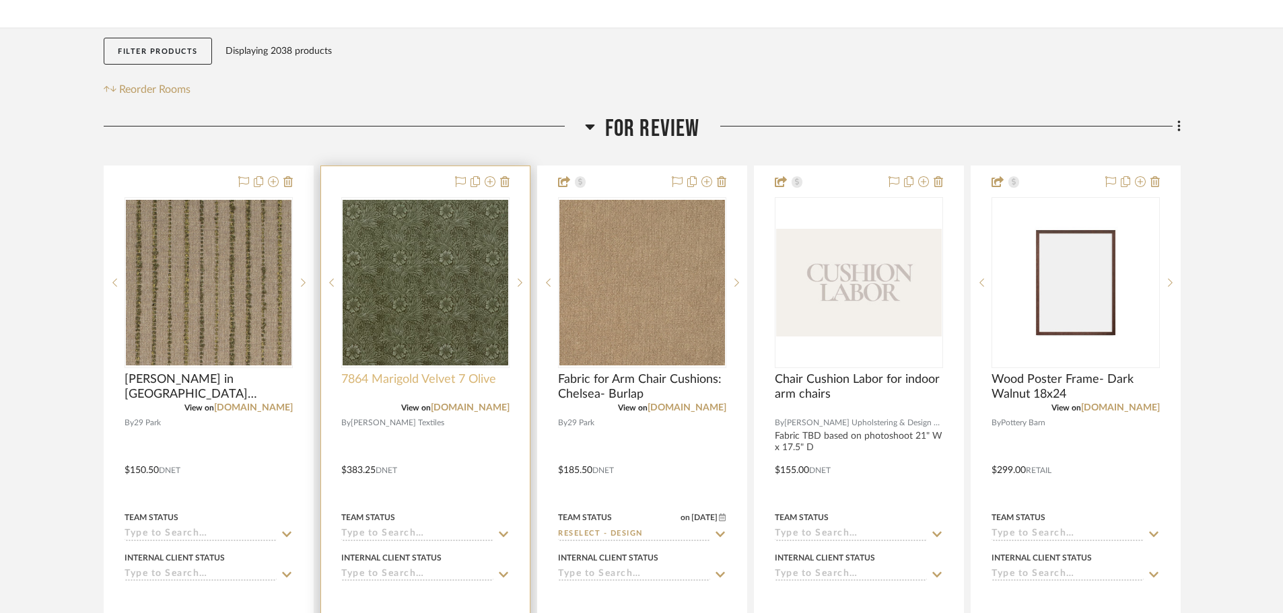
click at [406, 372] on span "7864 Marigold Velvet 7 Olive" at bounding box center [418, 379] width 155 height 15
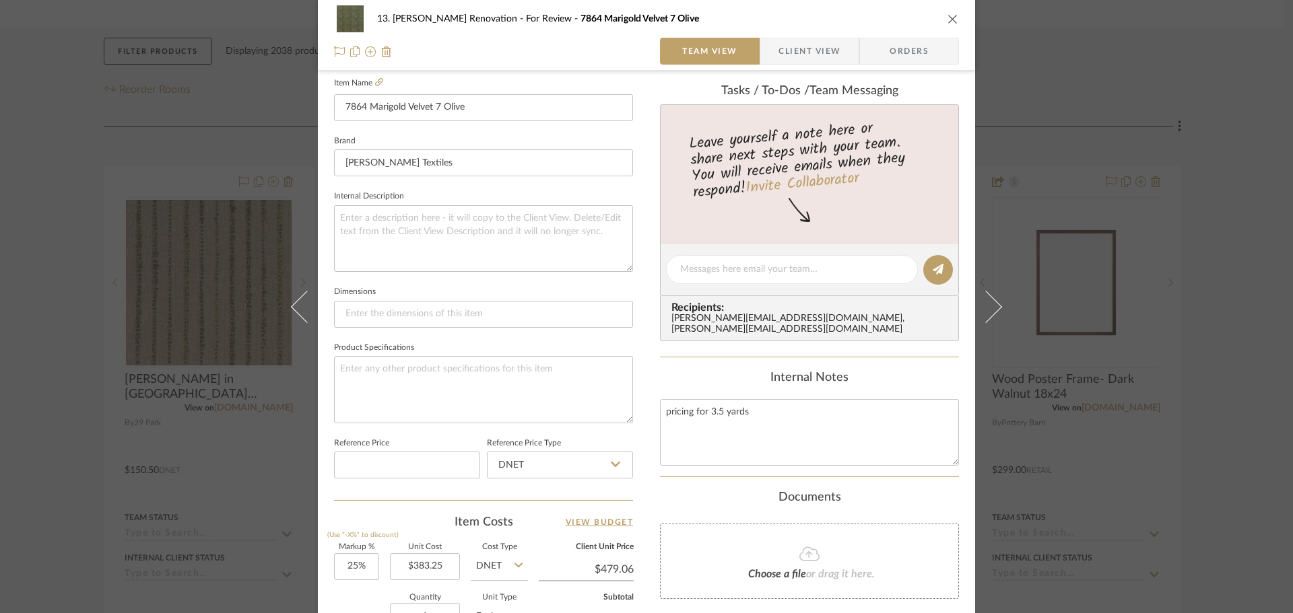
scroll to position [539, 0]
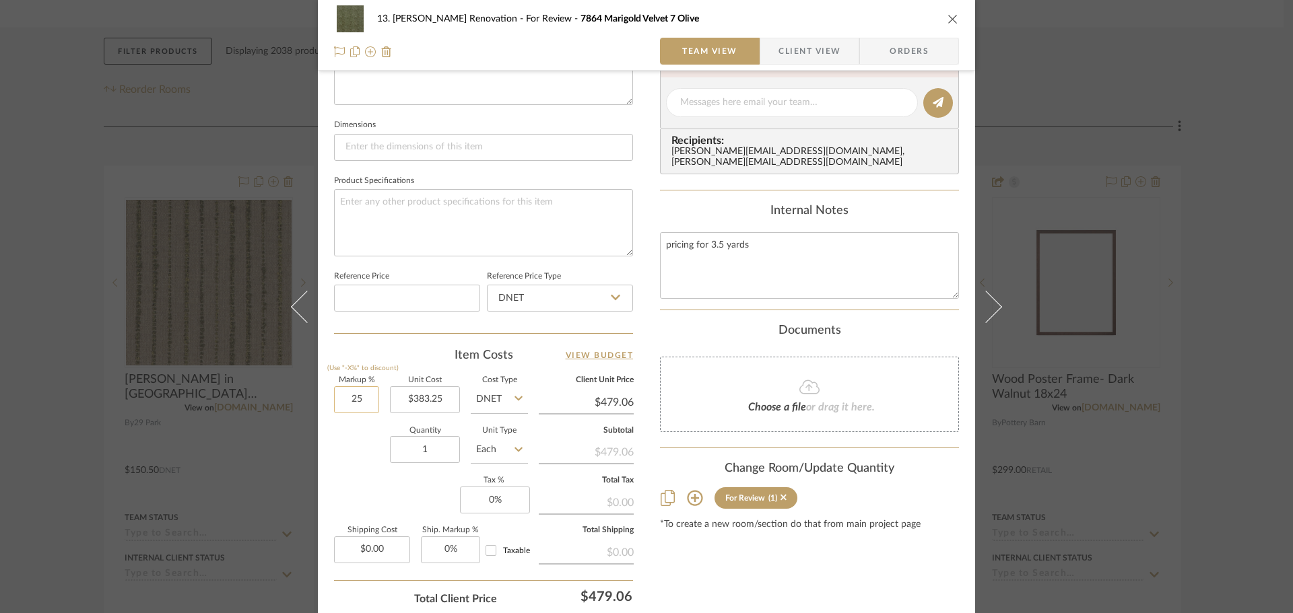
click at [343, 405] on input "25" at bounding box center [356, 399] width 45 height 27
type input "15%"
click at [368, 440] on div "Quantity 1 Unit Type Each" at bounding box center [431, 452] width 194 height 48
type input "$440.74"
click at [355, 405] on input "15" at bounding box center [356, 399] width 45 height 27
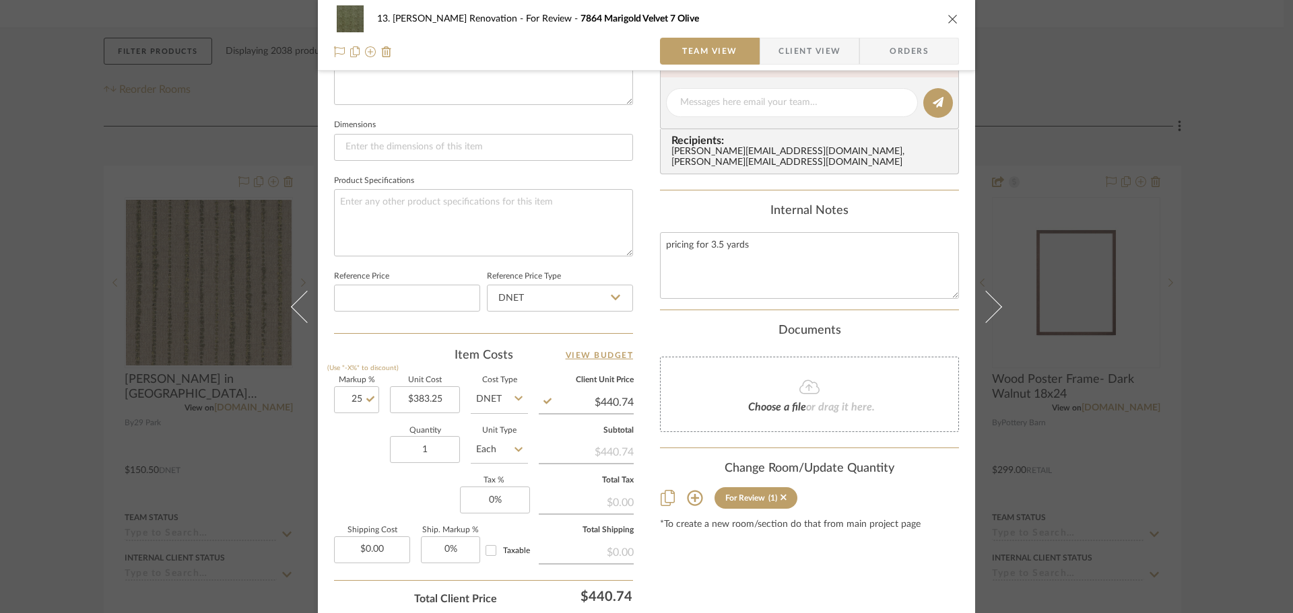
type input "25%"
click at [355, 452] on div "Quantity 1 Unit Type Each" at bounding box center [431, 452] width 194 height 48
type input "$479.06"
click at [358, 461] on div "Quantity 1 Unit Type Each" at bounding box center [431, 452] width 194 height 48
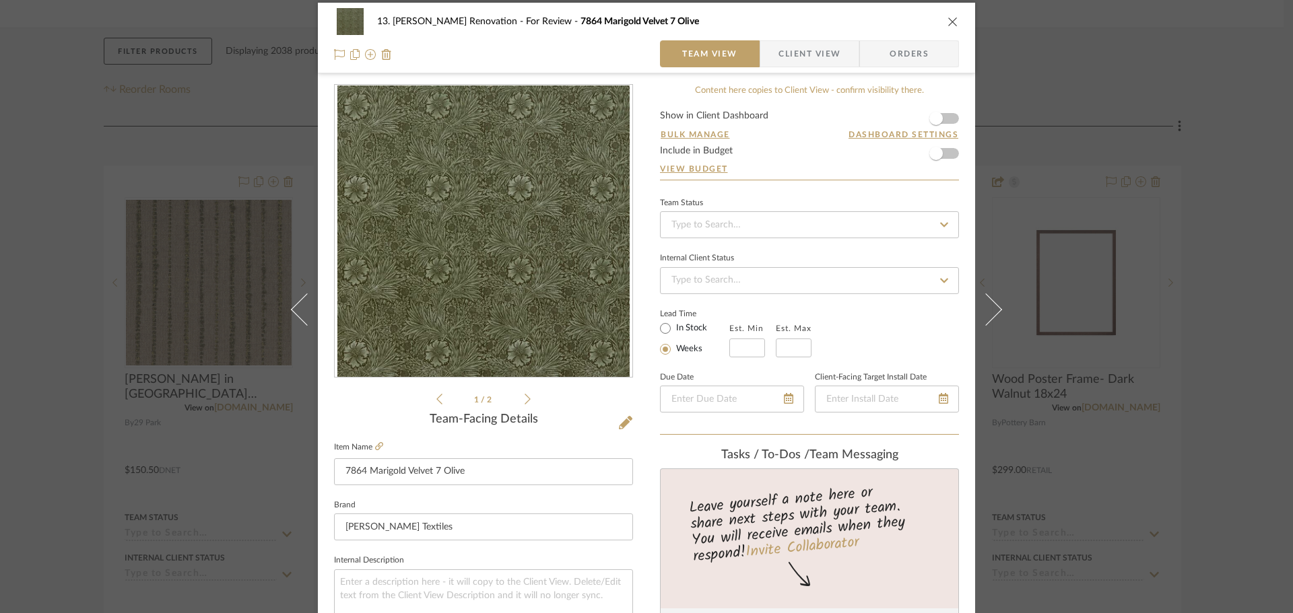
scroll to position [0, 0]
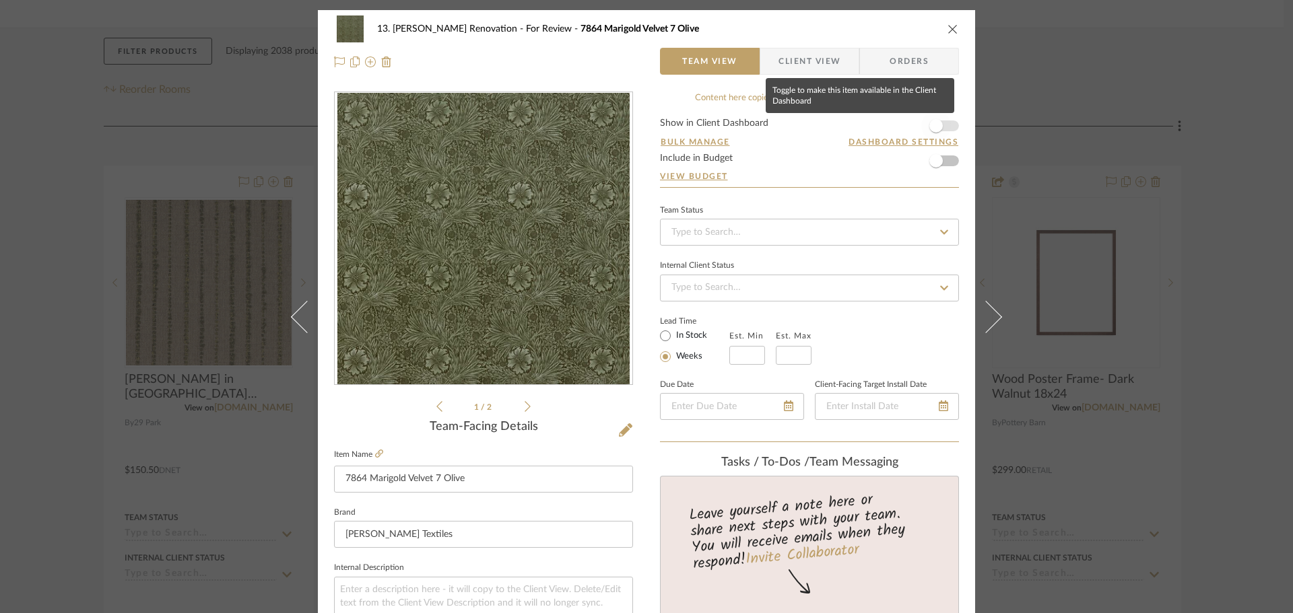
click at [925, 118] on span "button" at bounding box center [936, 126] width 30 height 30
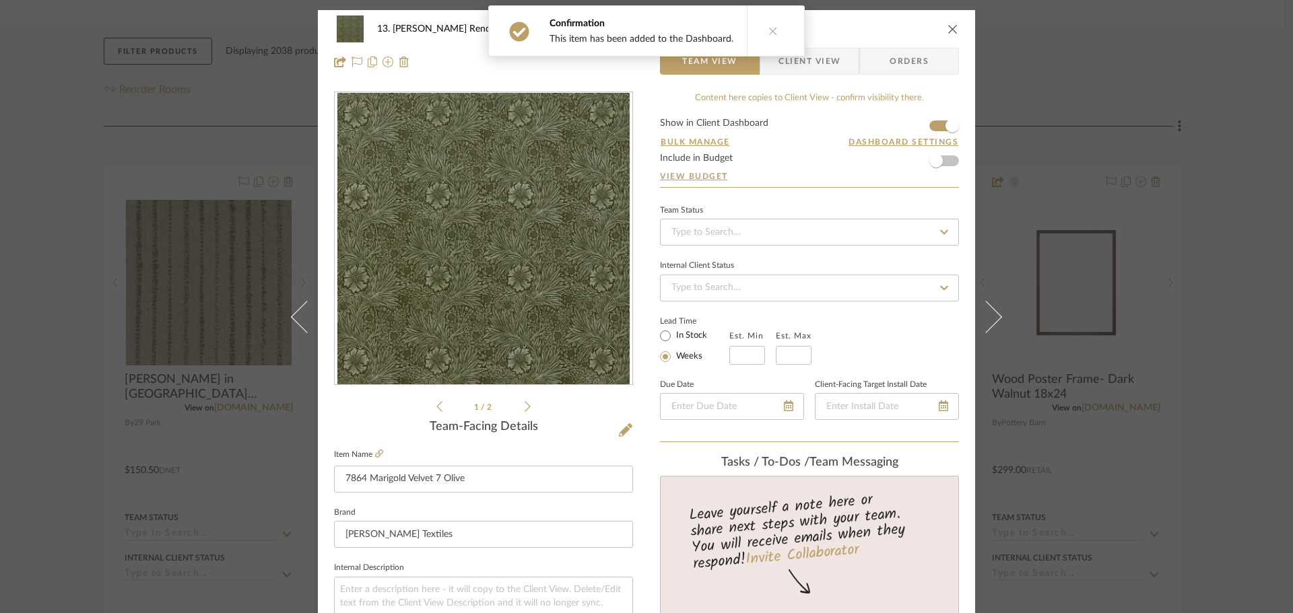
click at [837, 75] on div "13. Quinn Renovation For Review 7864 Marigold Velvet 7 Olive Team View Client V…" at bounding box center [646, 45] width 657 height 71
click at [836, 67] on span "Client View" at bounding box center [809, 61] width 98 height 27
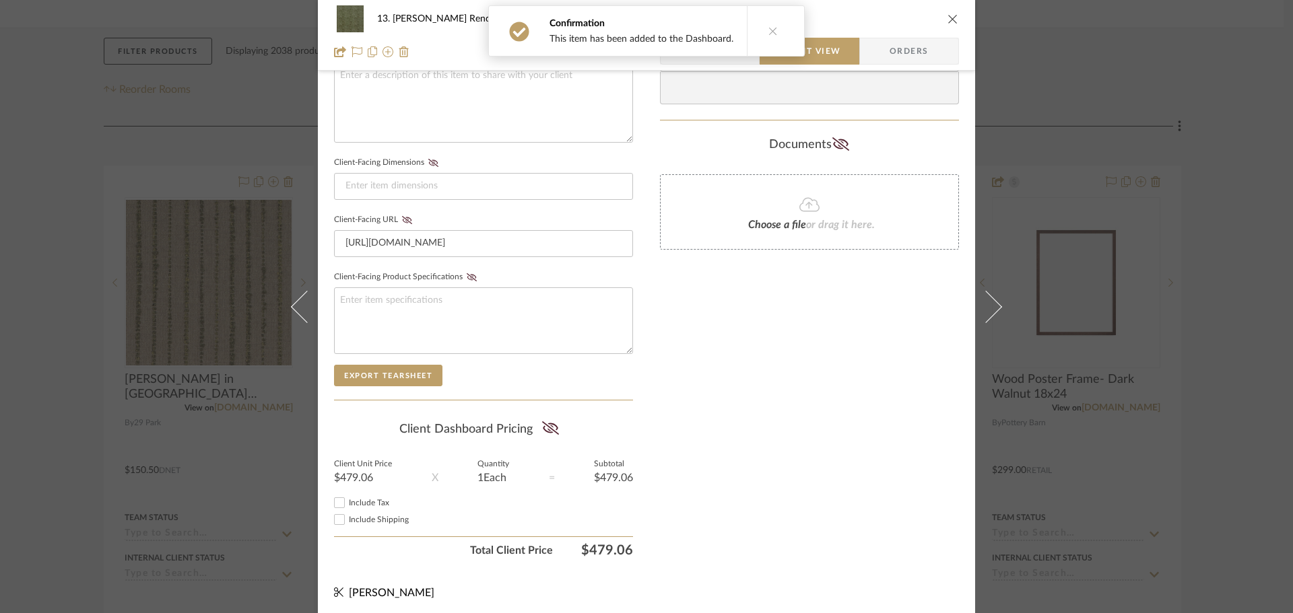
scroll to position [518, 0]
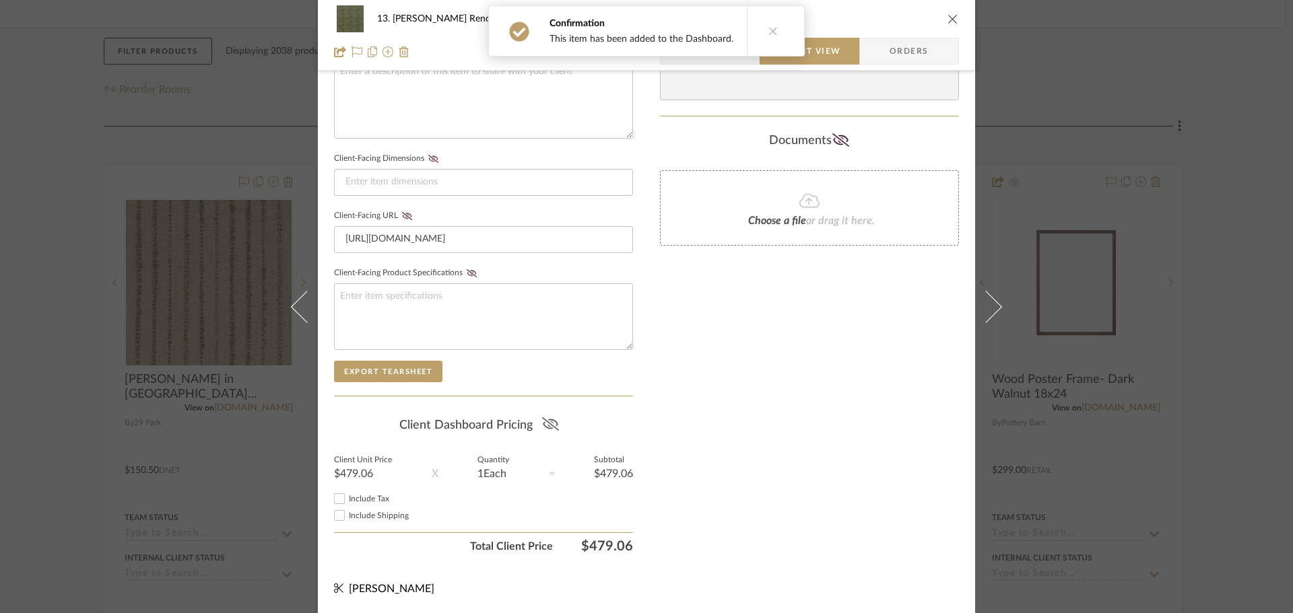
click at [549, 433] on fa-icon at bounding box center [550, 425] width 17 height 20
click at [770, 409] on div "Only content on this tab can share to Dashboard. Click eyeball icon to show or …" at bounding box center [809, 67] width 299 height 986
click at [48, 393] on div "13. Quinn Renovation For Review 7864 Marigold Velvet 7 Olive Team View Client V…" at bounding box center [646, 306] width 1293 height 613
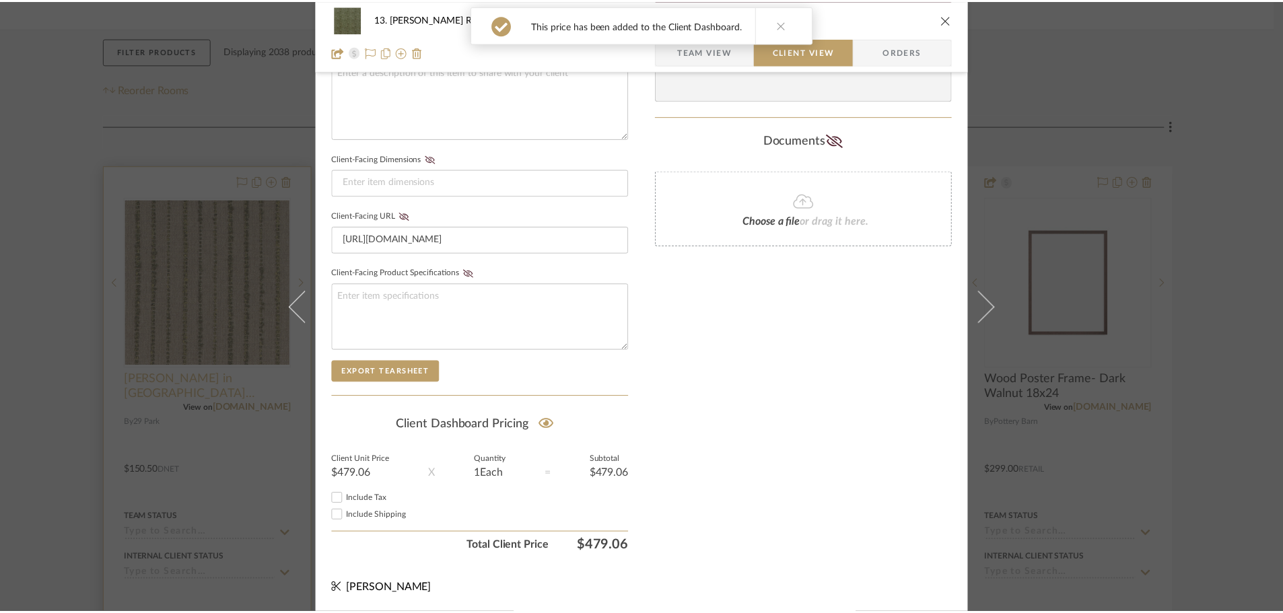
scroll to position [202, 0]
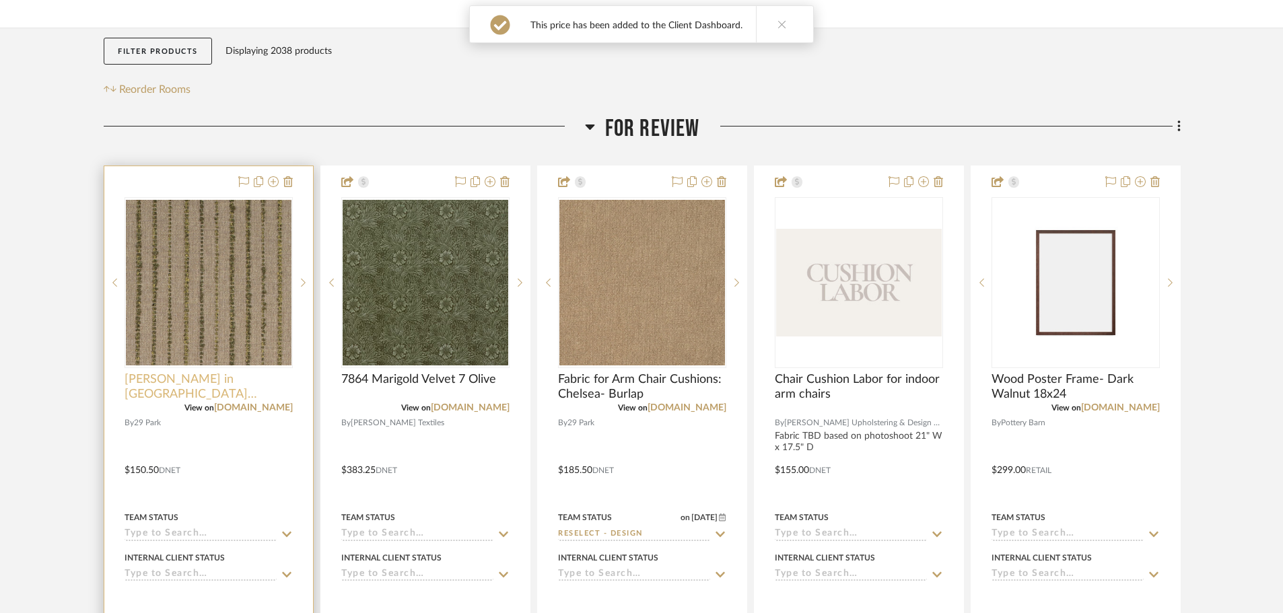
click at [203, 378] on span "[PERSON_NAME] in [GEOGRAPHIC_DATA] (A1054-01)" at bounding box center [209, 387] width 168 height 30
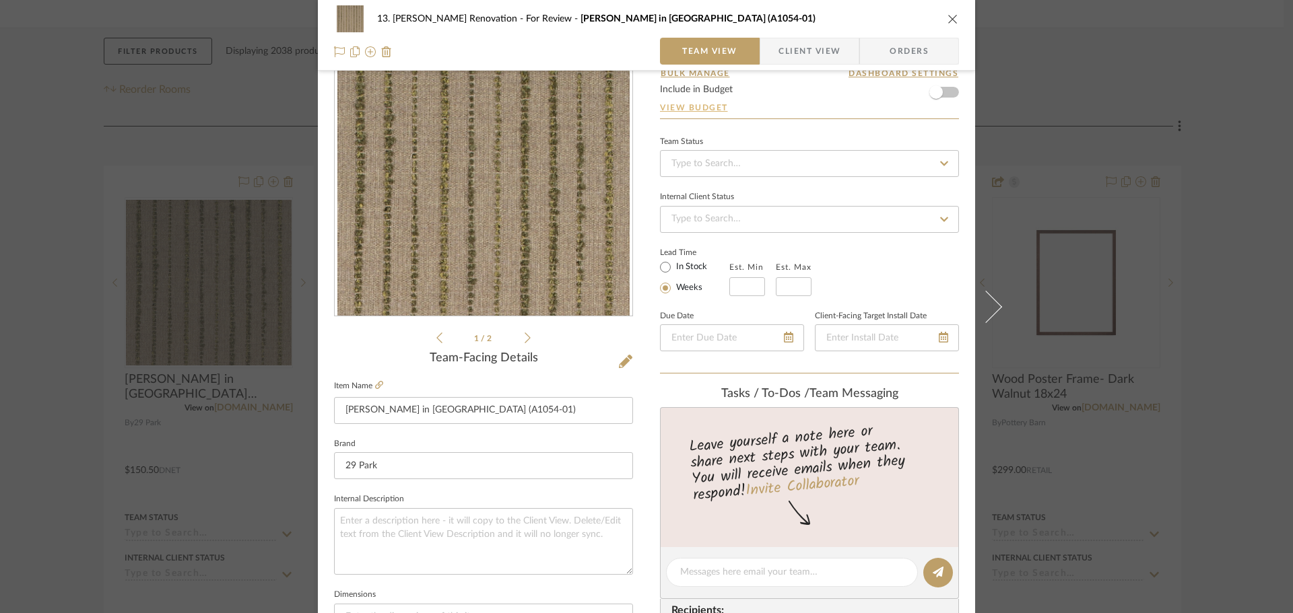
scroll to position [0, 0]
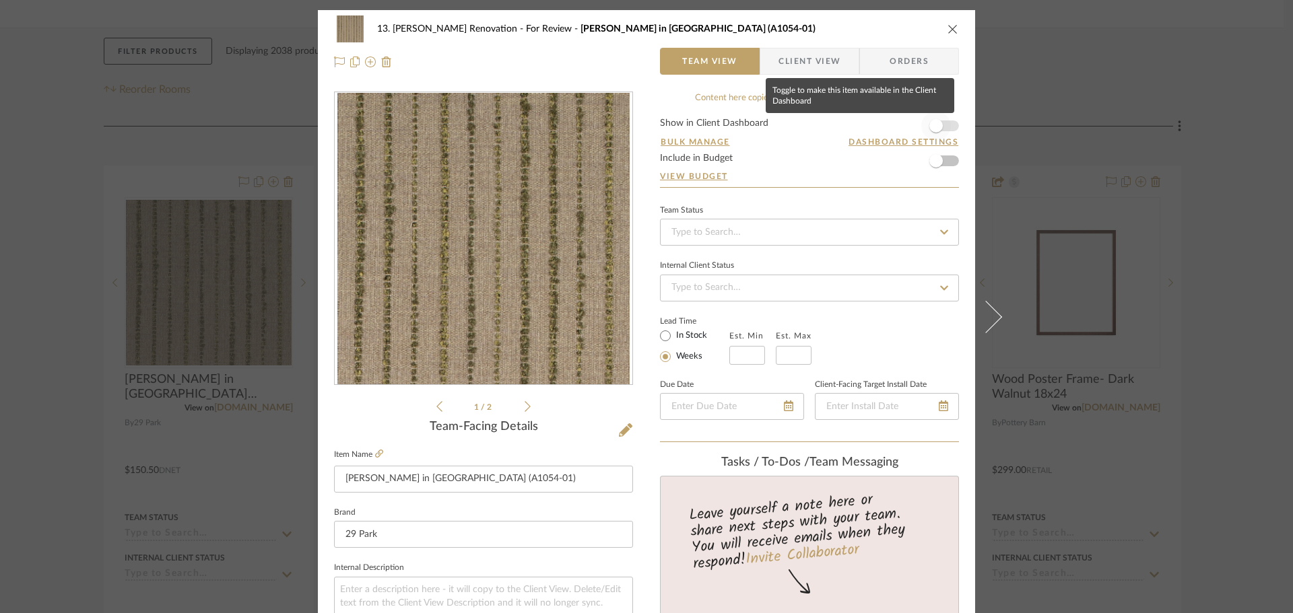
click at [944, 129] on span "button" at bounding box center [936, 126] width 30 height 30
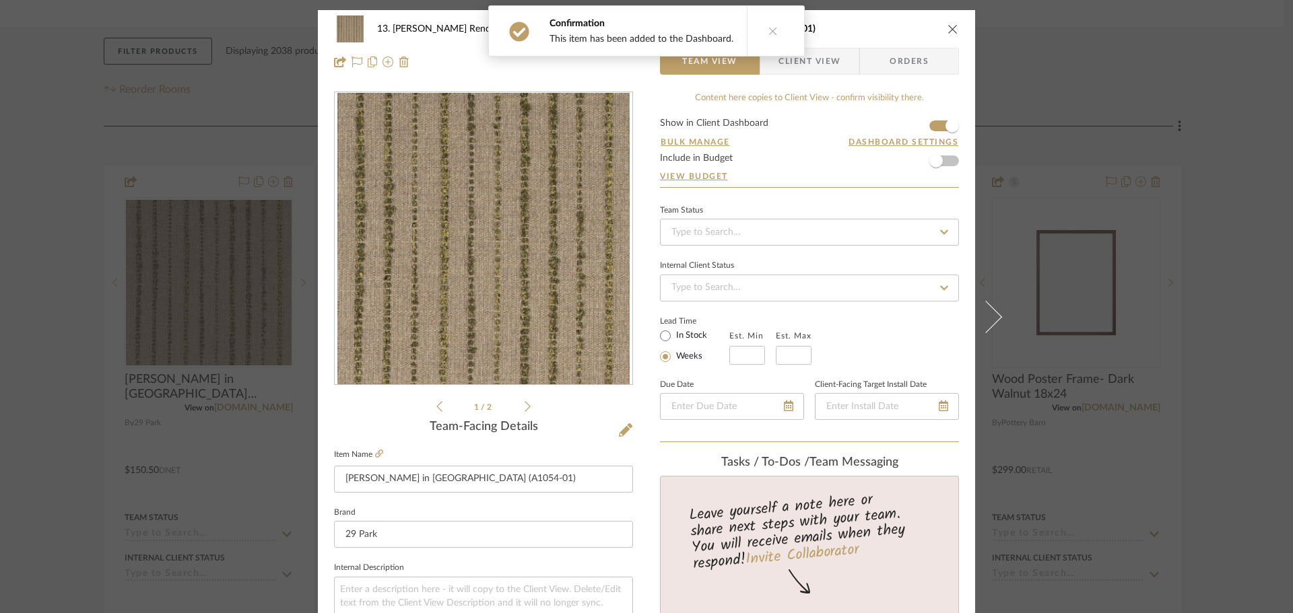
click at [825, 52] on span "Client View" at bounding box center [809, 61] width 62 height 27
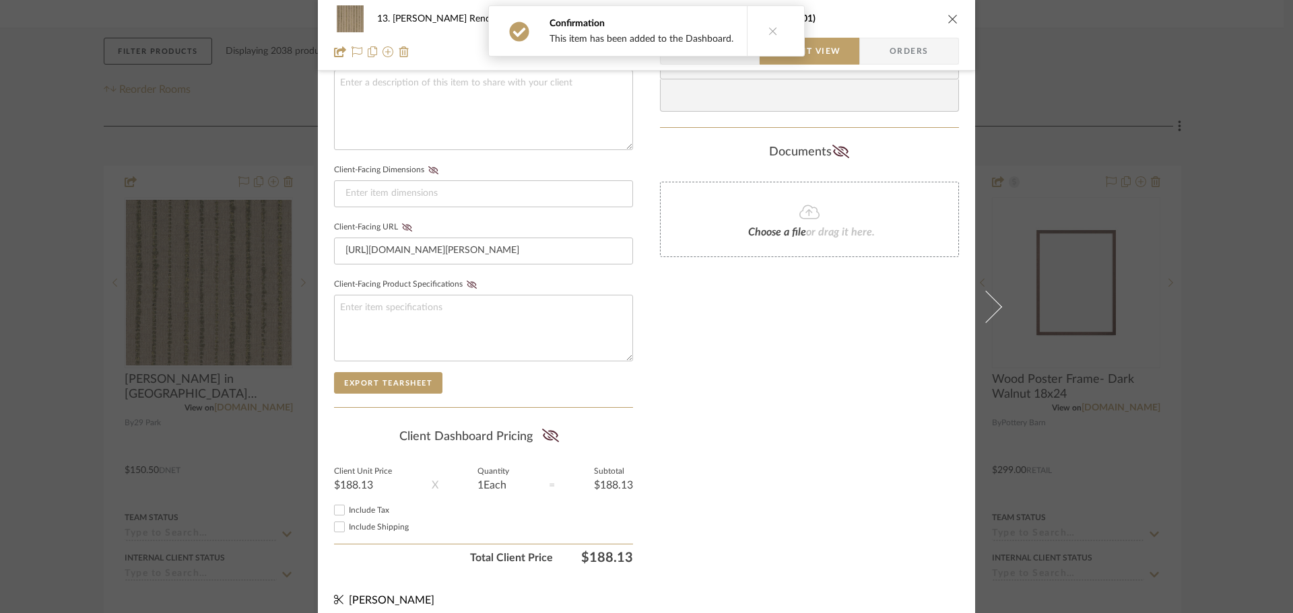
scroll to position [518, 0]
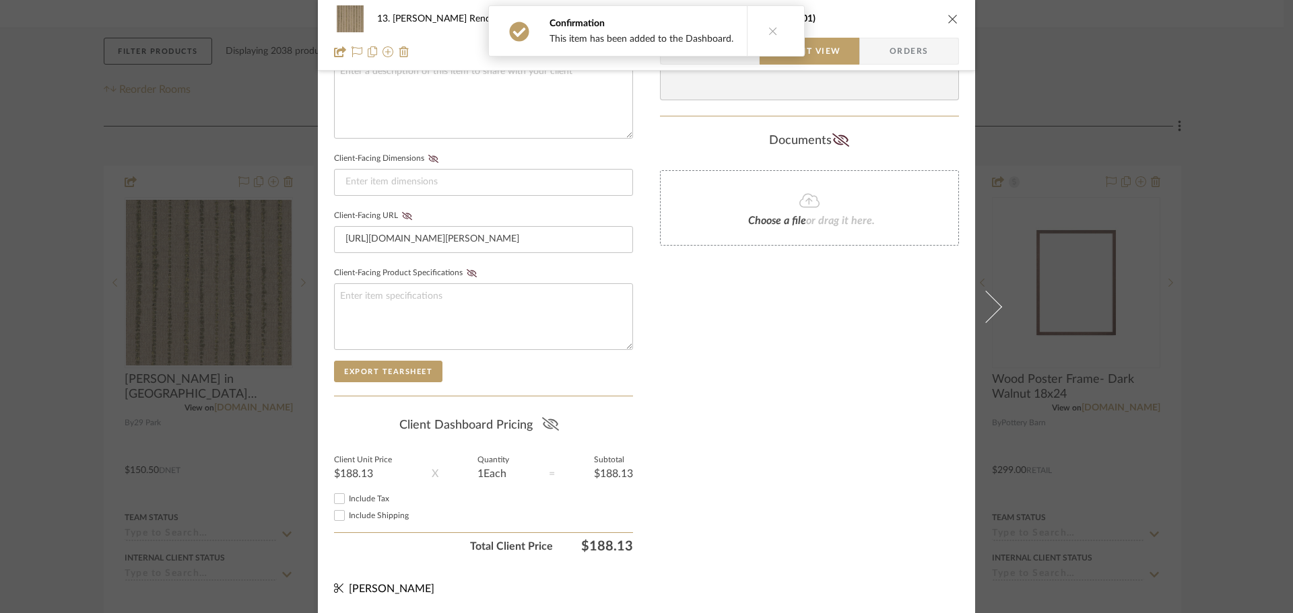
click at [542, 427] on icon at bounding box center [550, 423] width 17 height 13
click at [788, 429] on div "Only content on this tab can share to Dashboard. Click eyeball icon to show or …" at bounding box center [809, 67] width 299 height 986
click at [1203, 350] on div "13. Quinn Renovation For Review Clifton in Grass (A1054-01) Team View Client Vi…" at bounding box center [646, 306] width 1293 height 613
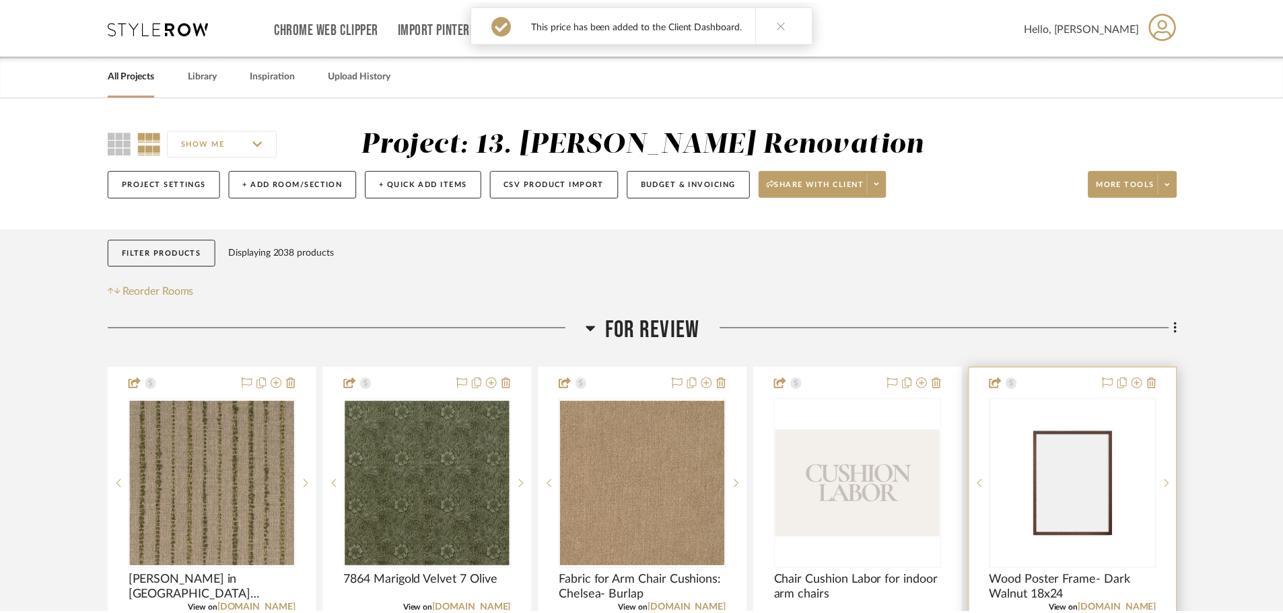
scroll to position [202, 0]
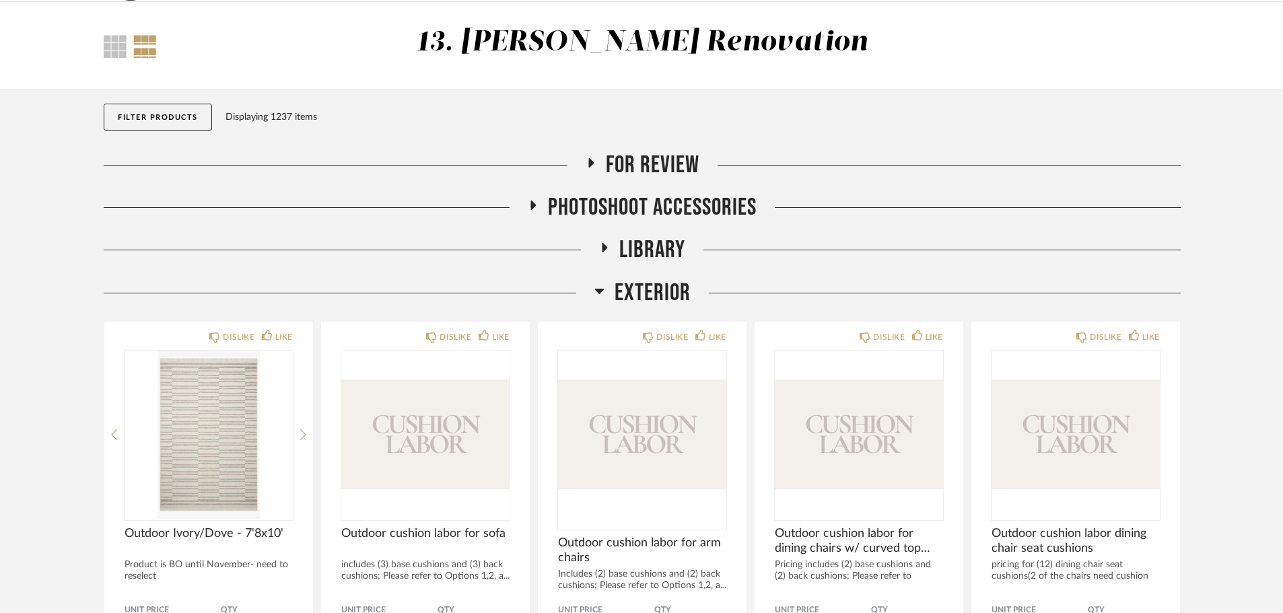
scroll to position [67, 0]
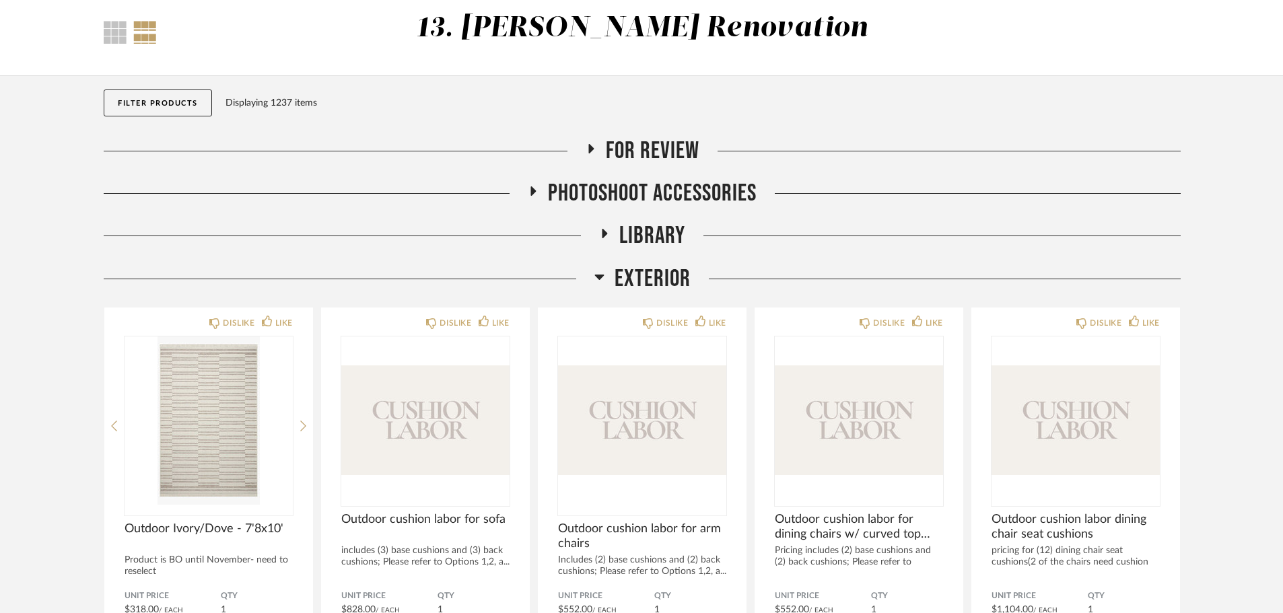
click at [662, 135] on div "Filter Products Displaying 1237 items" at bounding box center [642, 106] width 1077 height 61
click at [634, 275] on span "Exterior" at bounding box center [653, 279] width 76 height 29
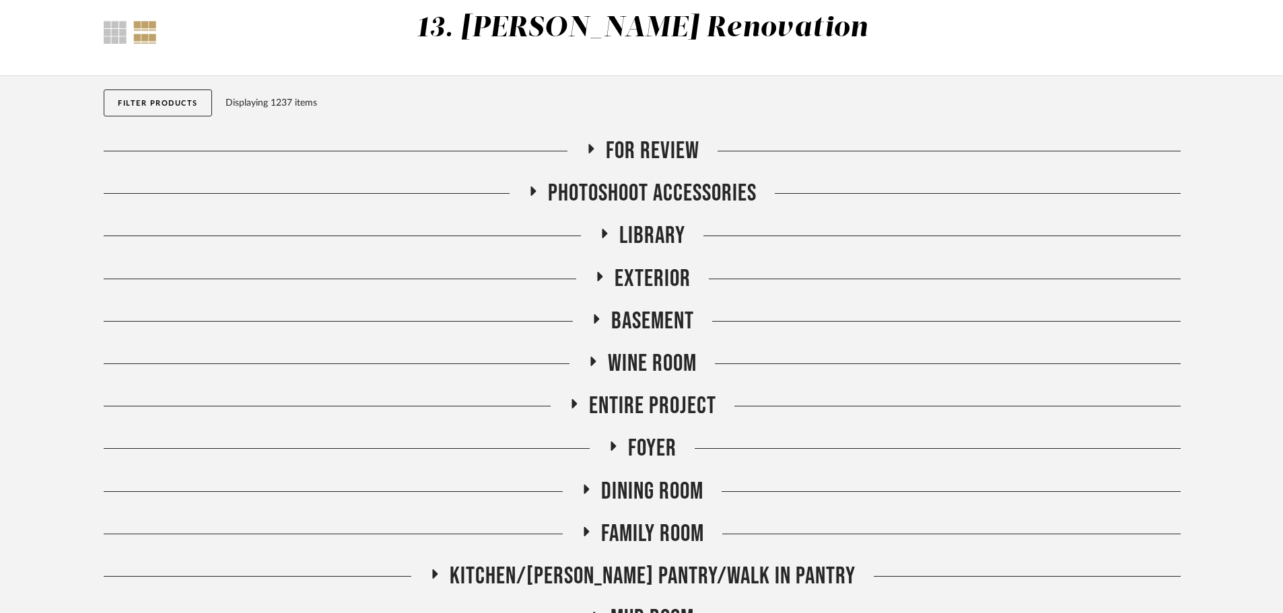
click at [636, 139] on span "For Review" at bounding box center [653, 151] width 94 height 29
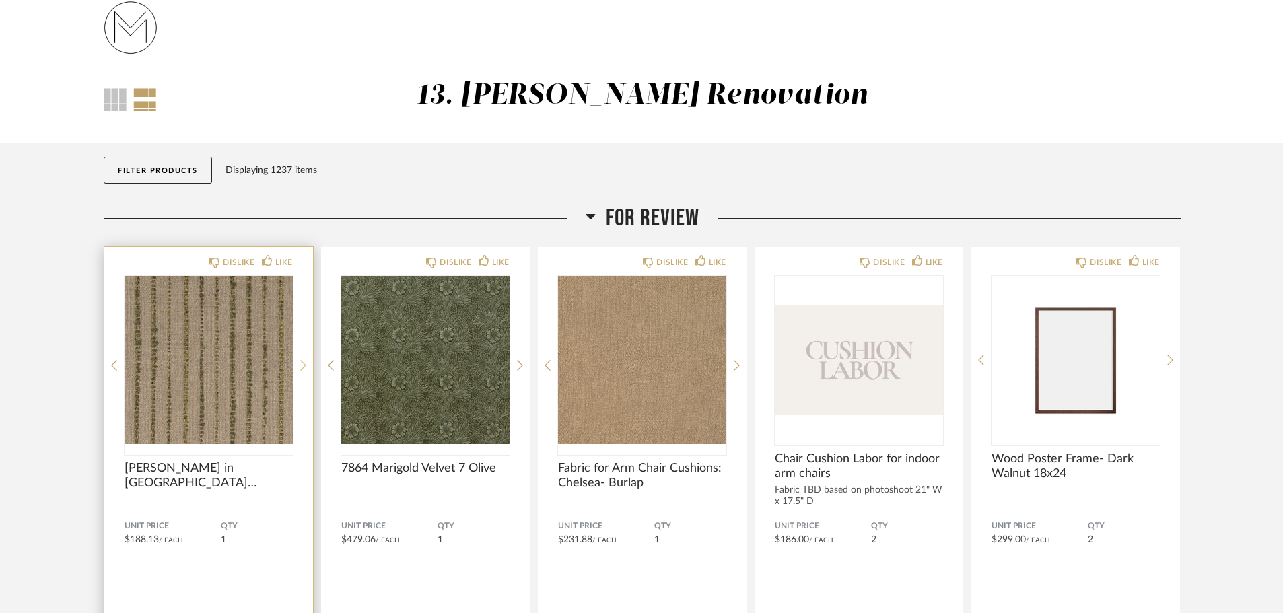
click at [301, 364] on icon at bounding box center [303, 366] width 6 height 12
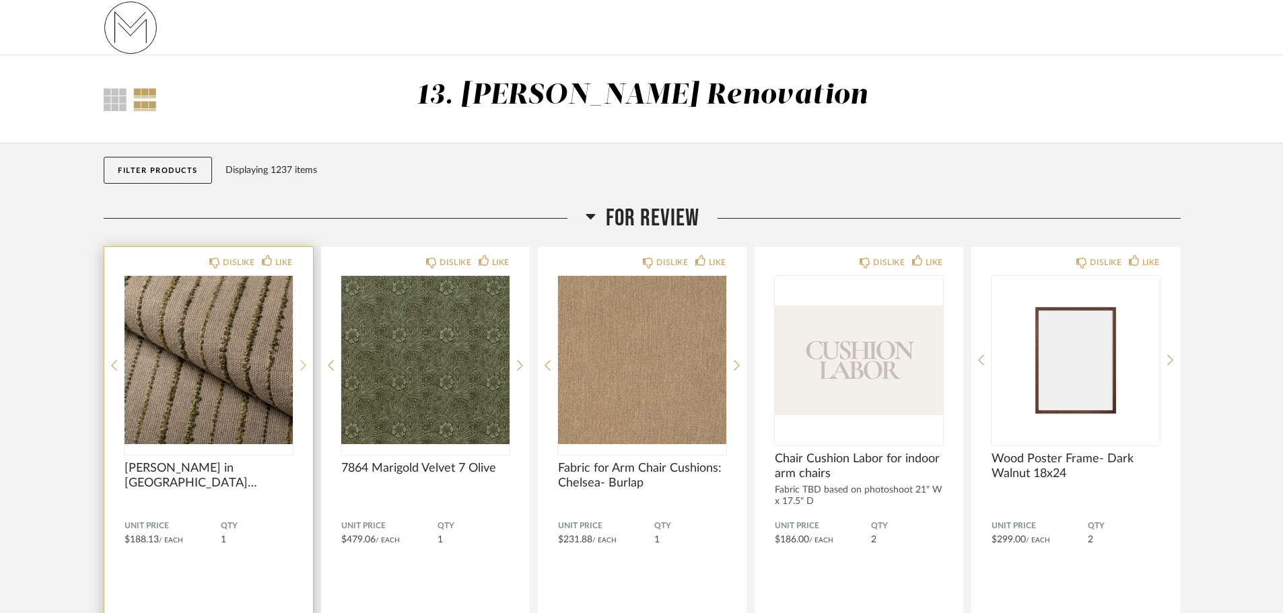
click at [301, 364] on icon at bounding box center [303, 366] width 6 height 12
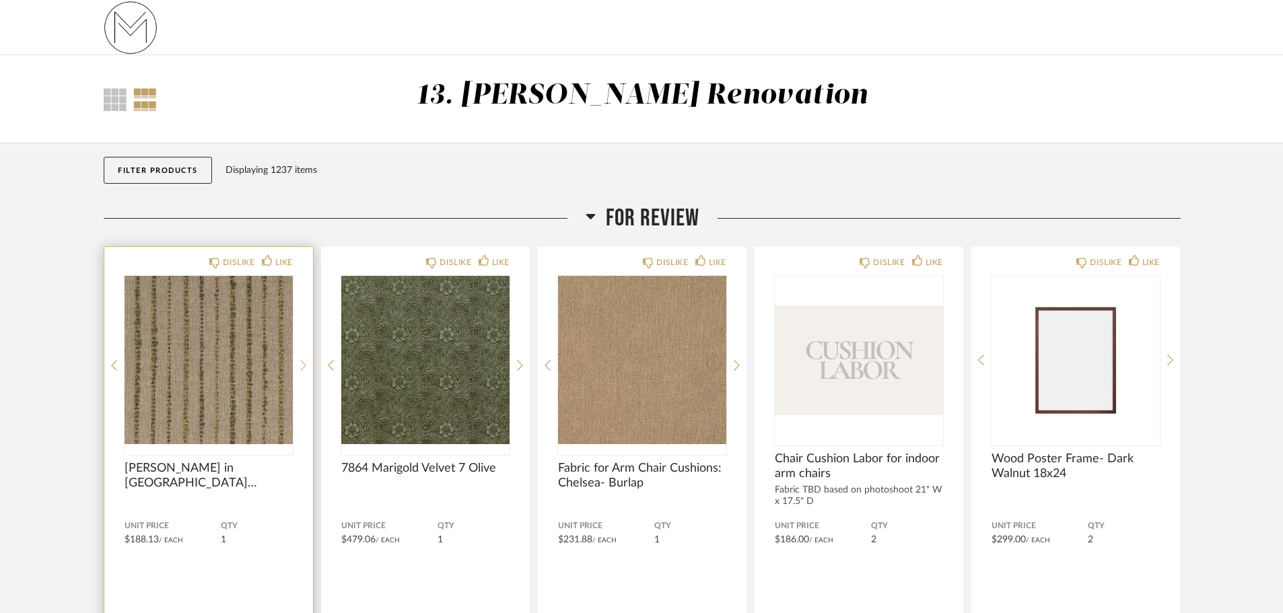
click at [301, 364] on icon at bounding box center [303, 366] width 6 height 12
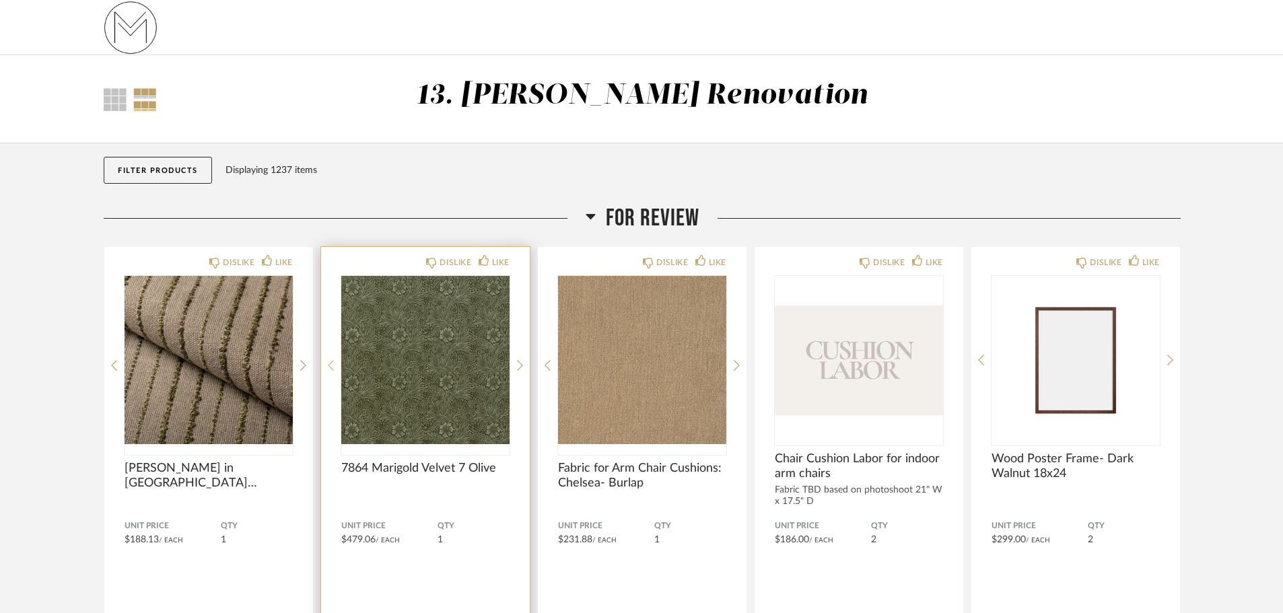
click at [329, 362] on icon at bounding box center [331, 366] width 6 height 12
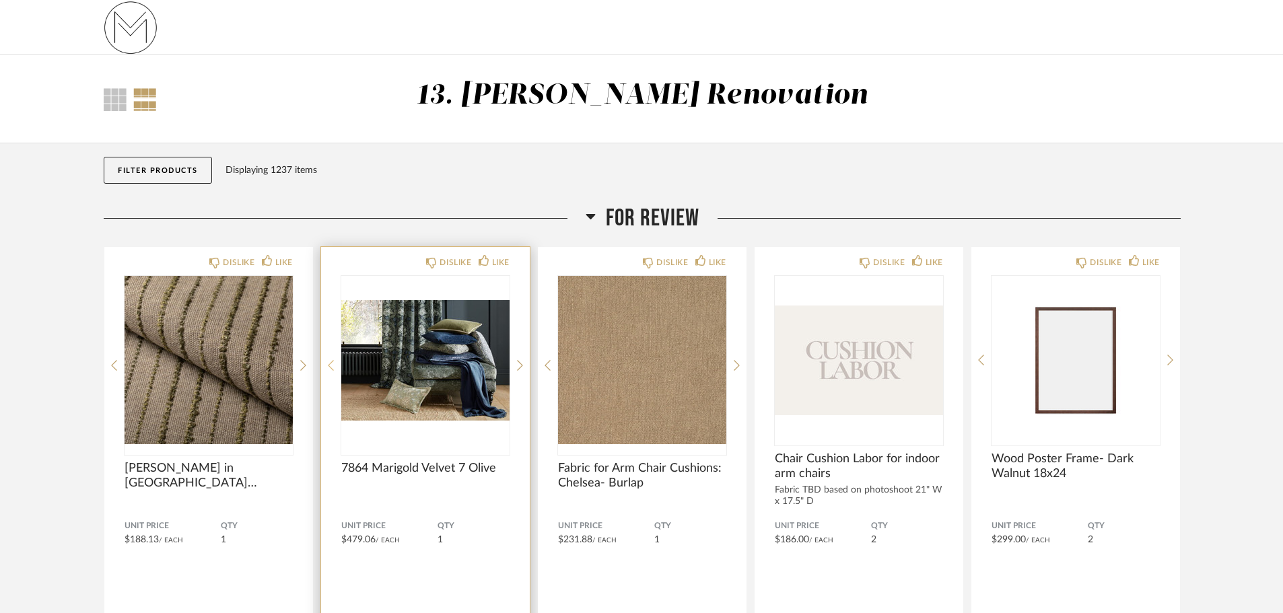
click at [329, 362] on icon at bounding box center [331, 366] width 6 height 12
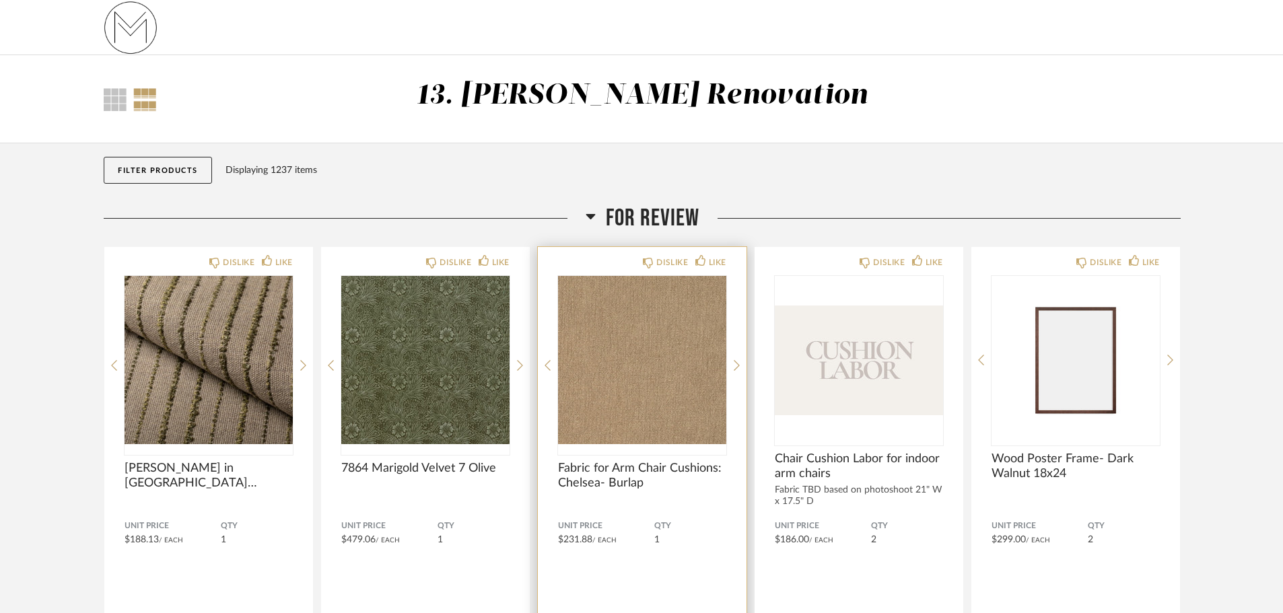
click at [540, 365] on div "DISLIKE LIKE Fabric for Arm Chair Cushions: Chelsea- Burlap Unit Price $231.88 …" at bounding box center [642, 463] width 209 height 433
click at [546, 364] on icon at bounding box center [548, 366] width 6 height 12
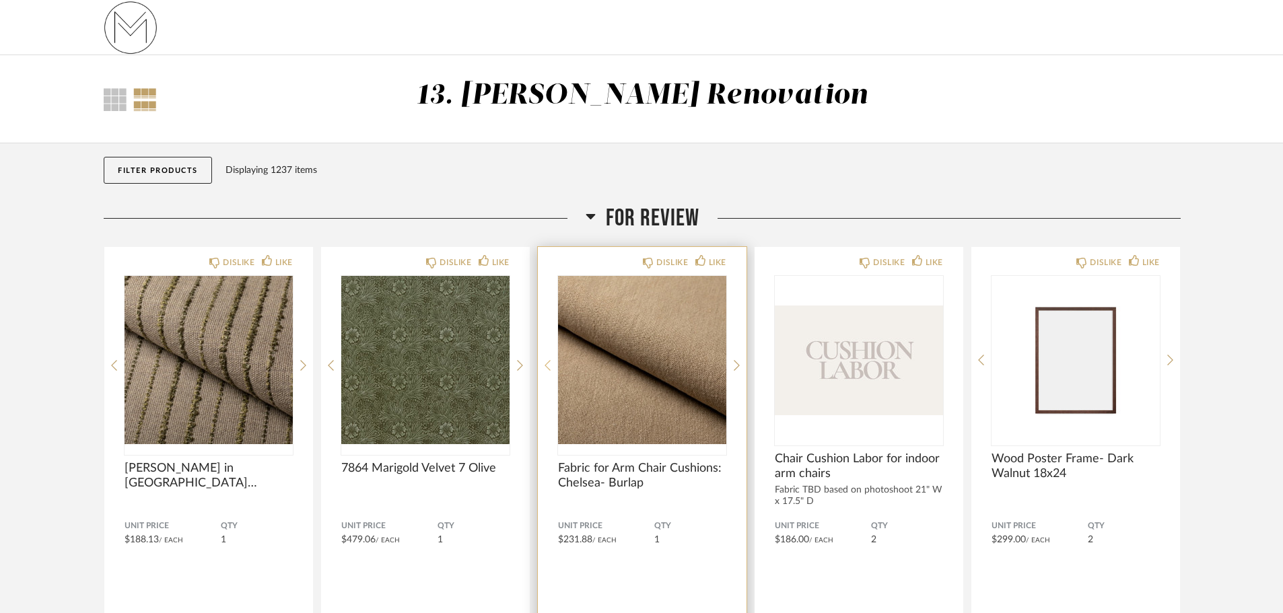
click at [546, 364] on icon at bounding box center [548, 366] width 6 height 12
